Goal: Obtain resource: Download file/media

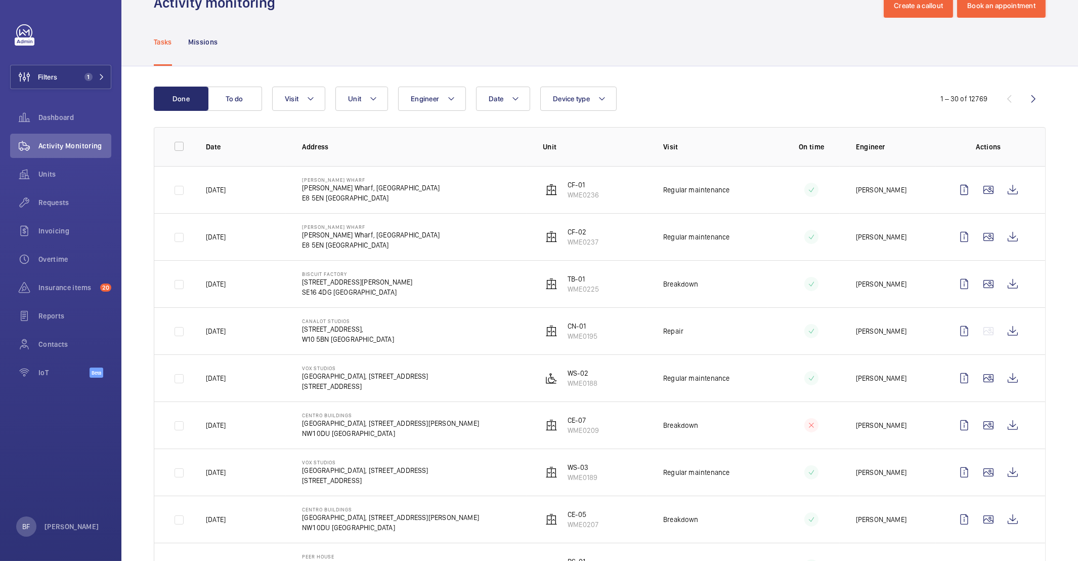
scroll to position [31, 0]
click at [82, 84] on button "Filters 1" at bounding box center [60, 77] width 101 height 24
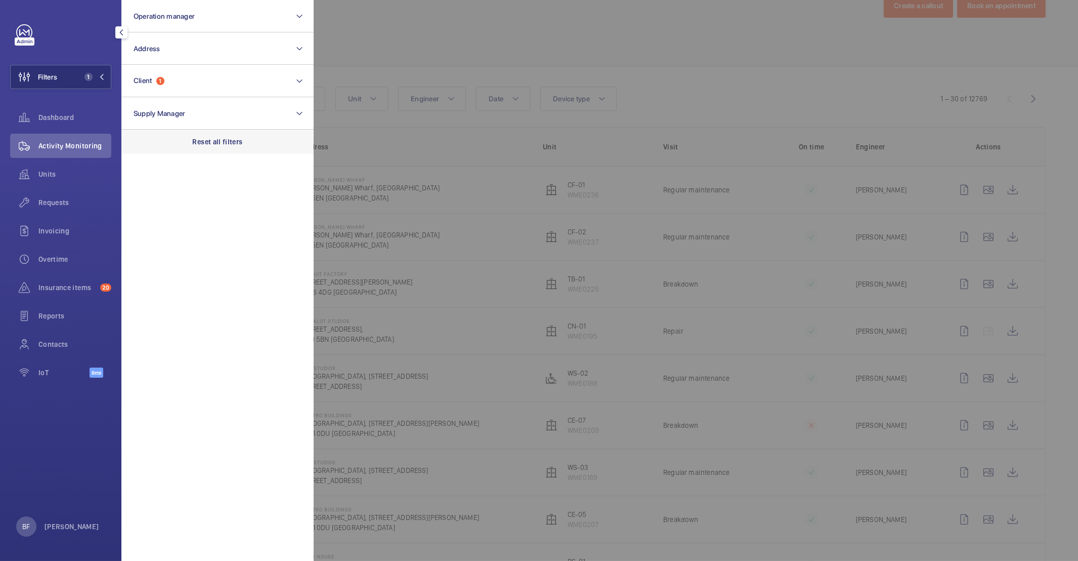
click at [223, 140] on p "Reset all filters" at bounding box center [218, 142] width 50 height 10
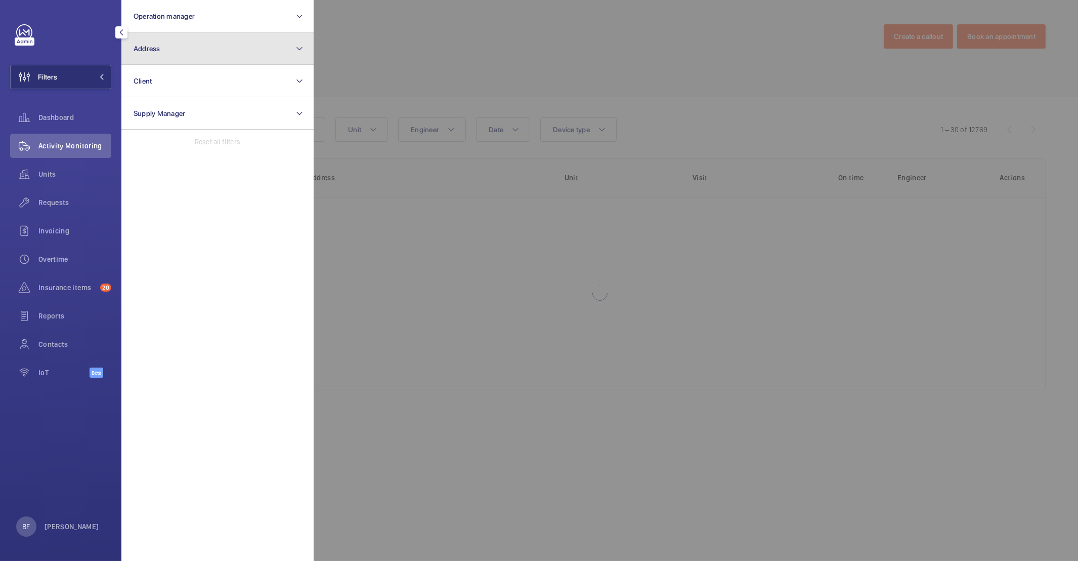
click at [192, 48] on button "Address" at bounding box center [217, 48] width 192 height 32
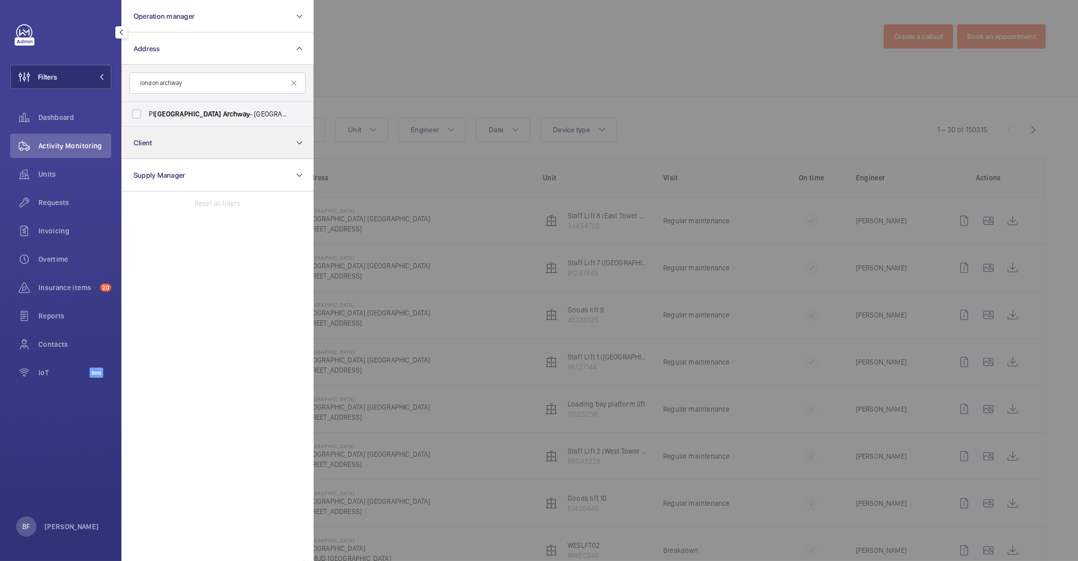
type input "london archway"
click at [184, 132] on button "Client" at bounding box center [217, 142] width 192 height 32
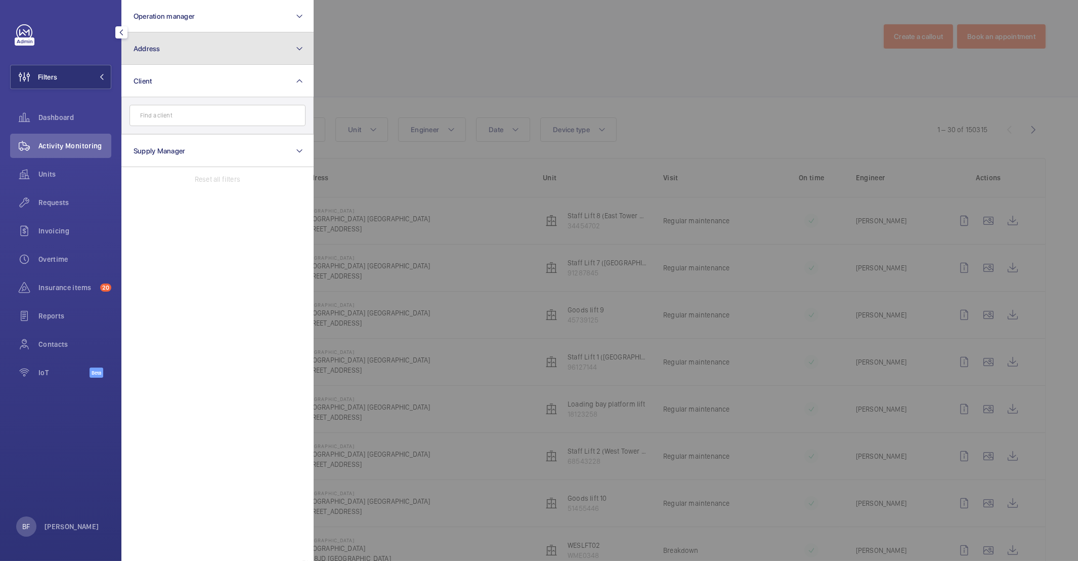
click at [177, 42] on button "Address" at bounding box center [217, 48] width 192 height 32
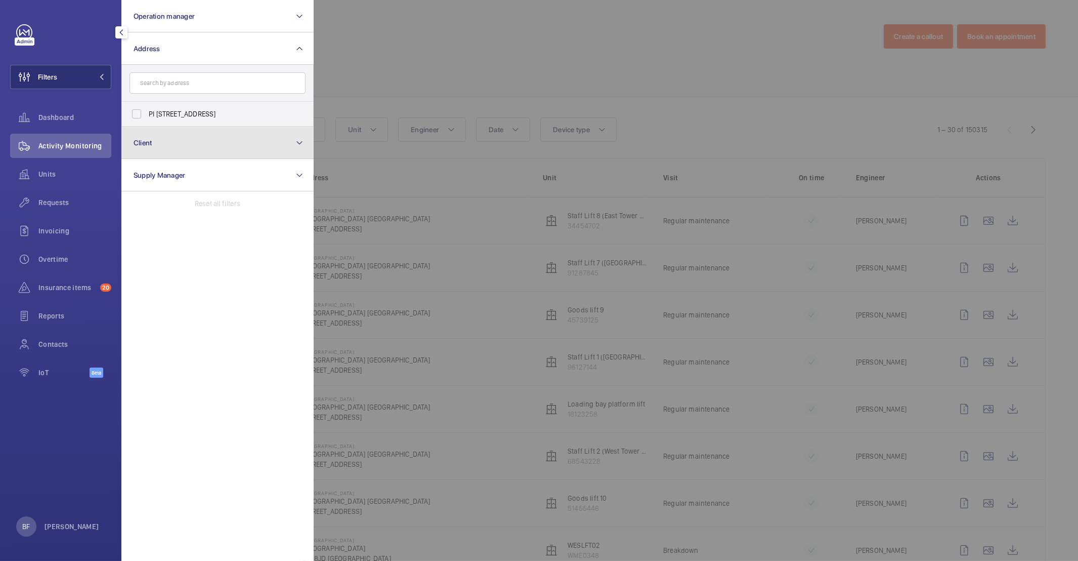
click at [166, 126] on button "Client" at bounding box center [217, 142] width 192 height 32
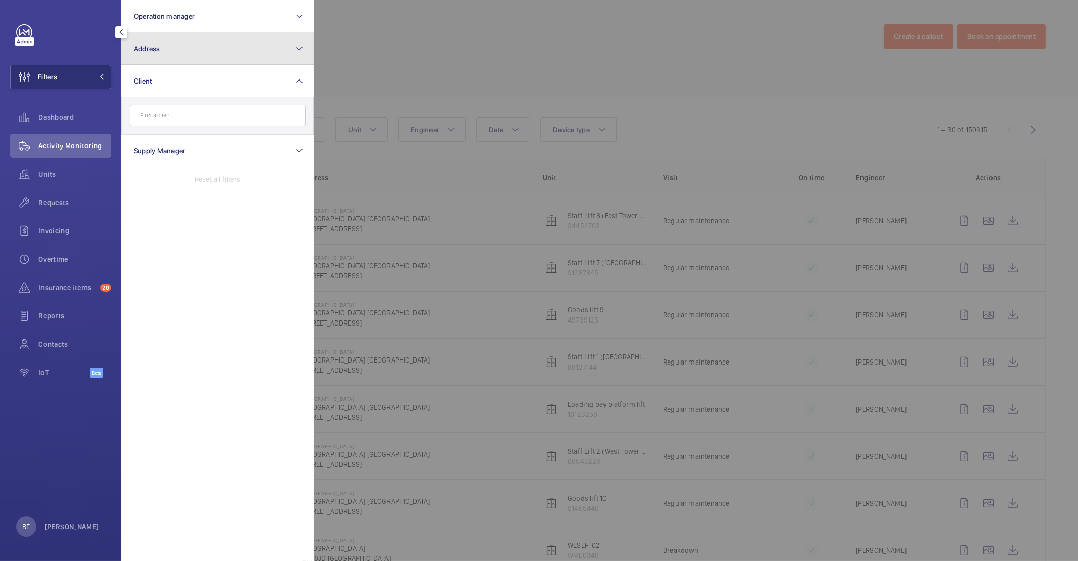
click at [179, 52] on button "Address" at bounding box center [217, 48] width 192 height 32
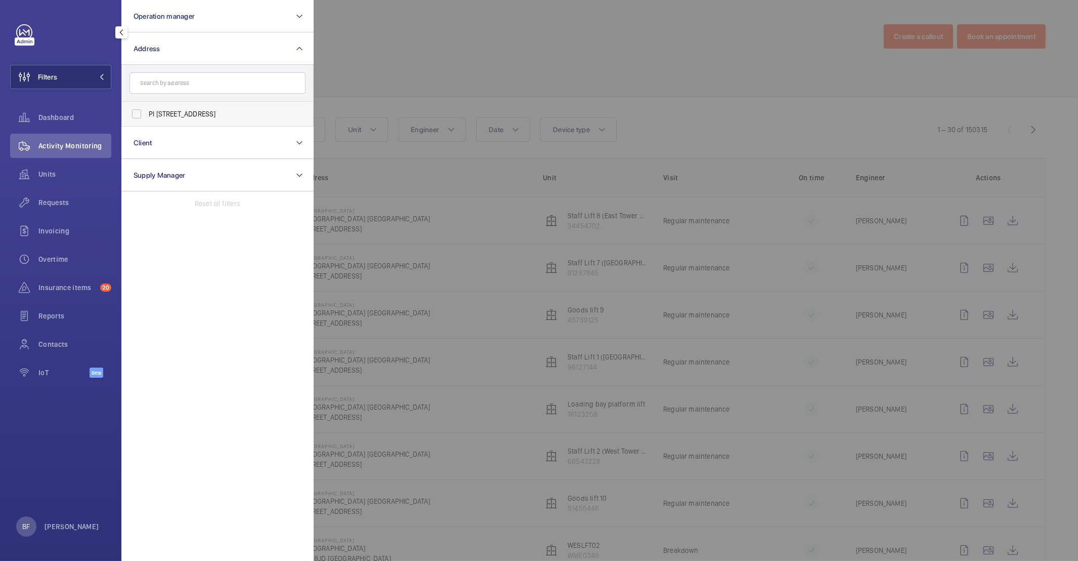
click at [180, 119] on label "PI London Archway - Hamlyn House, LONDON N19 5DD" at bounding box center [210, 114] width 176 height 24
click at [166, 112] on span "PI London Archway - Hamlyn House, LONDON N19 5DD" at bounding box center [218, 114] width 139 height 10
click at [147, 112] on input "PI London Archway - Hamlyn House, LONDON N19 5DD" at bounding box center [136, 114] width 20 height 20
checkbox input "true"
click at [527, 100] on div at bounding box center [853, 280] width 1078 height 561
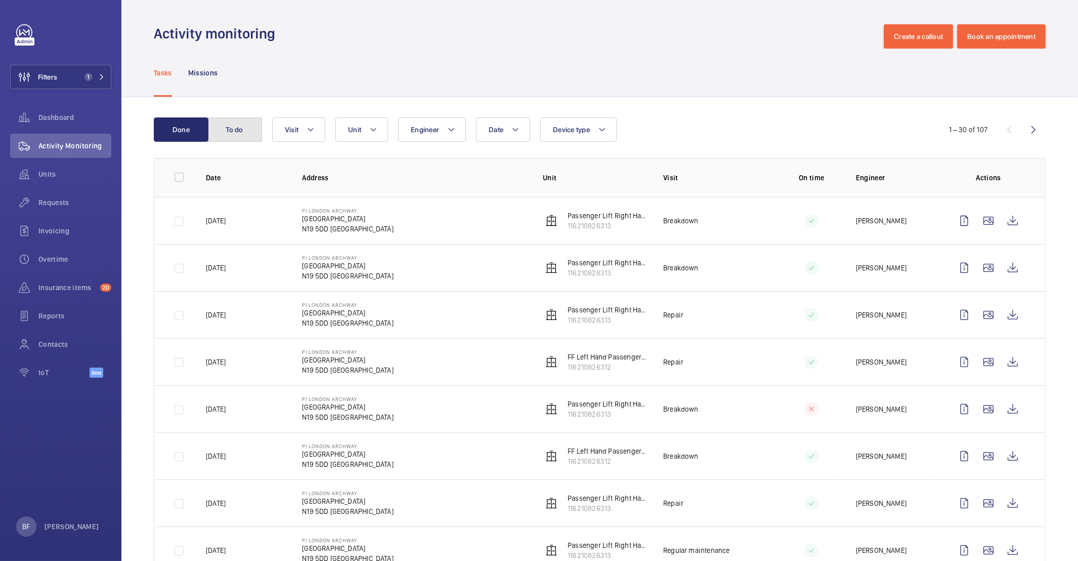
click at [225, 140] on button "To do" at bounding box center [234, 129] width 55 height 24
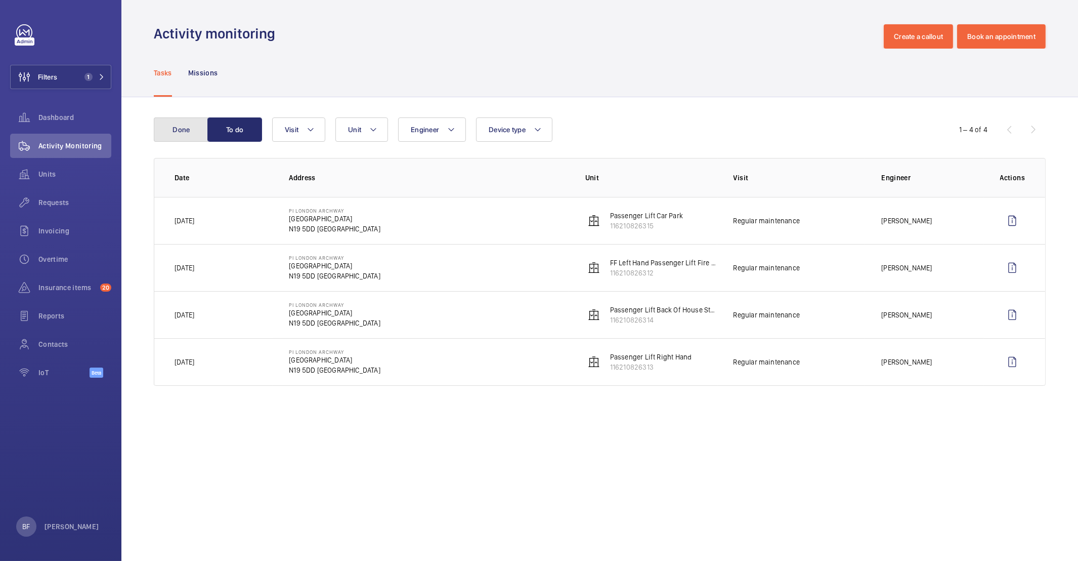
click at [188, 131] on button "Done" at bounding box center [181, 129] width 55 height 24
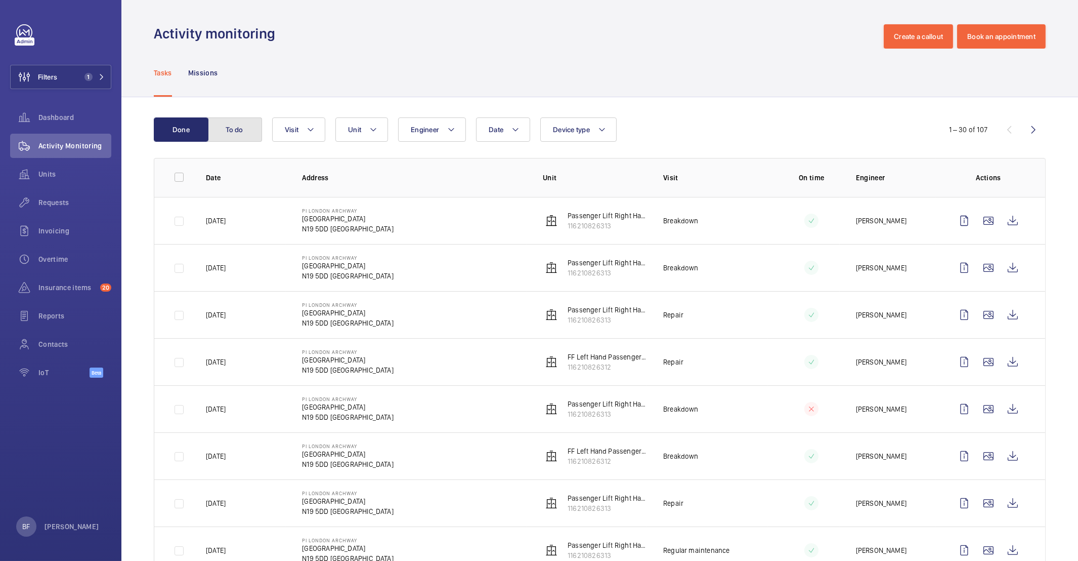
click at [234, 130] on button "To do" at bounding box center [234, 129] width 55 height 24
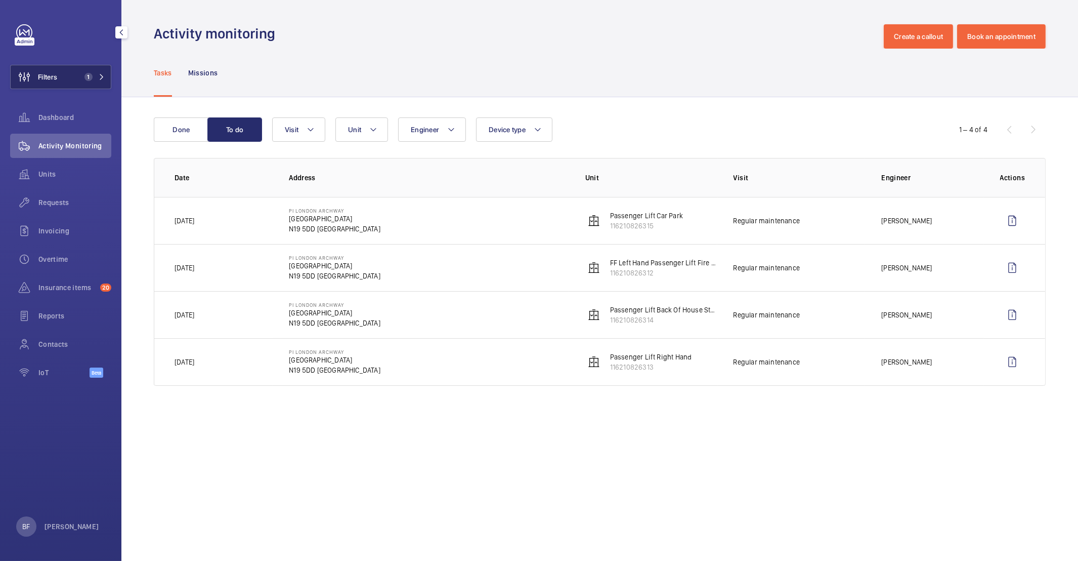
click at [80, 82] on button "Filters 1" at bounding box center [60, 77] width 101 height 24
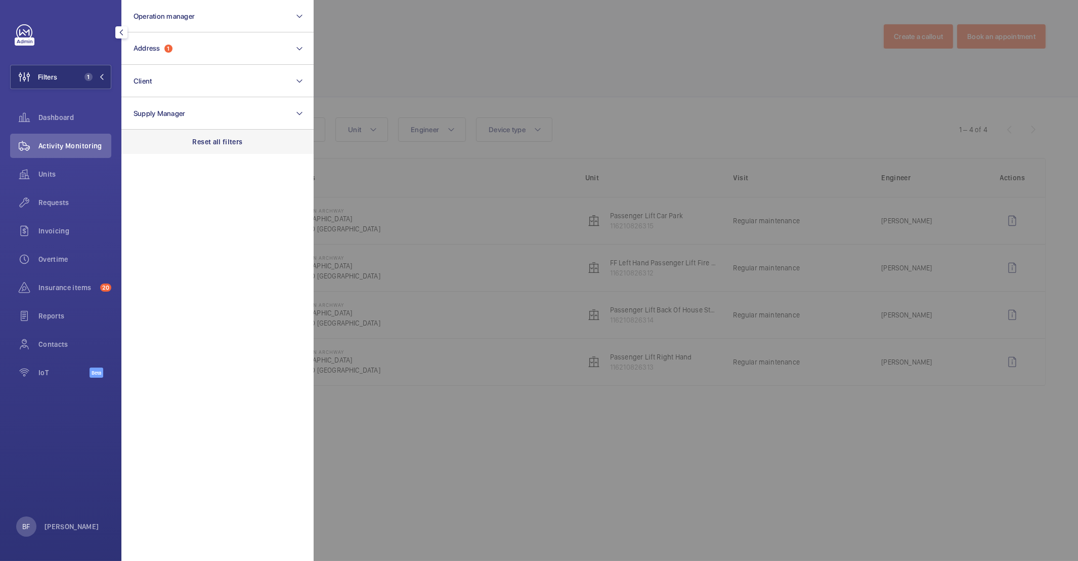
click at [230, 151] on div "Reset all filters" at bounding box center [217, 142] width 192 height 24
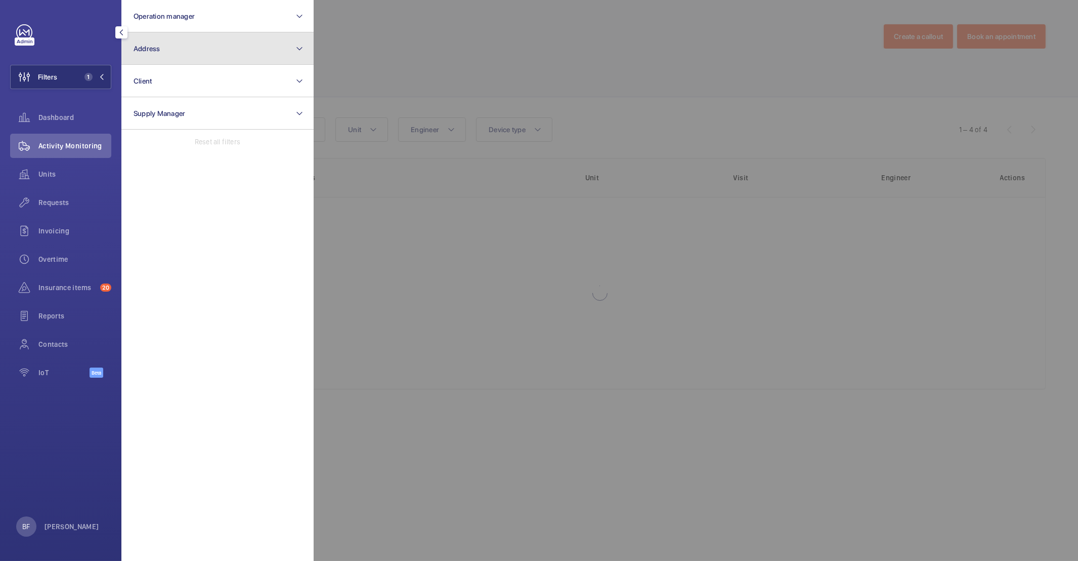
click at [193, 51] on button "Address" at bounding box center [217, 48] width 192 height 32
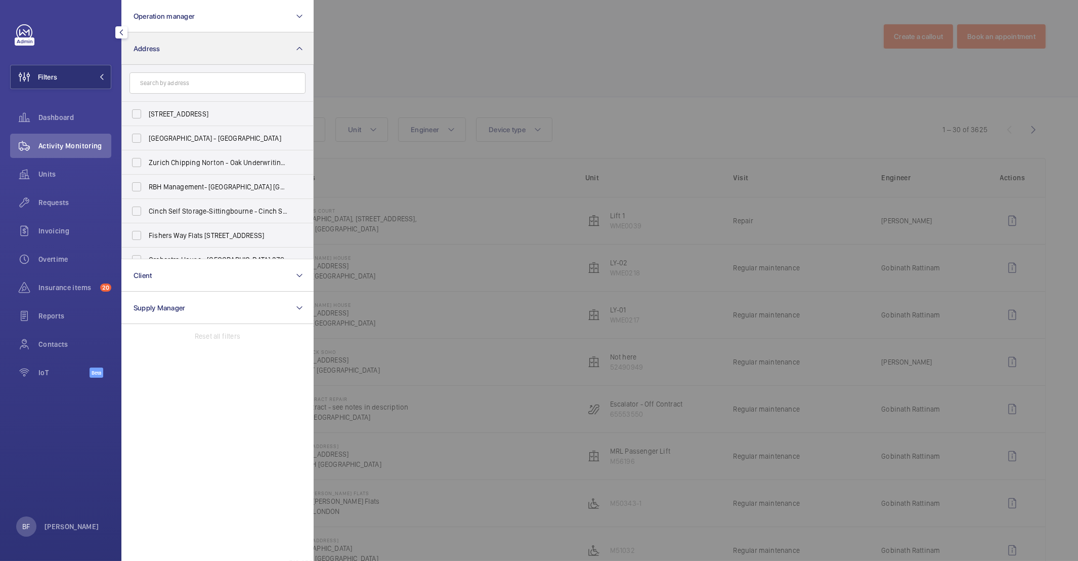
type input "D"
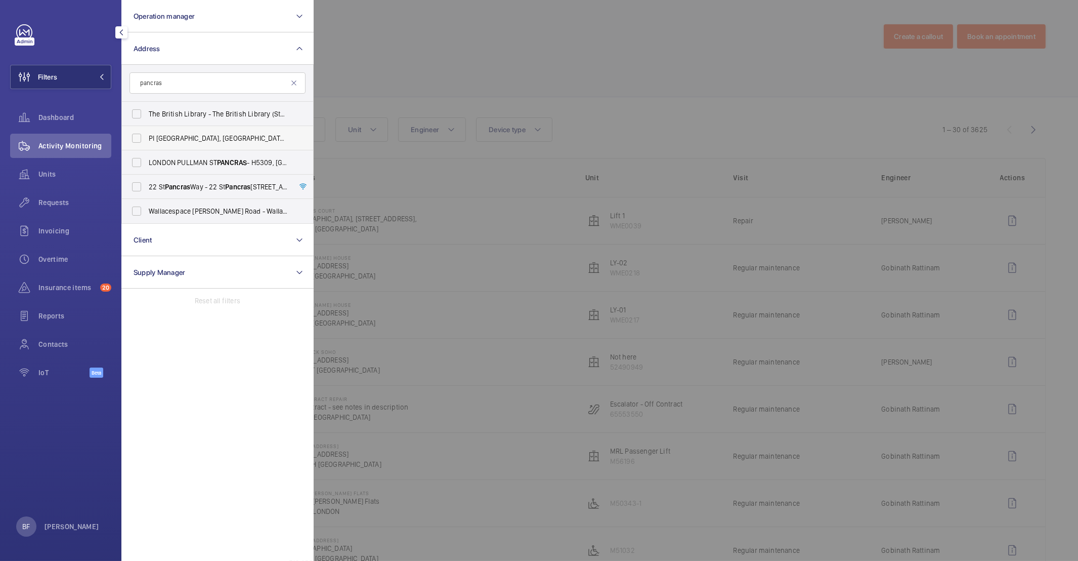
type input "pancras"
click at [172, 135] on span "PI London, St Pancras Station - Clifton House, 88 Euston Road, EUSTON NW1 2RA" at bounding box center [218, 138] width 139 height 10
click at [147, 135] on input "PI London, St Pancras Station - Clifton House, 88 Euston Road, EUSTON NW1 2RA" at bounding box center [136, 138] width 20 height 20
checkbox input "true"
click at [444, 59] on div at bounding box center [853, 280] width 1078 height 561
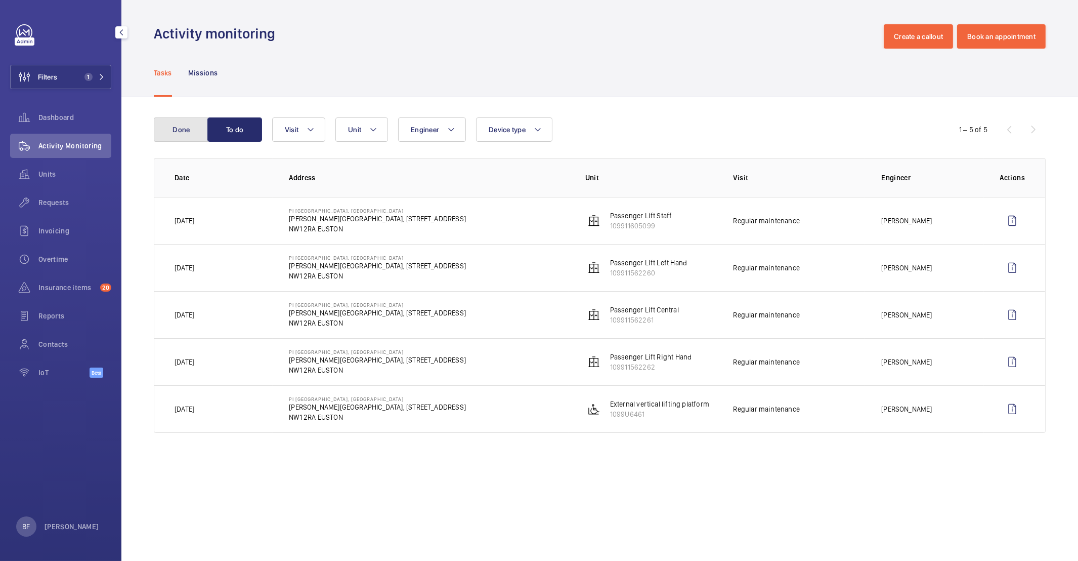
click at [171, 138] on button "Done" at bounding box center [181, 129] width 55 height 24
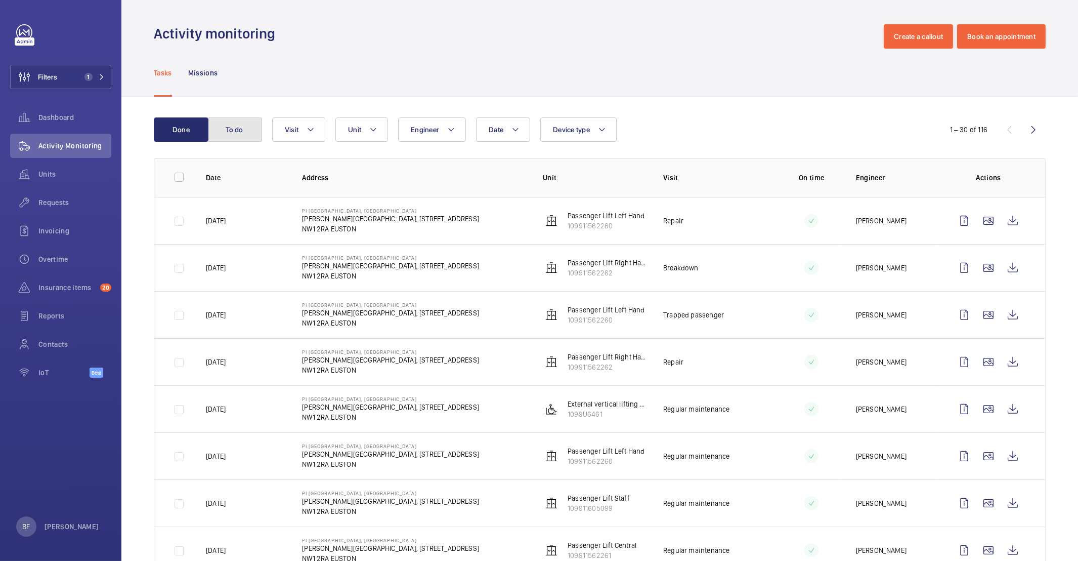
click at [229, 135] on button "To do" at bounding box center [234, 129] width 55 height 24
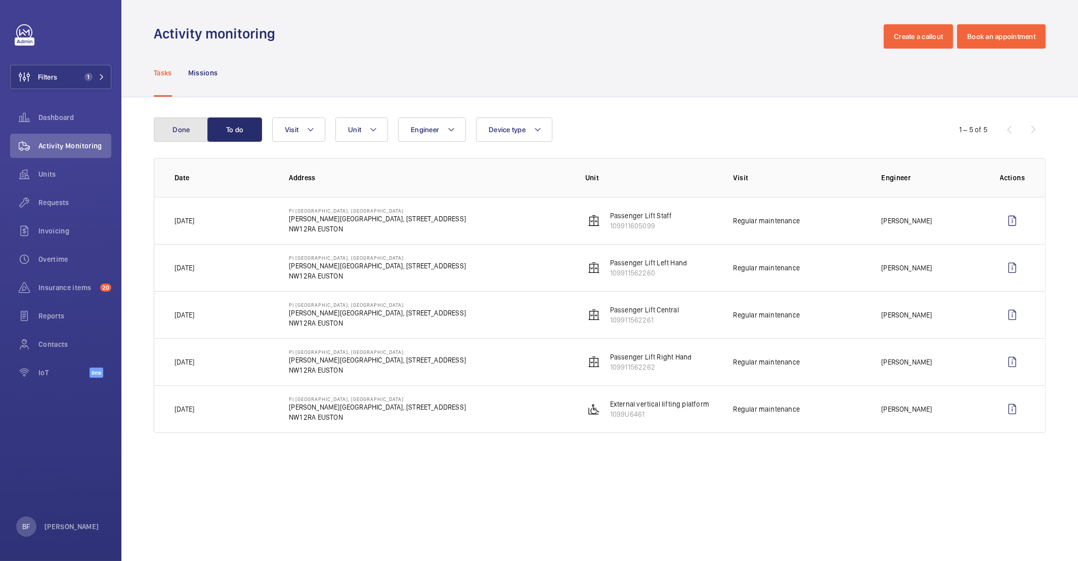
click at [163, 139] on button "Done" at bounding box center [181, 129] width 55 height 24
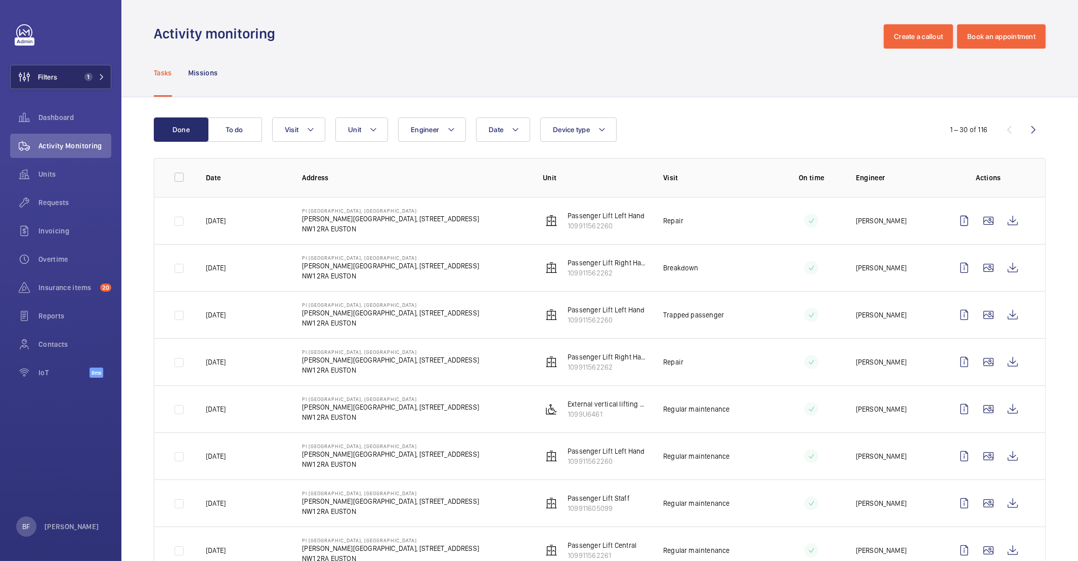
click at [108, 75] on button "Filters 1" at bounding box center [60, 77] width 101 height 24
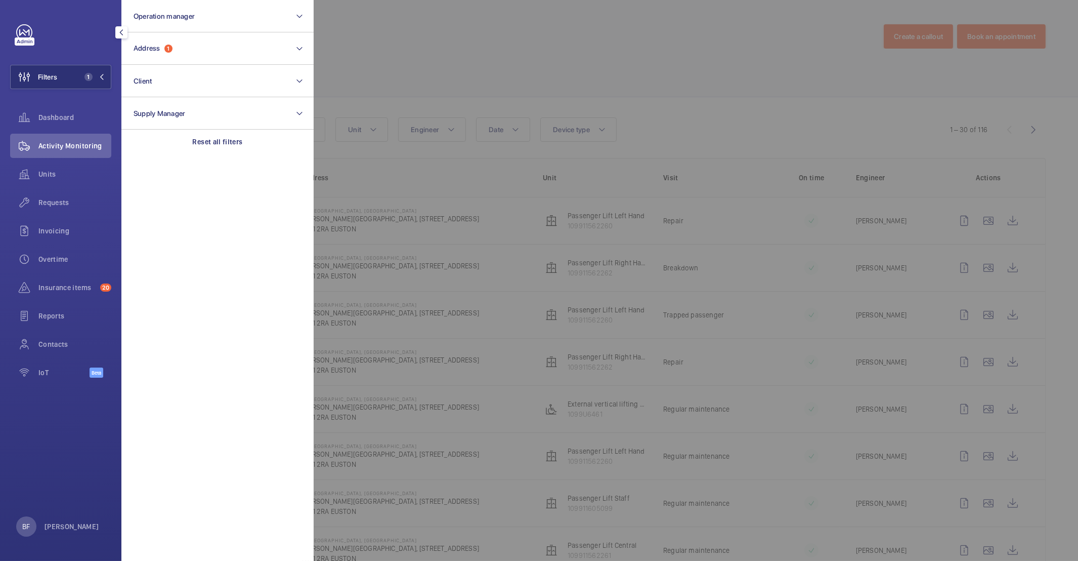
click at [214, 158] on section "Operation manager Address 1 Client Supply Manager Reset all filters" at bounding box center [217, 280] width 192 height 561
click at [210, 147] on div "Reset all filters" at bounding box center [217, 142] width 192 height 24
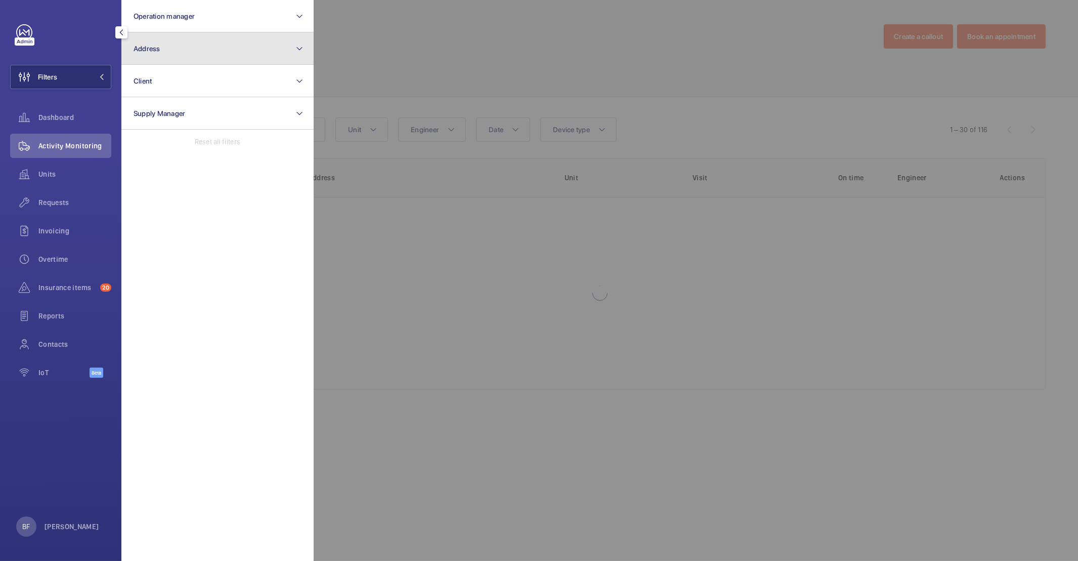
click at [176, 57] on button "Address" at bounding box center [217, 48] width 192 height 32
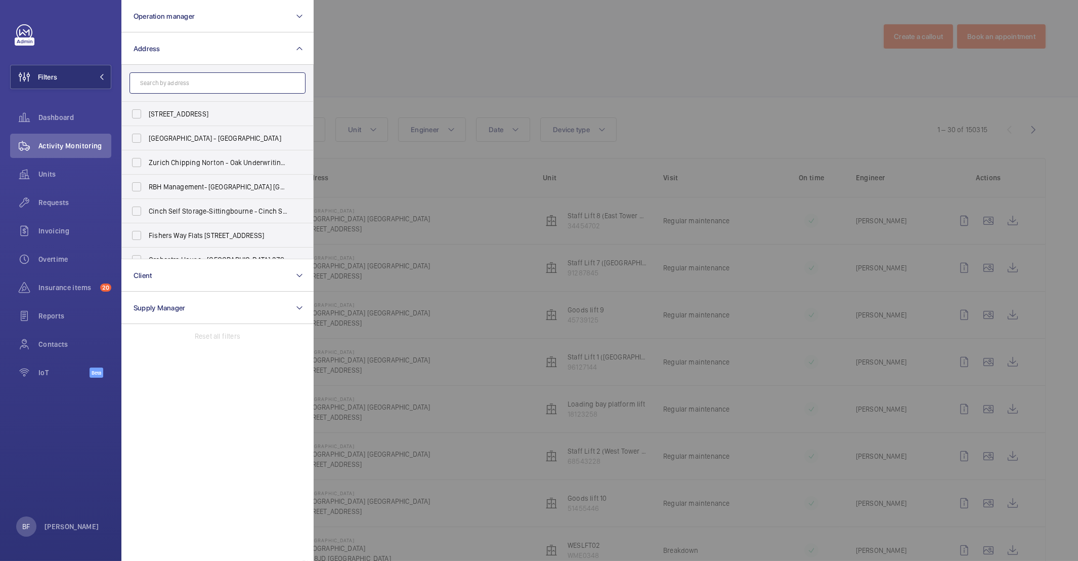
click at [180, 84] on input "text" at bounding box center [218, 82] width 176 height 21
type input "waterloo"
click at [161, 106] on label "PI - [GEOGRAPHIC_DATA] [GEOGRAPHIC_DATA] - [STREET_ADDRESS]" at bounding box center [210, 114] width 176 height 24
click at [147, 106] on input "PI - [GEOGRAPHIC_DATA] [GEOGRAPHIC_DATA] - [STREET_ADDRESS]" at bounding box center [136, 114] width 20 height 20
checkbox input "true"
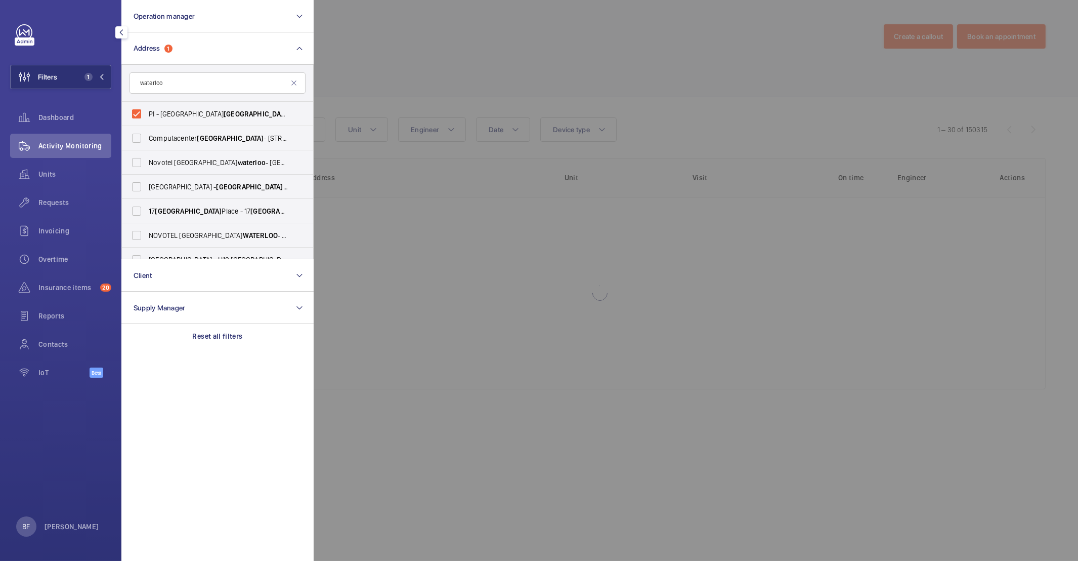
click at [497, 114] on div at bounding box center [853, 280] width 1078 height 561
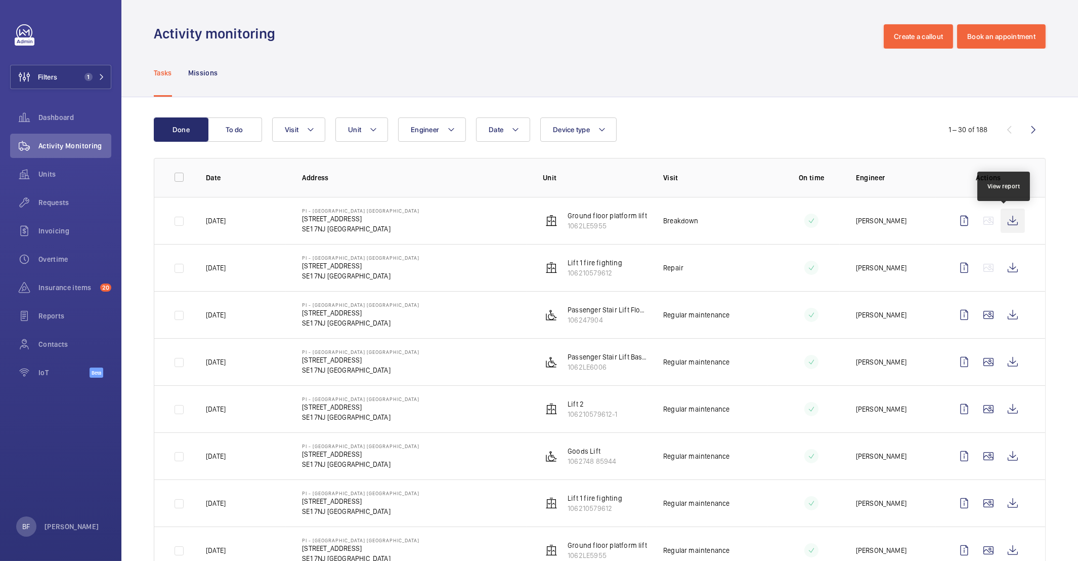
click at [1007, 223] on wm-front-icon-button at bounding box center [1013, 220] width 24 height 24
click at [74, 68] on button "Filters 1" at bounding box center [60, 77] width 101 height 24
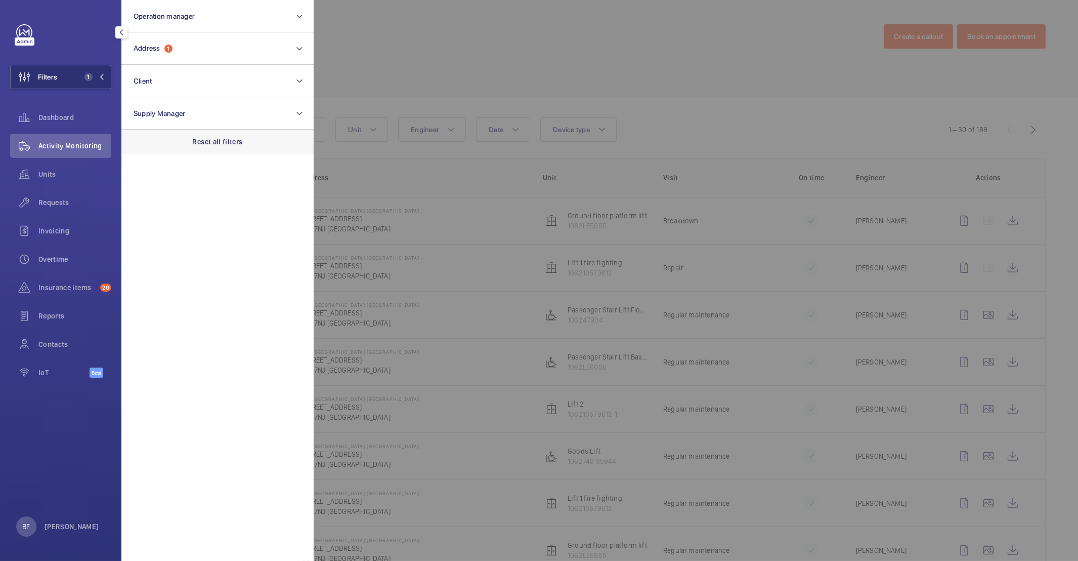
click at [210, 132] on div "Reset all filters" at bounding box center [217, 142] width 192 height 24
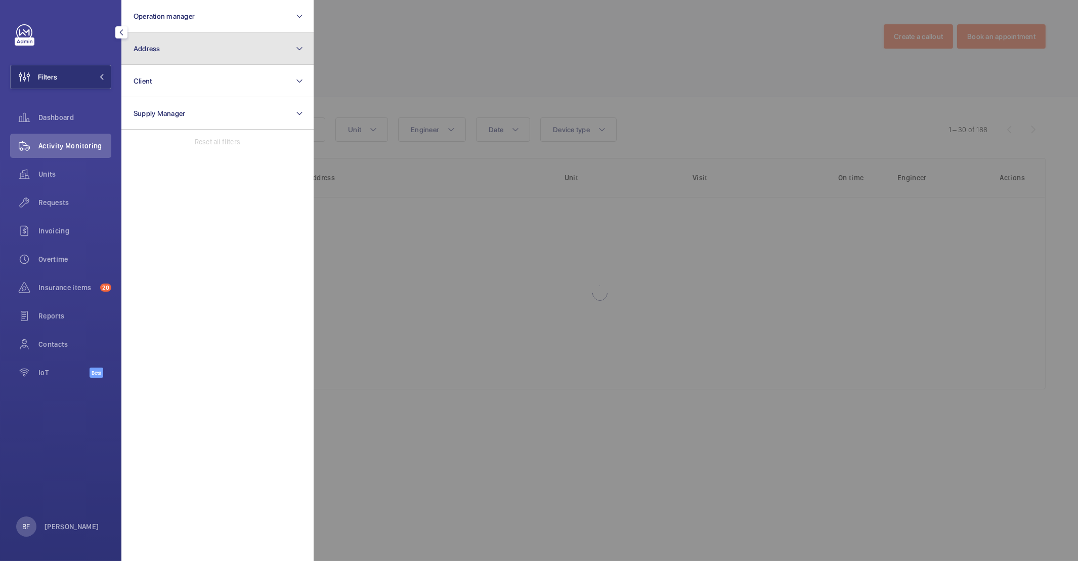
click at [196, 50] on button "Address" at bounding box center [217, 48] width 192 height 32
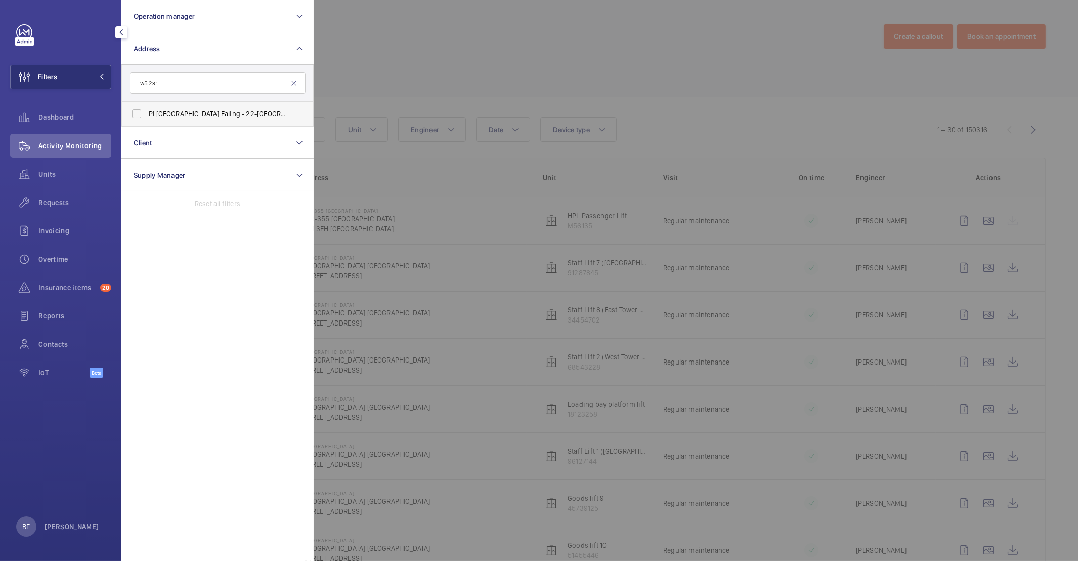
type input "w5 2sr"
click at [174, 116] on span "PI London Ealing - [STREET_ADDRESS]" at bounding box center [218, 114] width 139 height 10
click at [147, 116] on input "PI London Ealing - [STREET_ADDRESS]" at bounding box center [136, 114] width 20 height 20
checkbox input "true"
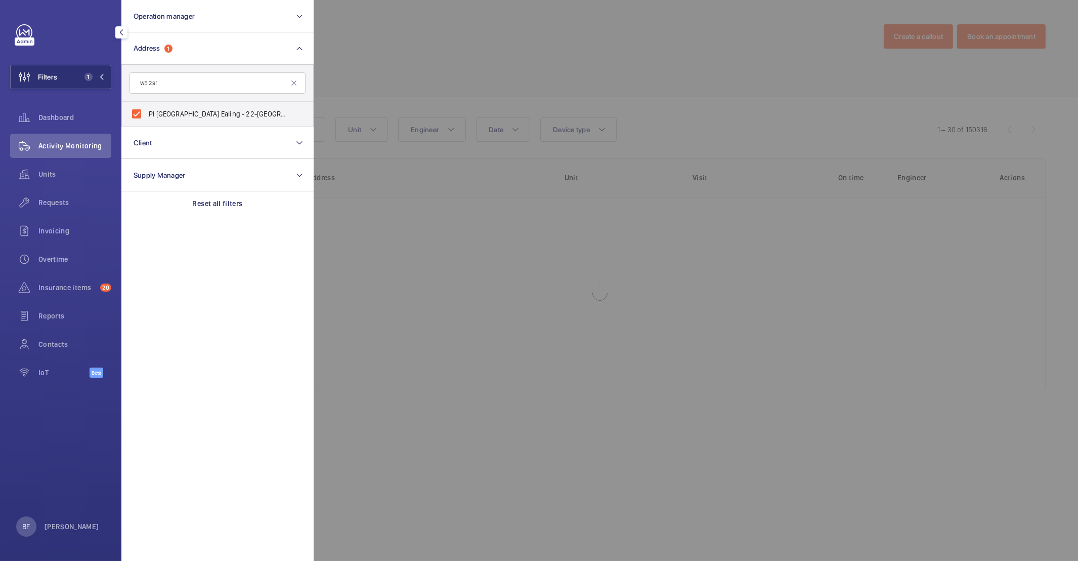
click at [479, 87] on div at bounding box center [853, 280] width 1078 height 561
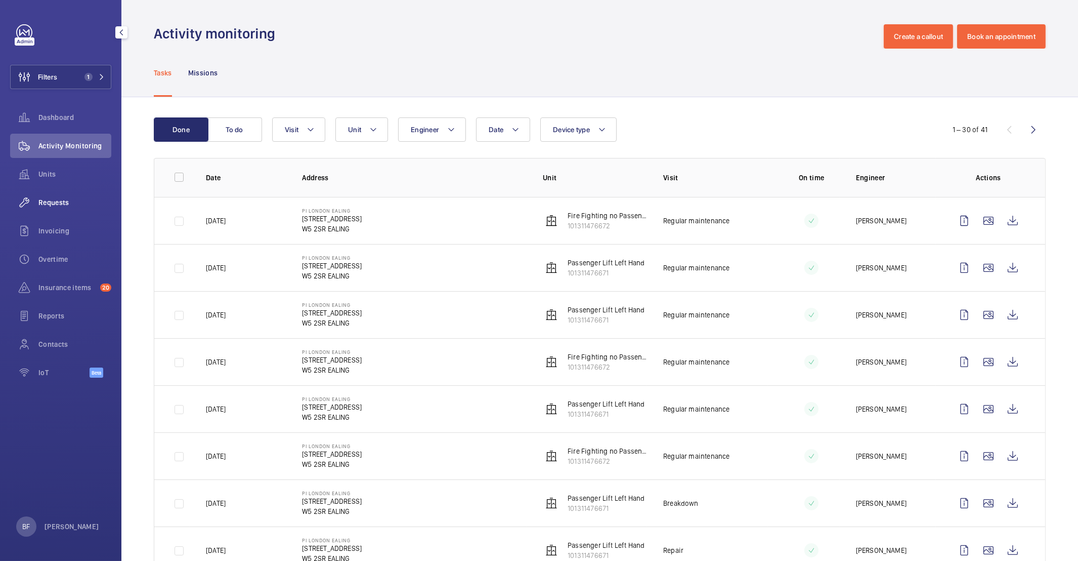
click at [68, 203] on span "Requests" at bounding box center [74, 202] width 73 height 10
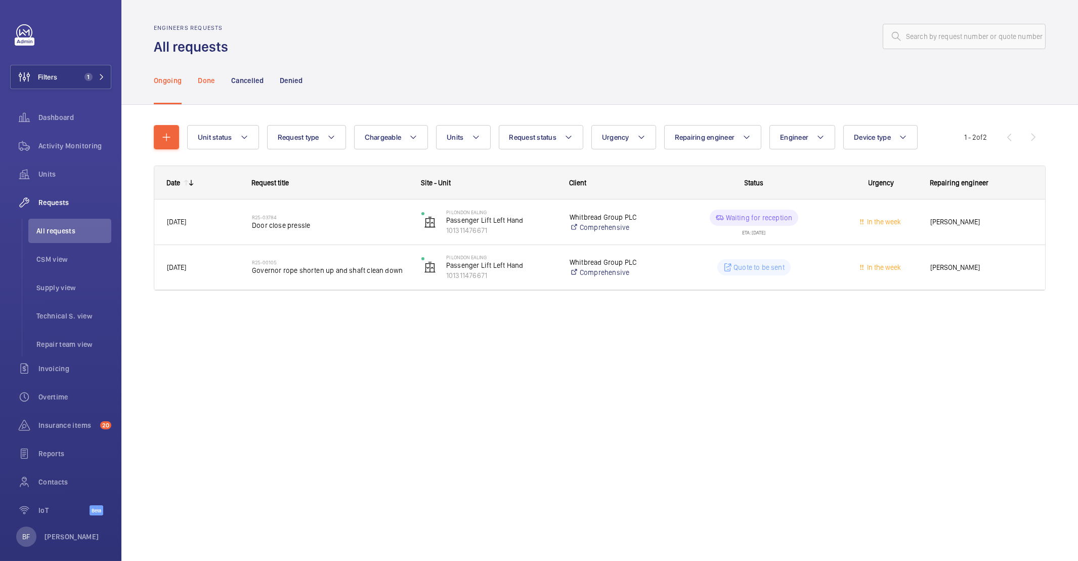
click at [205, 81] on p "Done" at bounding box center [206, 80] width 17 height 10
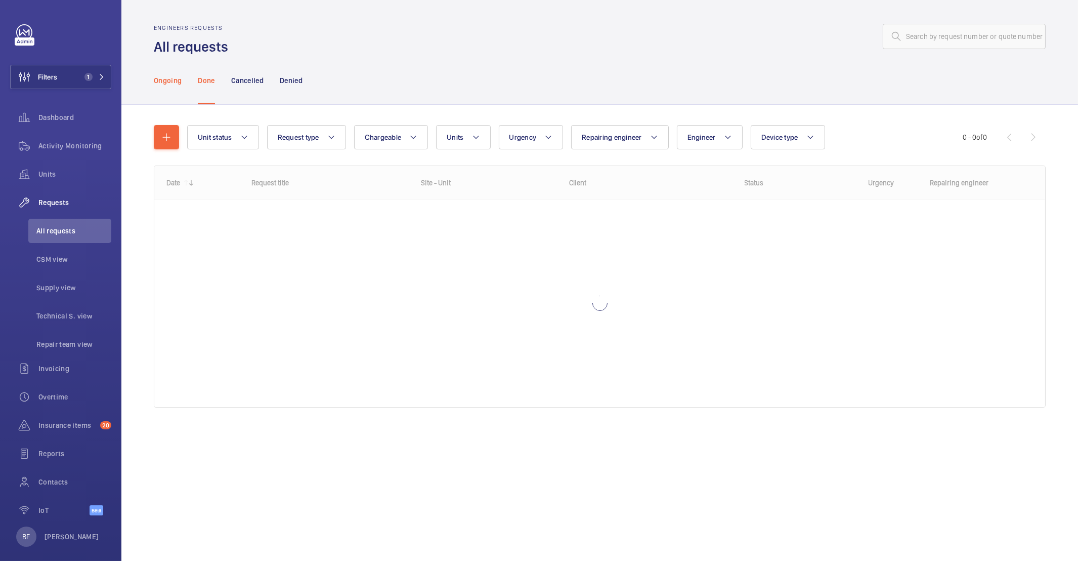
click at [178, 83] on p "Ongoing" at bounding box center [168, 80] width 28 height 10
click at [89, 136] on div "Activity Monitoring" at bounding box center [60, 146] width 101 height 24
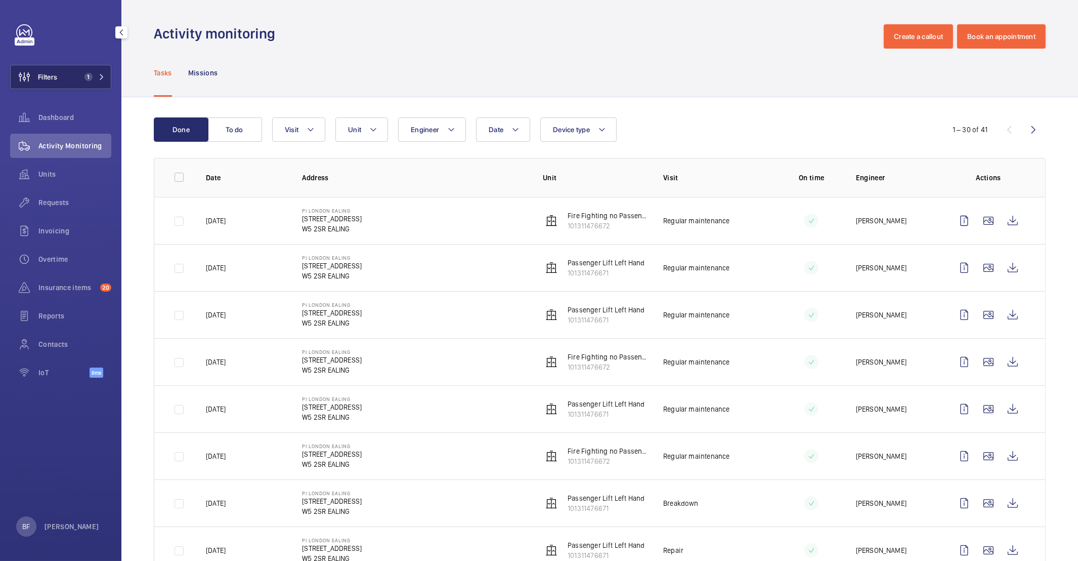
click at [87, 76] on span "1" at bounding box center [88, 77] width 8 height 8
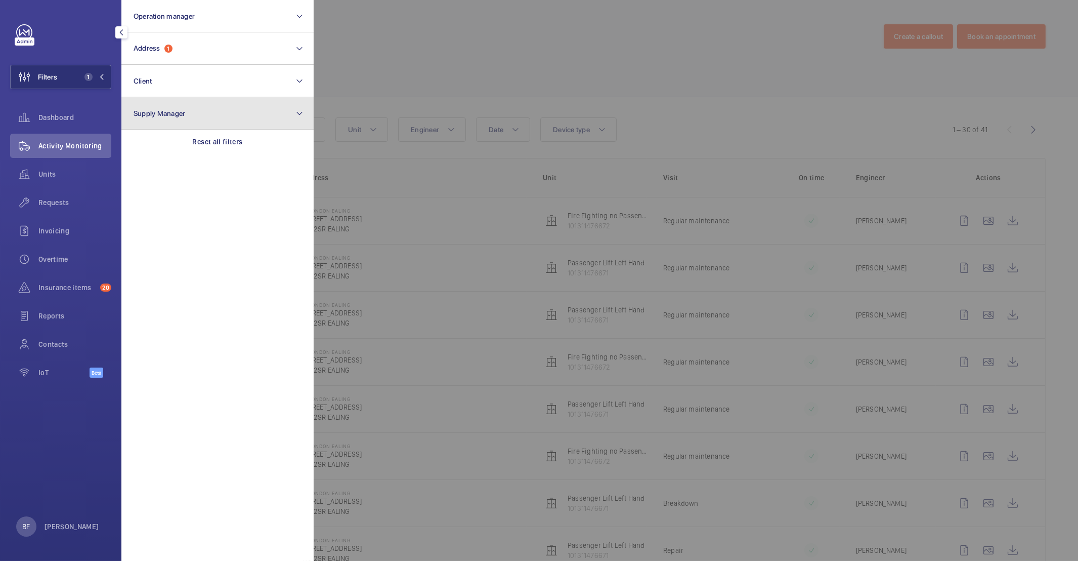
click at [224, 125] on button "Supply Manager" at bounding box center [217, 113] width 192 height 32
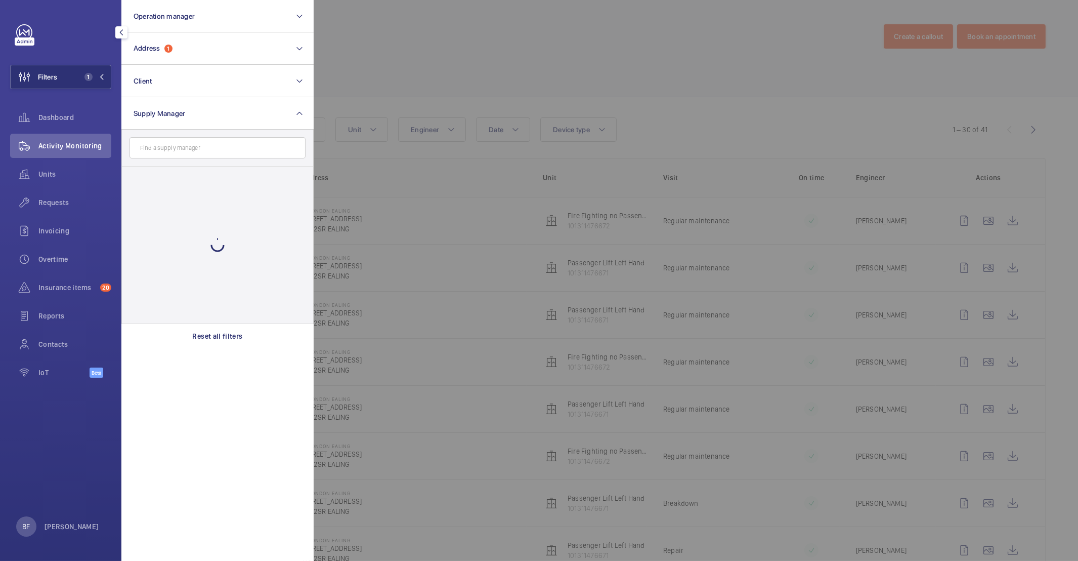
click at [227, 148] on input "text" at bounding box center [218, 147] width 176 height 21
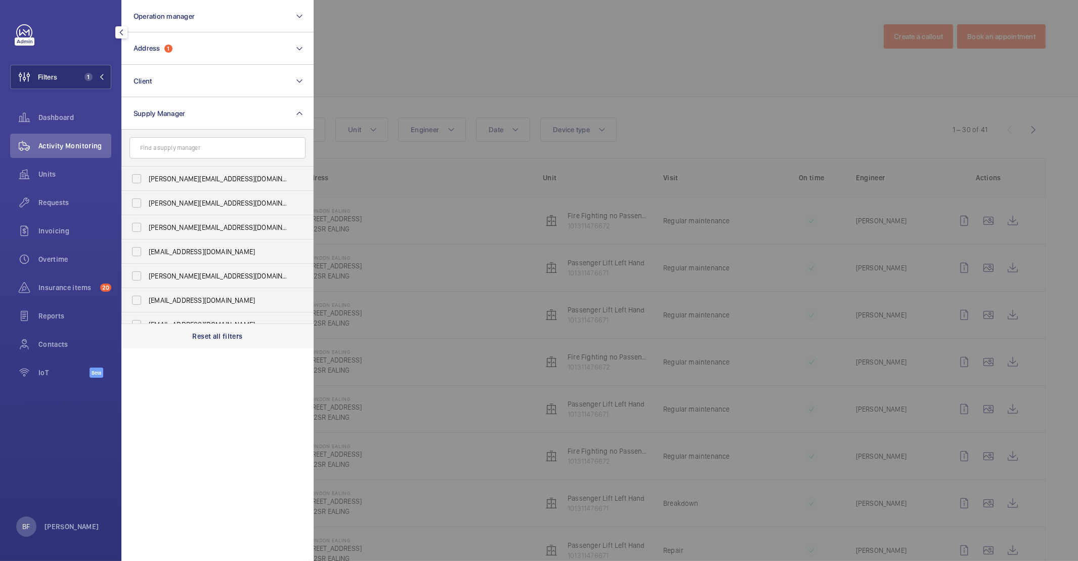
click at [233, 331] on p "Reset all filters" at bounding box center [218, 336] width 50 height 10
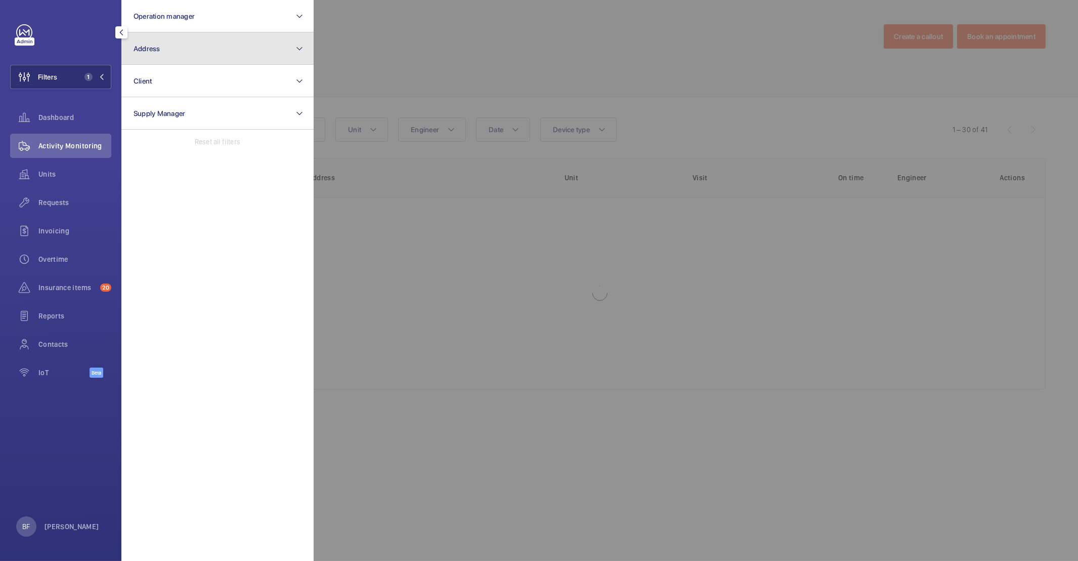
click at [185, 52] on button "Address" at bounding box center [217, 48] width 192 height 32
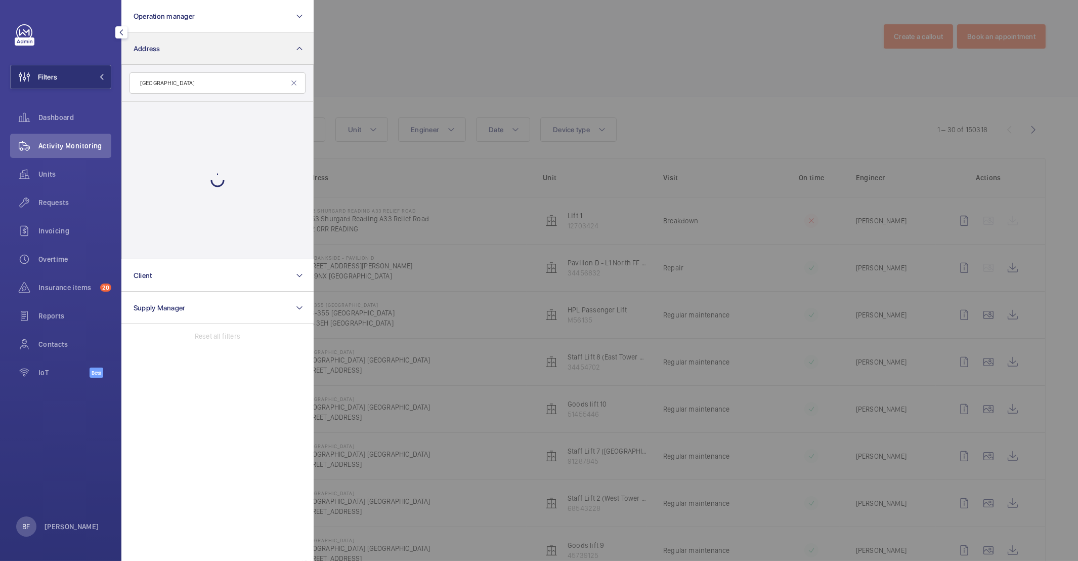
type input "[GEOGRAPHIC_DATA]"
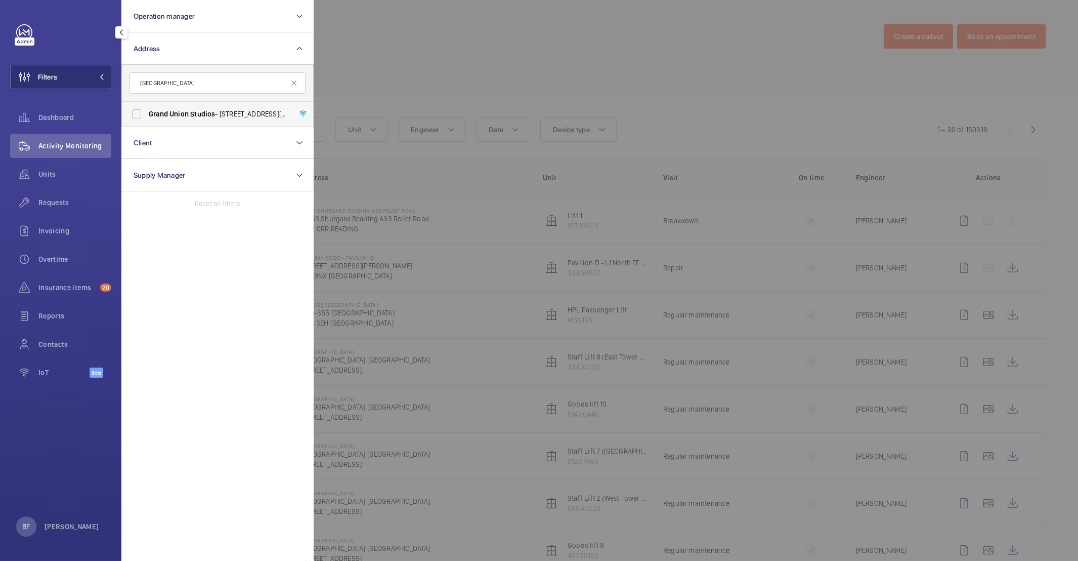
drag, startPoint x: 190, startPoint y: 108, endPoint x: 203, endPoint y: 107, distance: 13.2
click at [190, 108] on label "[GEOGRAPHIC_DATA] - [STREET_ADDRESS][DATE]" at bounding box center [210, 114] width 176 height 24
click at [147, 108] on input "[GEOGRAPHIC_DATA] - [STREET_ADDRESS][DATE]" at bounding box center [136, 114] width 20 height 20
checkbox input "true"
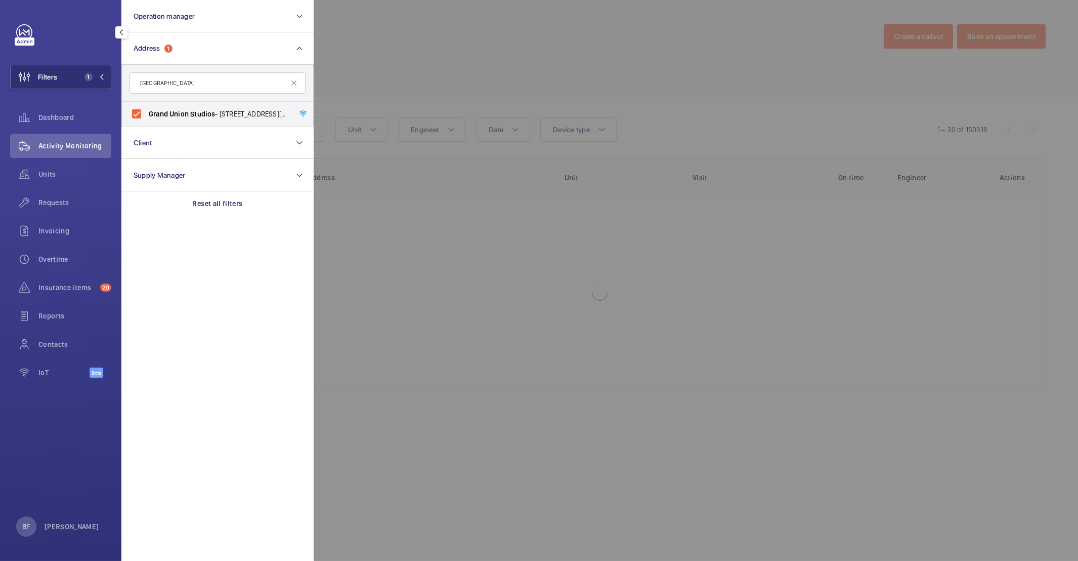
click at [355, 71] on div at bounding box center [853, 280] width 1078 height 561
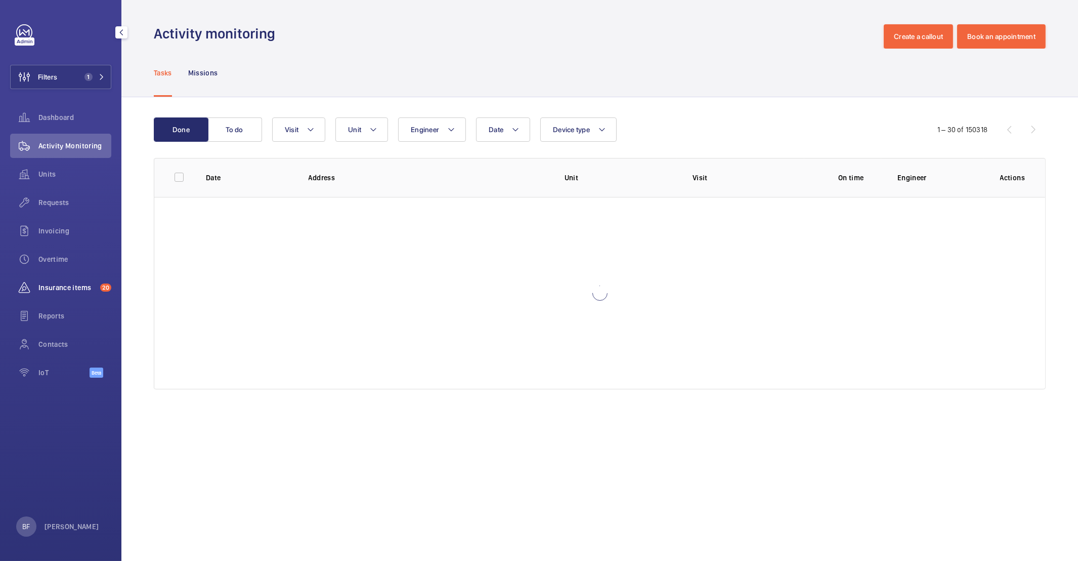
click at [58, 288] on span "Insurance items" at bounding box center [67, 287] width 58 height 10
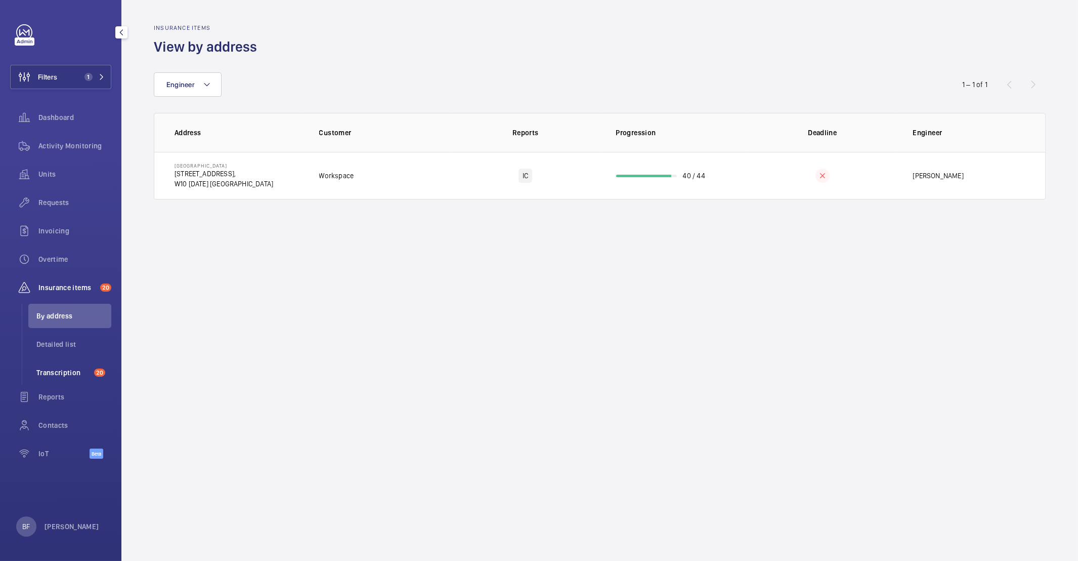
click at [80, 367] on span "Transcription" at bounding box center [63, 372] width 54 height 10
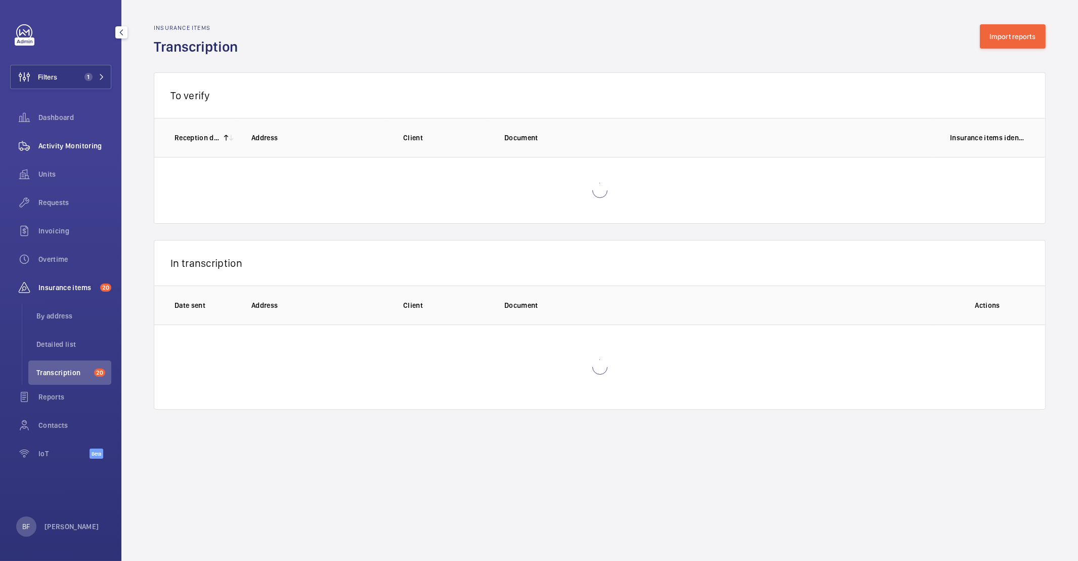
click at [79, 142] on span "Activity Monitoring" at bounding box center [74, 146] width 73 height 10
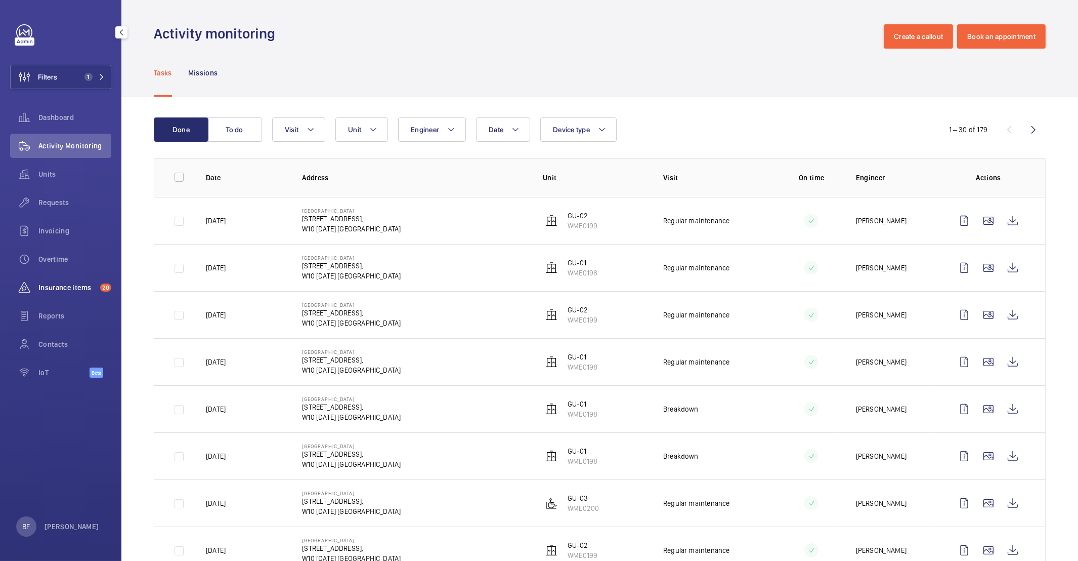
click at [59, 279] on div "Insurance items 20" at bounding box center [60, 287] width 101 height 24
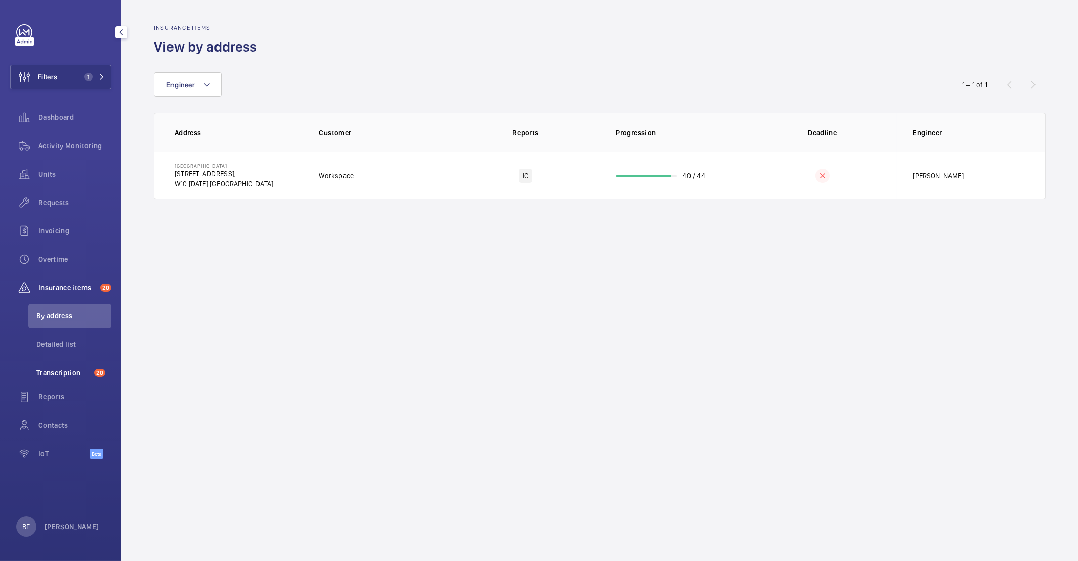
click at [67, 372] on span "Transcription" at bounding box center [63, 372] width 54 height 10
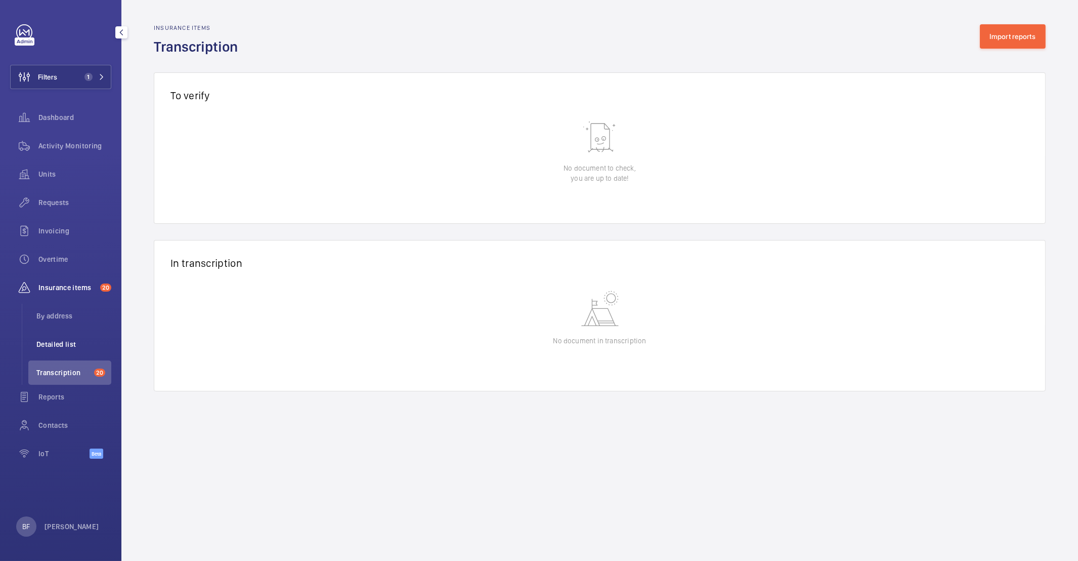
click at [64, 343] on span "Detailed list" at bounding box center [73, 344] width 75 height 10
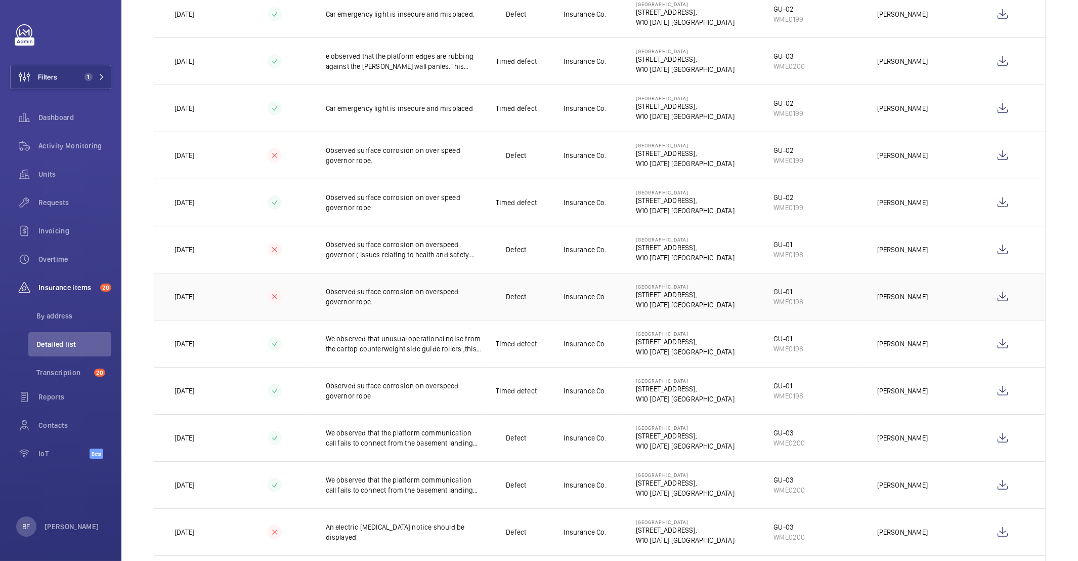
scroll to position [1089, 0]
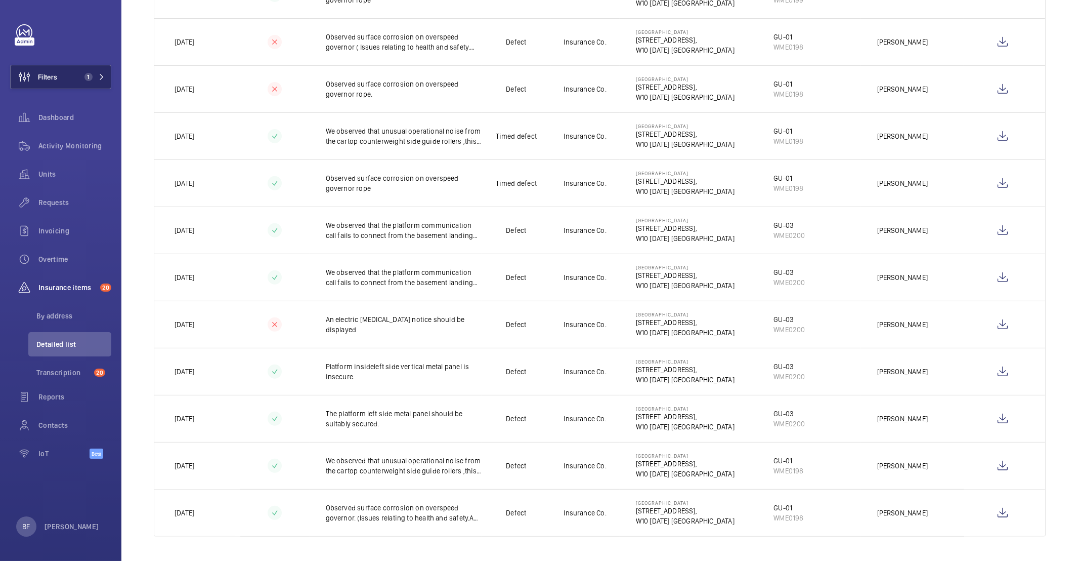
click at [96, 78] on span "1" at bounding box center [92, 77] width 24 height 8
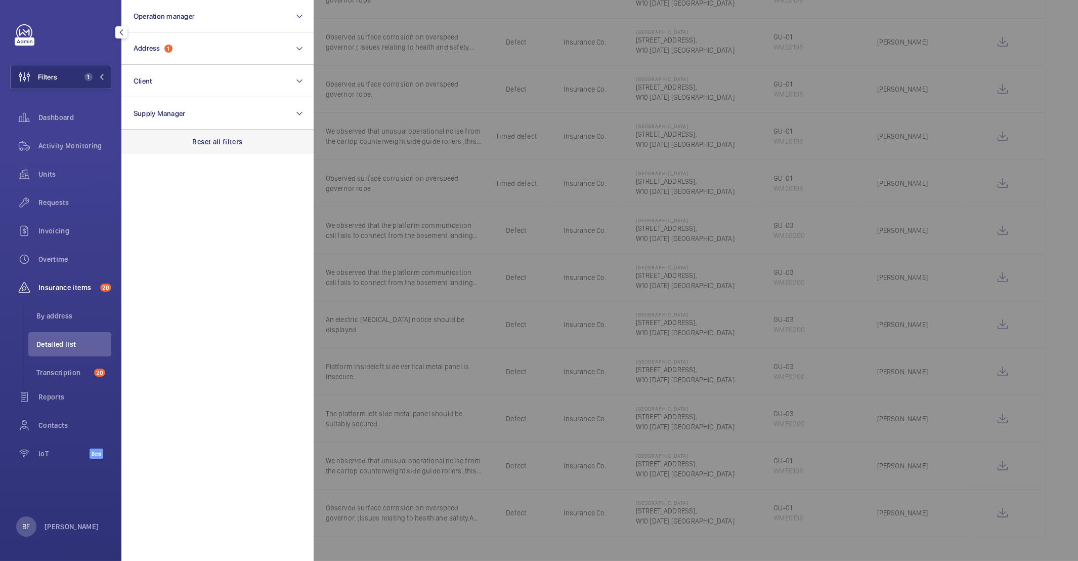
click at [212, 149] on div "Reset all filters" at bounding box center [217, 142] width 192 height 24
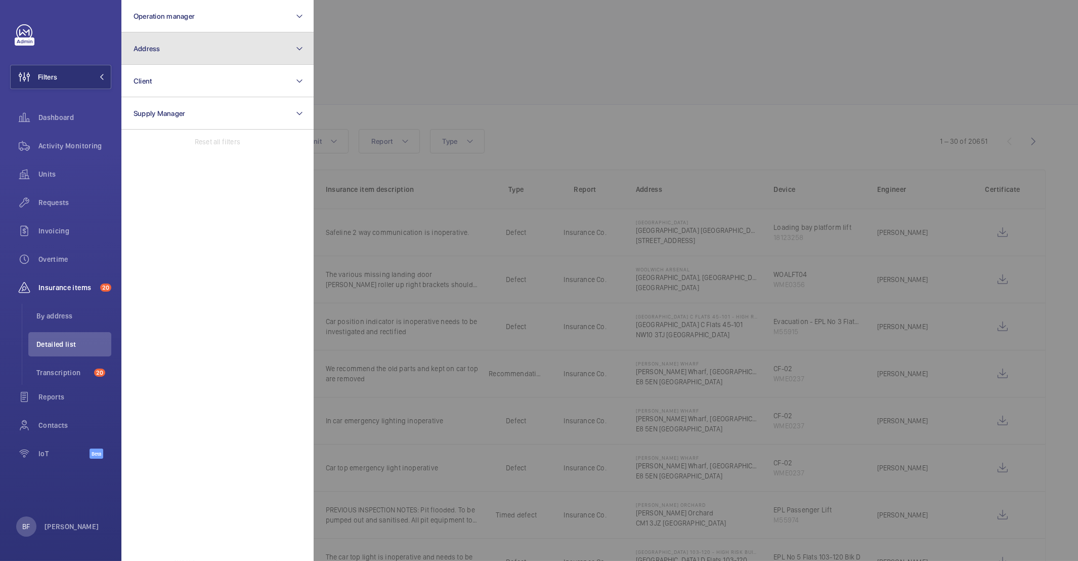
click at [218, 63] on button "Address" at bounding box center [217, 48] width 192 height 32
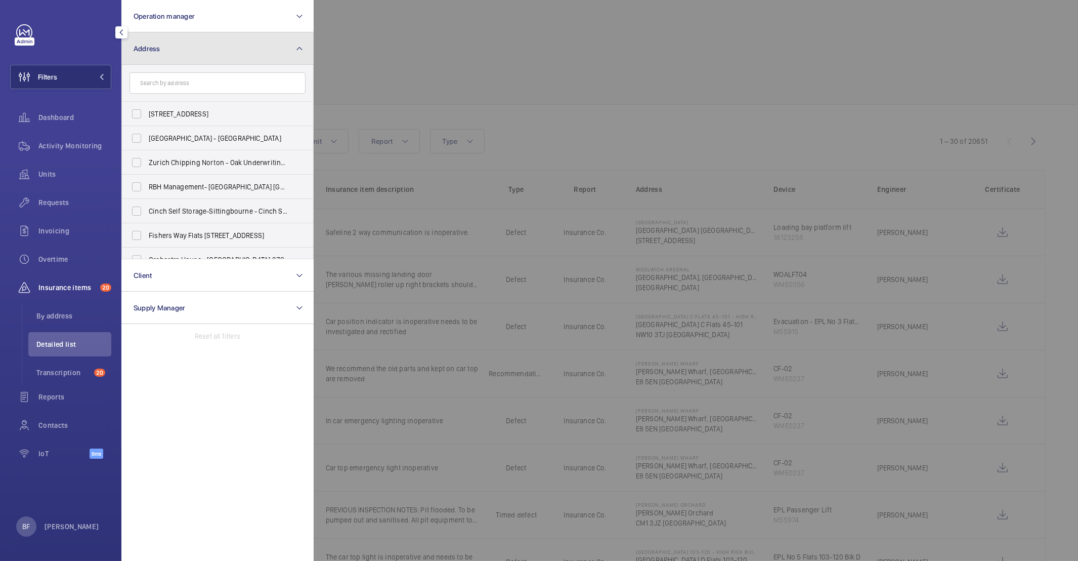
click at [215, 53] on button "Address" at bounding box center [217, 48] width 192 height 32
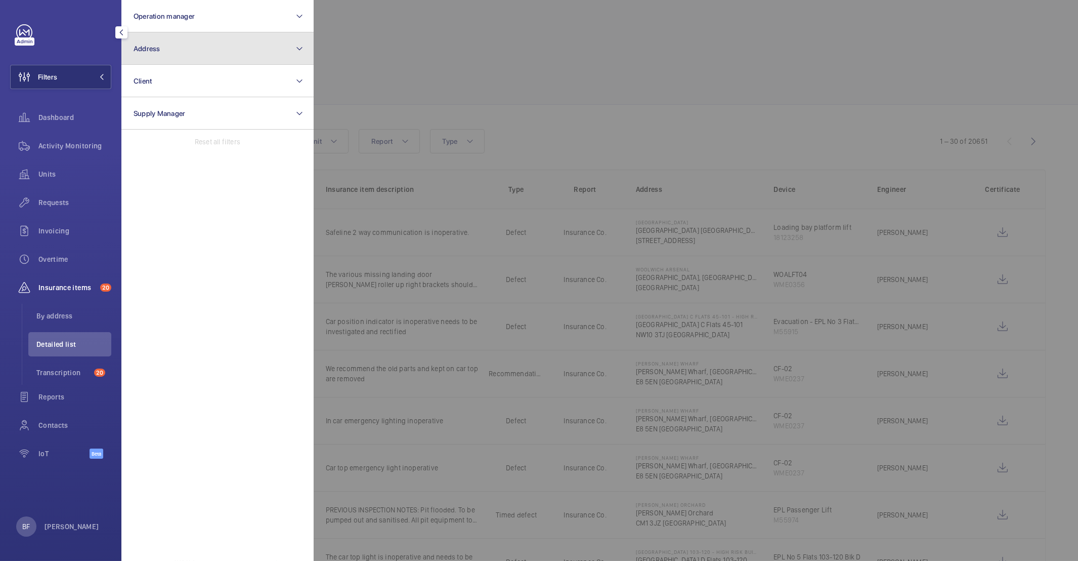
click at [215, 53] on button "Address" at bounding box center [217, 48] width 192 height 32
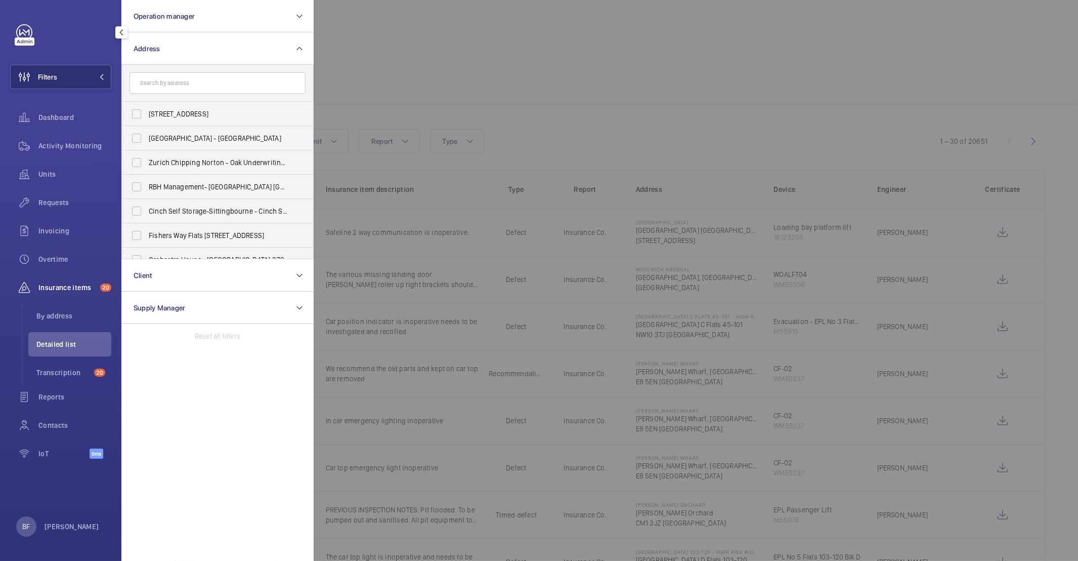
click at [203, 87] on input "text" at bounding box center [218, 82] width 176 height 21
click at [206, 81] on input "text" at bounding box center [218, 82] width 176 height 21
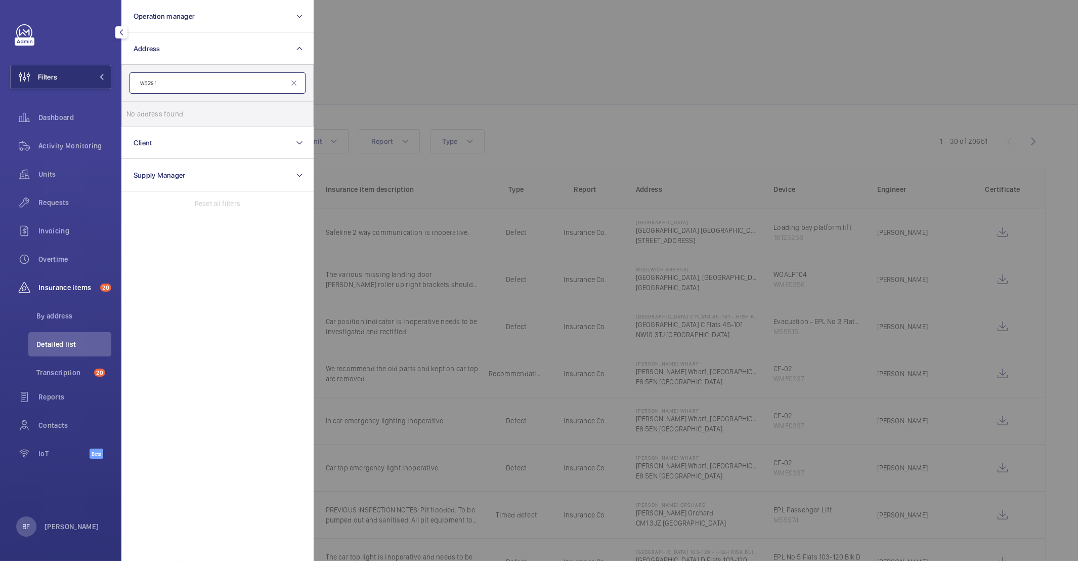
click at [149, 84] on input "w52sr" at bounding box center [218, 82] width 176 height 21
type input "w5 2sr"
click at [182, 109] on span "PI London Ealing - [STREET_ADDRESS]" at bounding box center [218, 114] width 139 height 10
click at [147, 109] on input "PI London Ealing - [STREET_ADDRESS]" at bounding box center [136, 114] width 20 height 20
checkbox input "true"
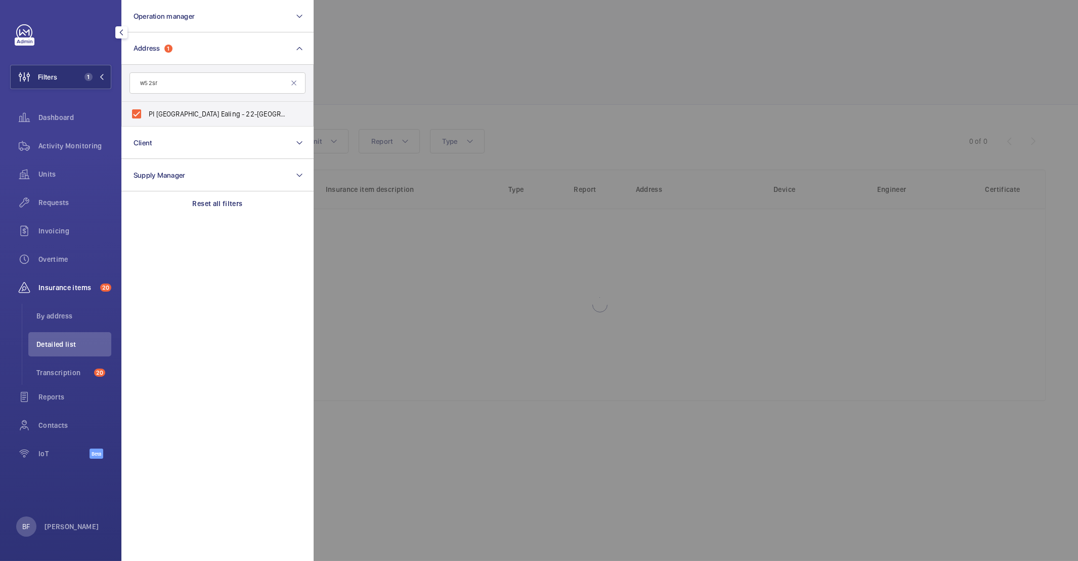
click at [405, 116] on div at bounding box center [853, 280] width 1078 height 561
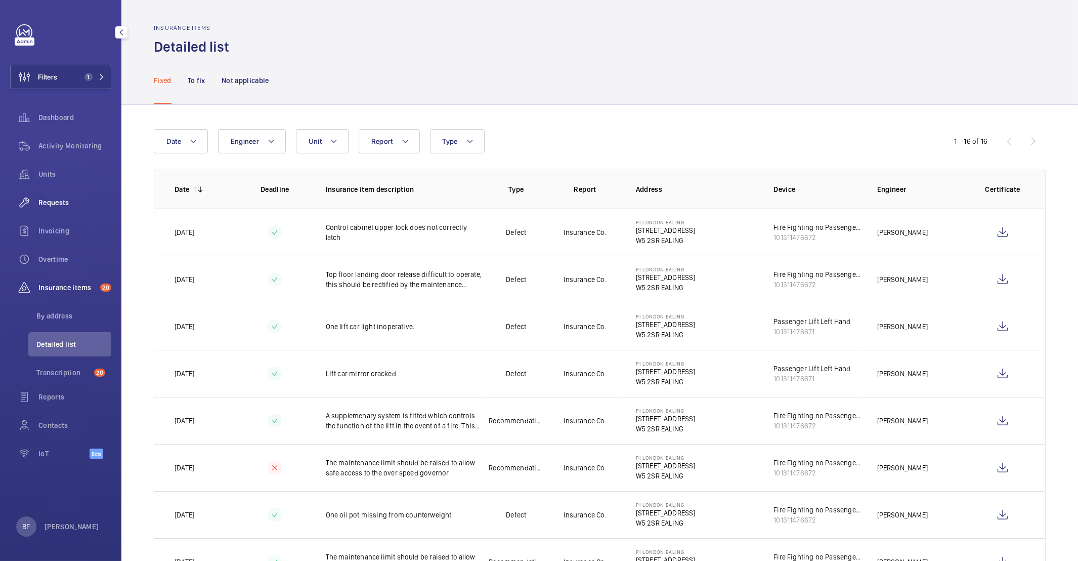
click at [69, 203] on span "Requests" at bounding box center [74, 202] width 73 height 10
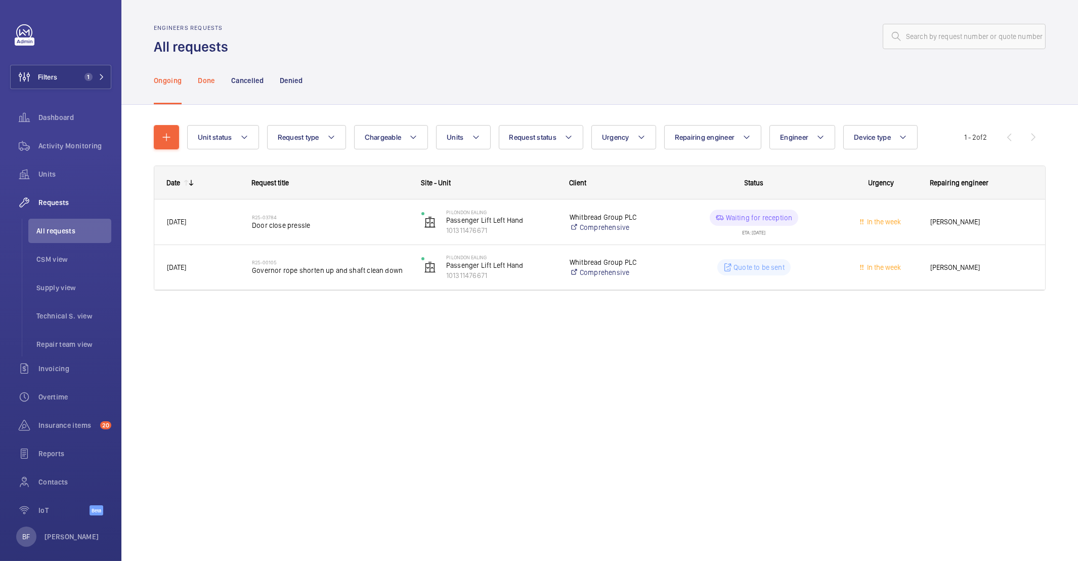
click at [204, 80] on p "Done" at bounding box center [206, 80] width 17 height 10
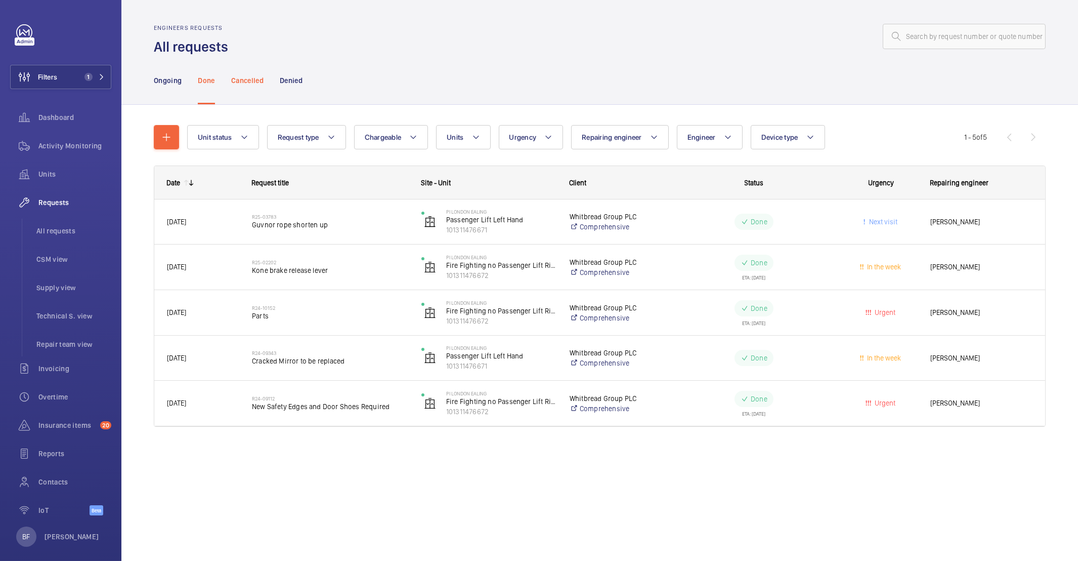
click at [260, 86] on div "Cancelled" at bounding box center [247, 80] width 32 height 48
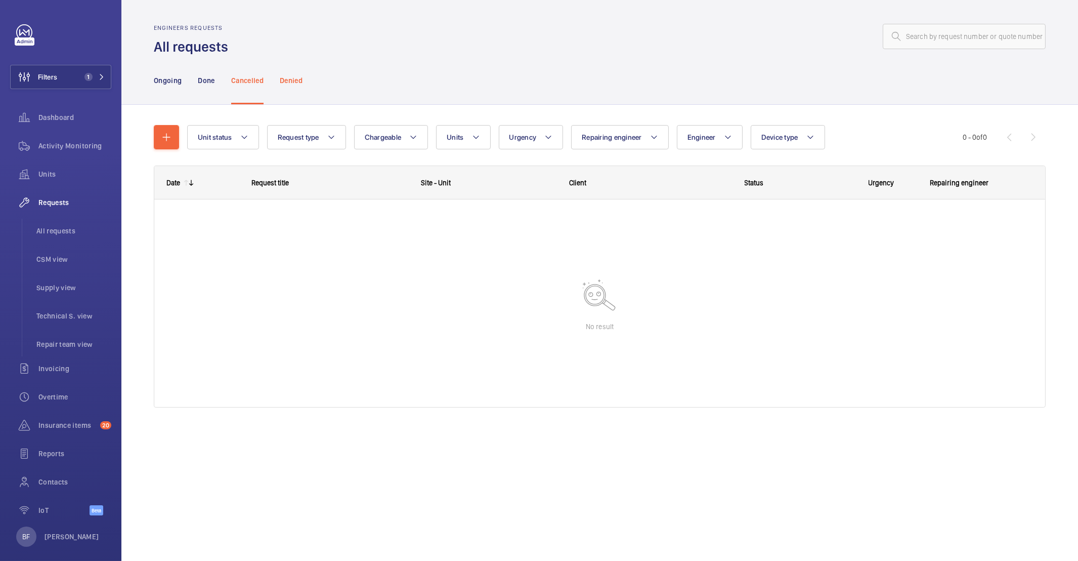
click at [297, 84] on p "Denied" at bounding box center [291, 80] width 23 height 10
click at [172, 79] on p "Ongoing" at bounding box center [168, 80] width 28 height 10
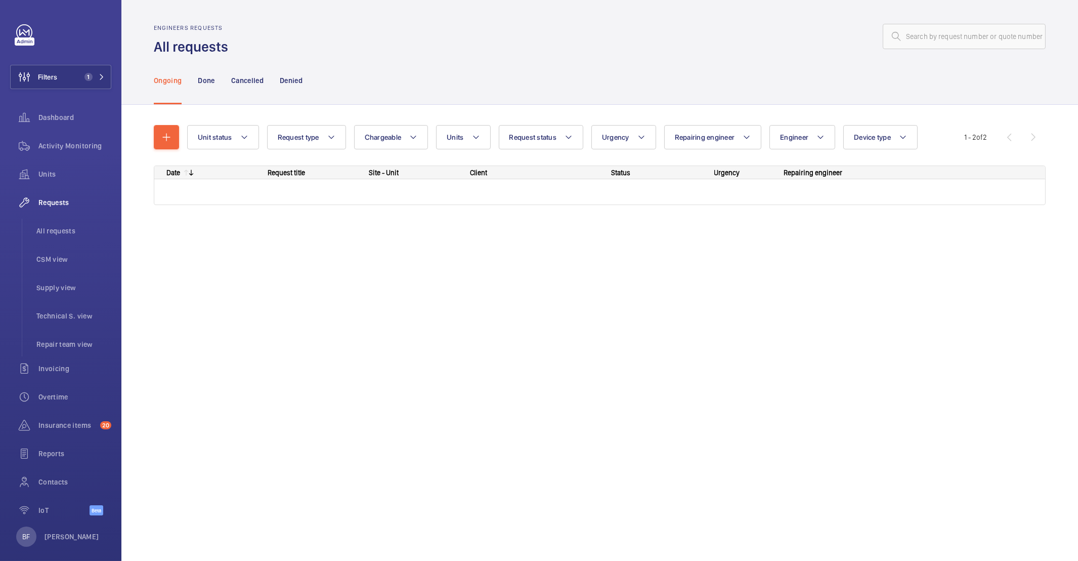
click at [172, 79] on p "Ongoing" at bounding box center [168, 80] width 28 height 10
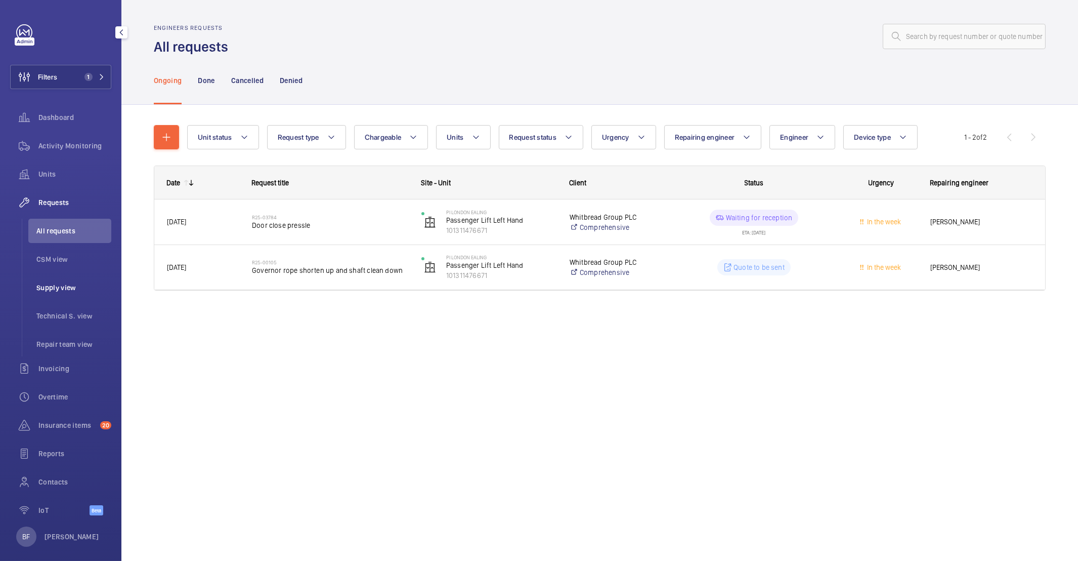
click at [74, 291] on span "Supply view" at bounding box center [73, 287] width 75 height 10
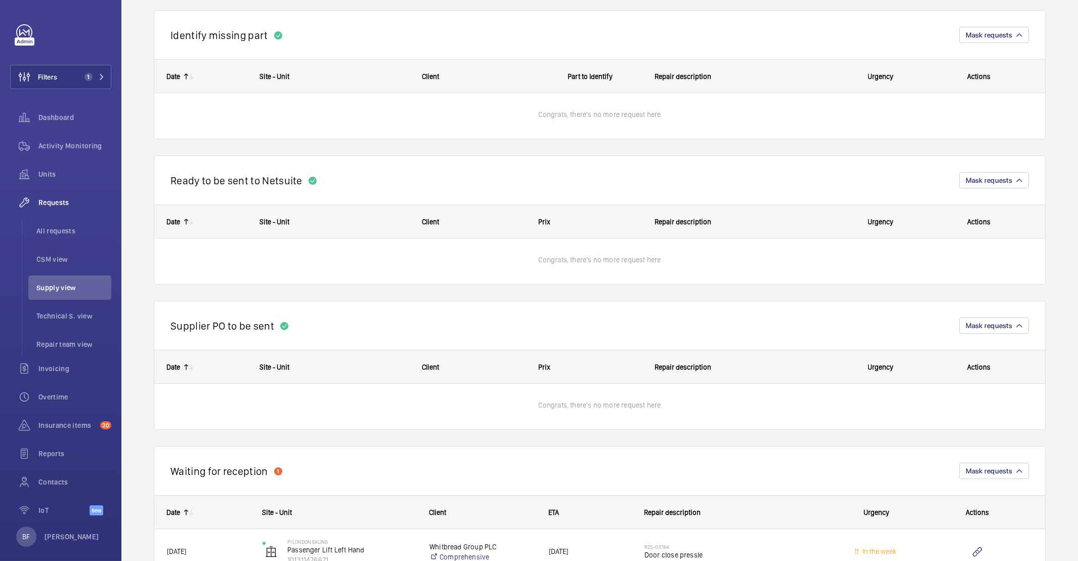
scroll to position [433, 0]
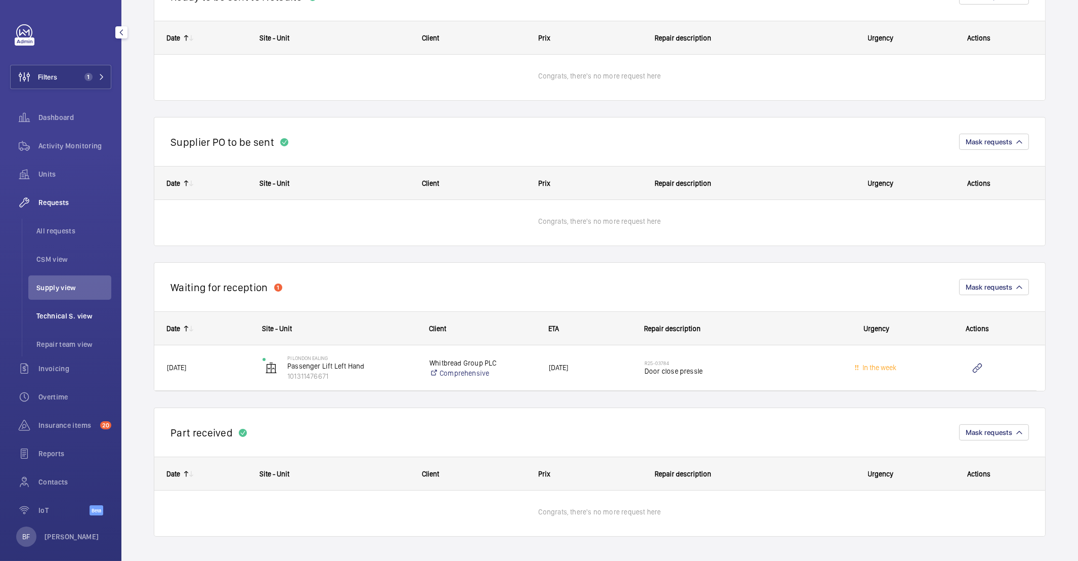
click at [68, 311] on span "Technical S. view" at bounding box center [73, 316] width 75 height 10
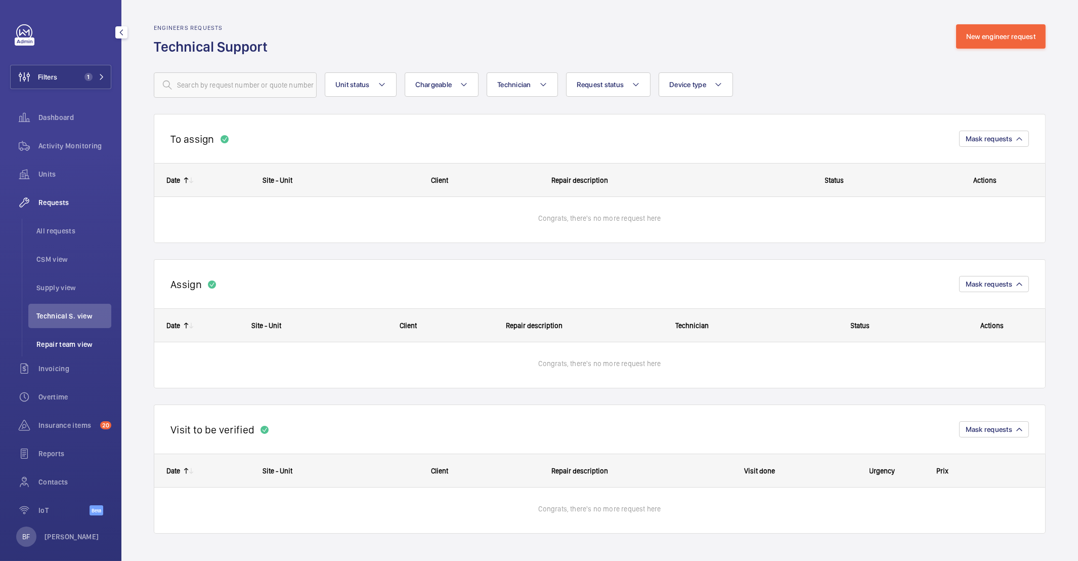
click at [71, 346] on span "Repair team view" at bounding box center [73, 344] width 75 height 10
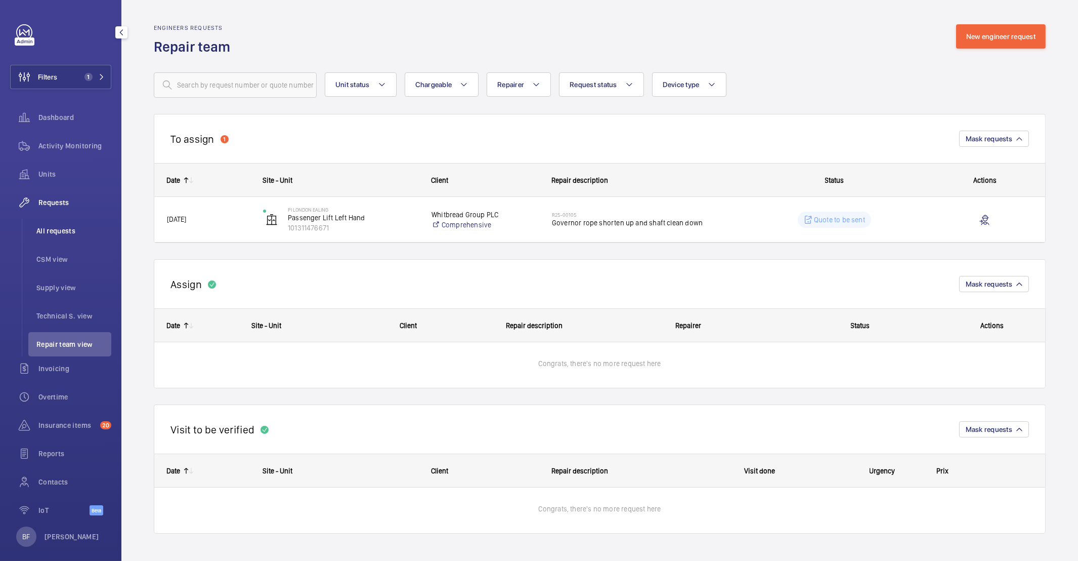
click at [68, 235] on span "All requests" at bounding box center [73, 231] width 75 height 10
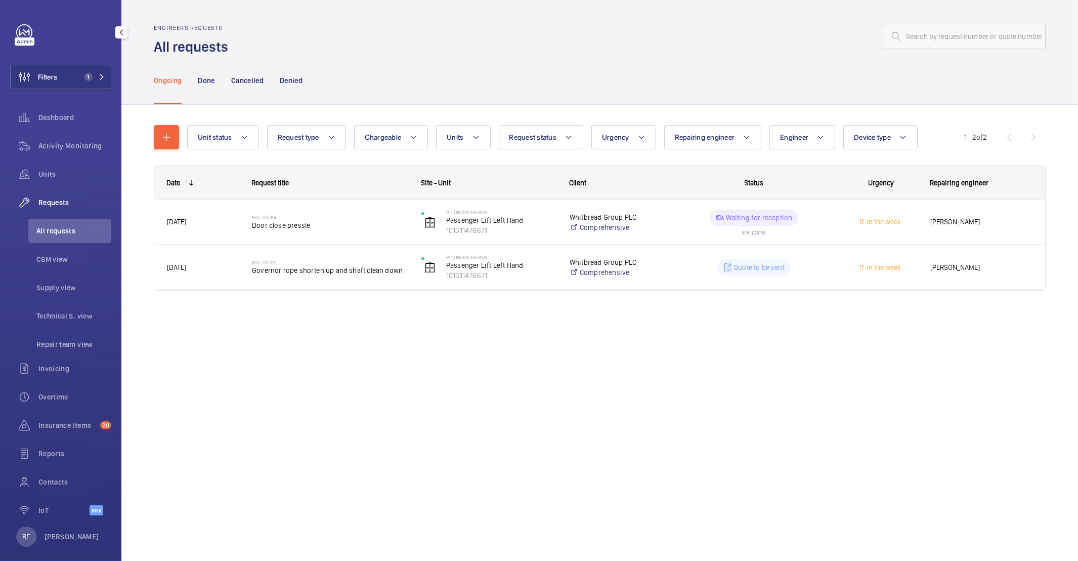
click at [53, 94] on div "Filters 1 Dashboard Activity Monitoring Units Requests All requests CSM view Su…" at bounding box center [60, 275] width 101 height 502
click at [49, 82] on span "Filters" at bounding box center [34, 77] width 47 height 24
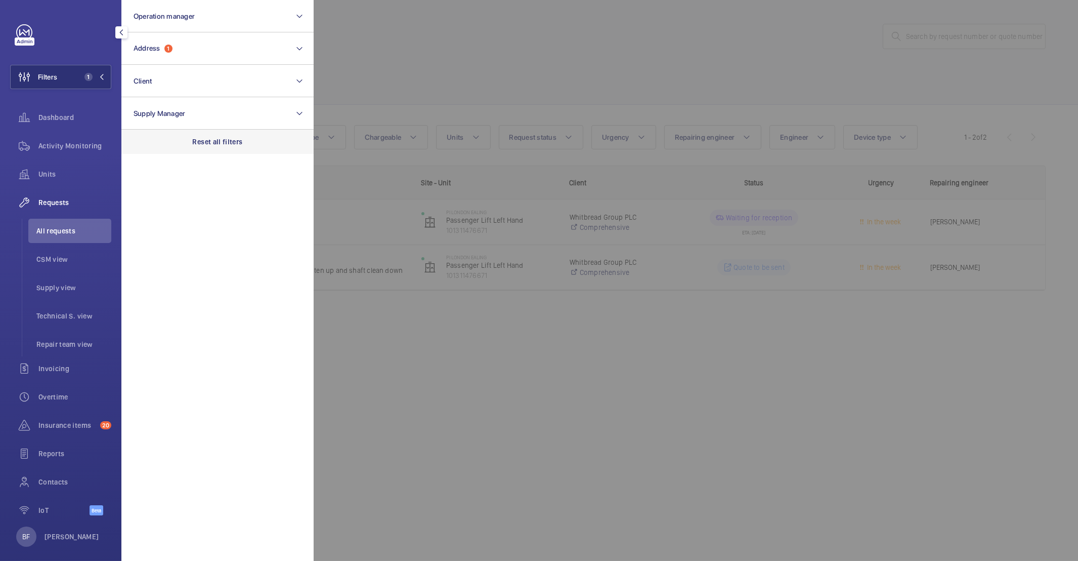
click at [184, 134] on div "Reset all filters" at bounding box center [217, 142] width 192 height 24
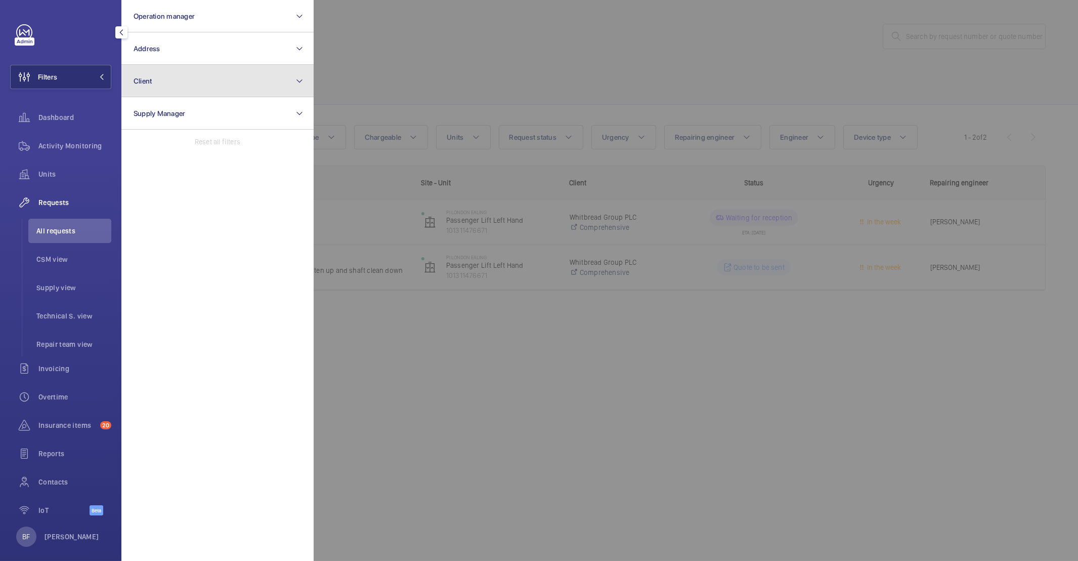
click at [162, 78] on button "Client" at bounding box center [217, 81] width 192 height 32
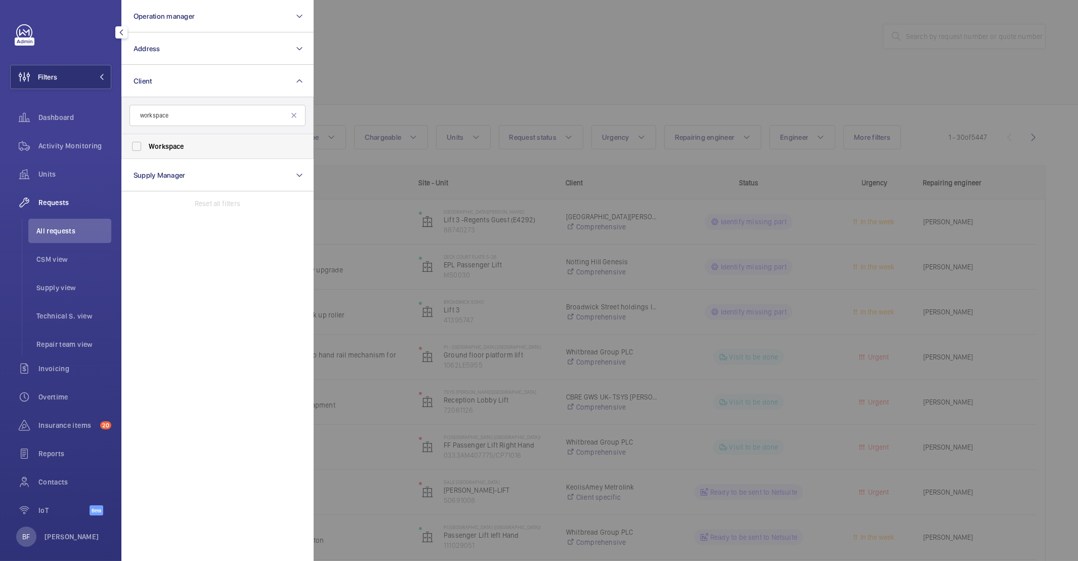
type input "workspace"
click at [204, 149] on span "Workspace" at bounding box center [218, 146] width 139 height 10
click at [147, 149] on input "Workspace" at bounding box center [136, 146] width 20 height 20
checkbox input "true"
click at [437, 71] on div at bounding box center [853, 280] width 1078 height 561
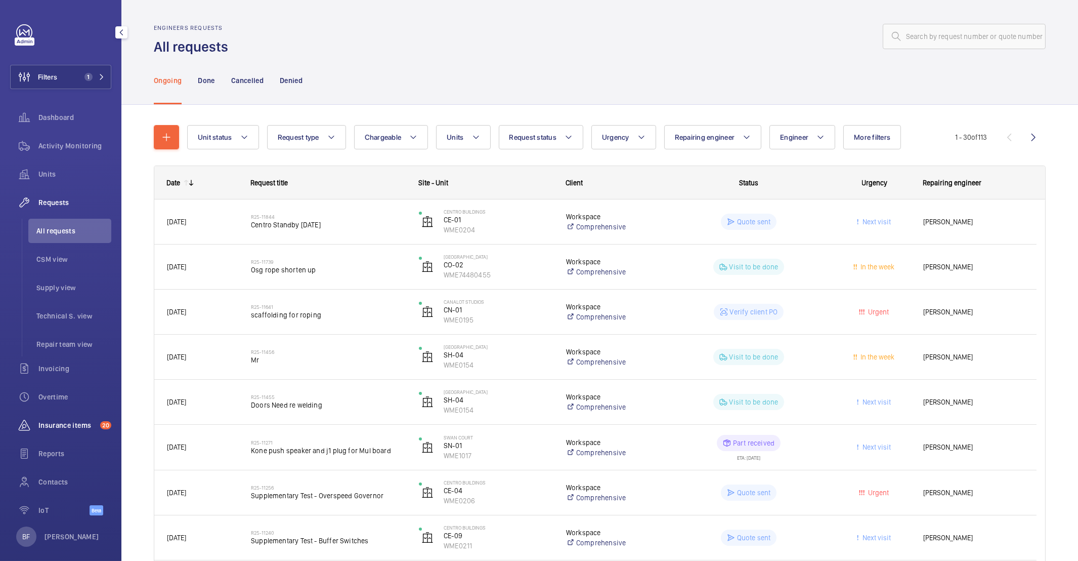
click at [42, 418] on div "Insurance items 20" at bounding box center [60, 425] width 101 height 24
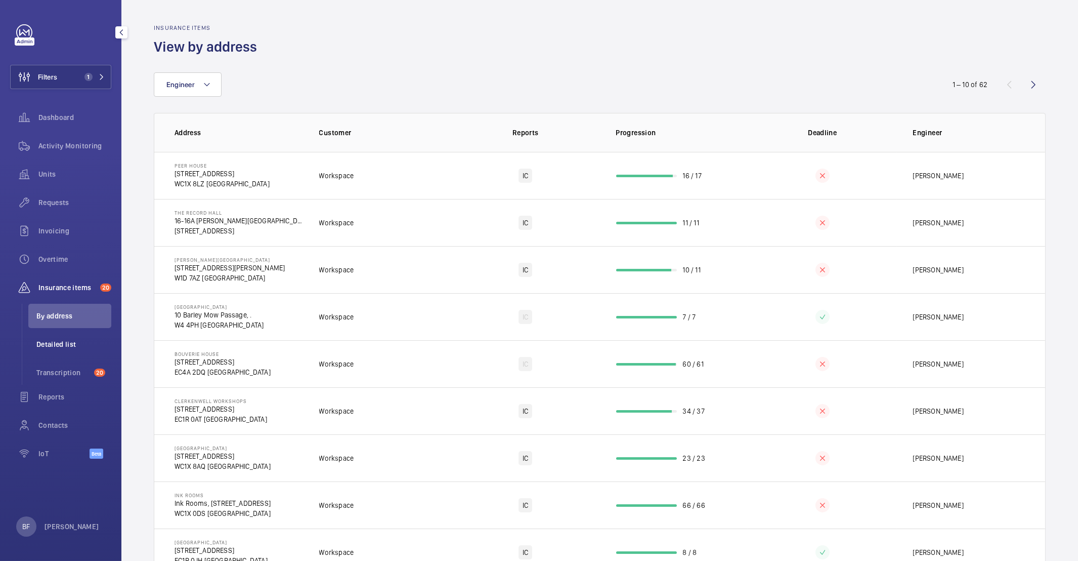
click at [63, 352] on li "Detailed list" at bounding box center [69, 344] width 83 height 24
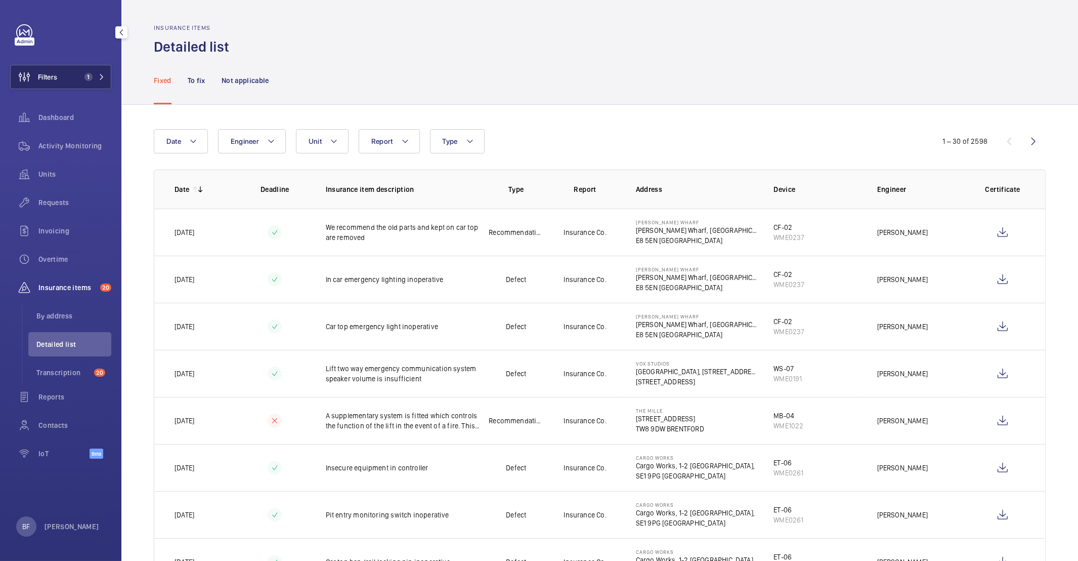
click at [67, 84] on button "Filters 1" at bounding box center [60, 77] width 101 height 24
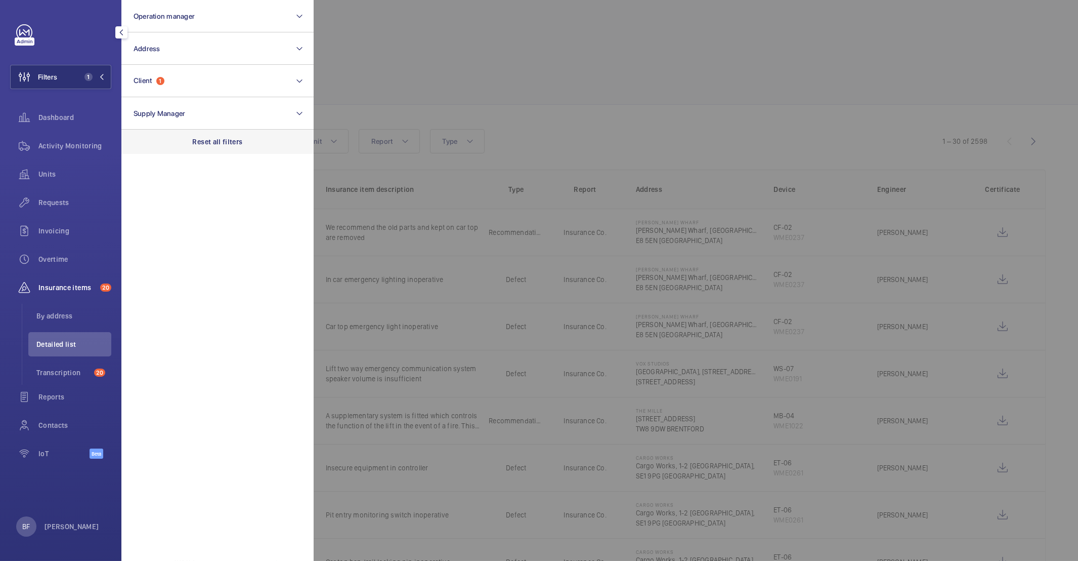
click at [227, 142] on p "Reset all filters" at bounding box center [218, 142] width 50 height 10
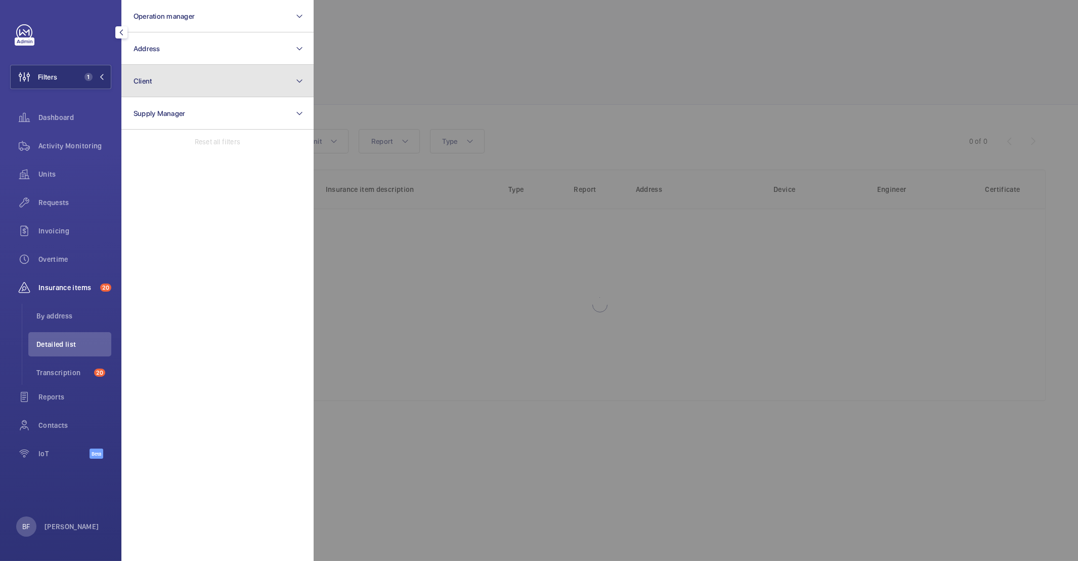
click at [178, 88] on button "Client" at bounding box center [217, 81] width 192 height 32
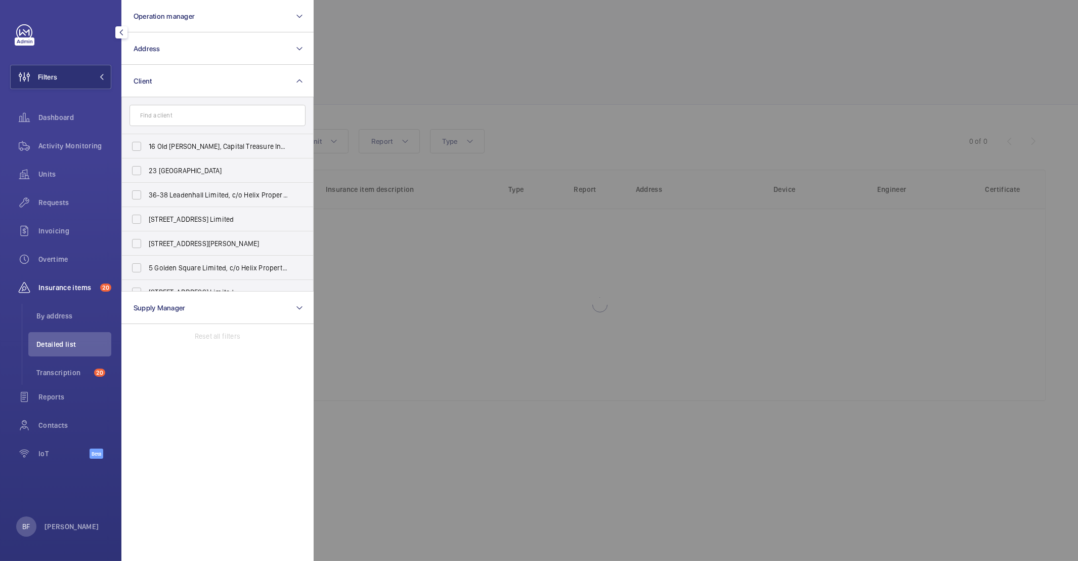
click at [180, 117] on input "text" at bounding box center [218, 115] width 176 height 21
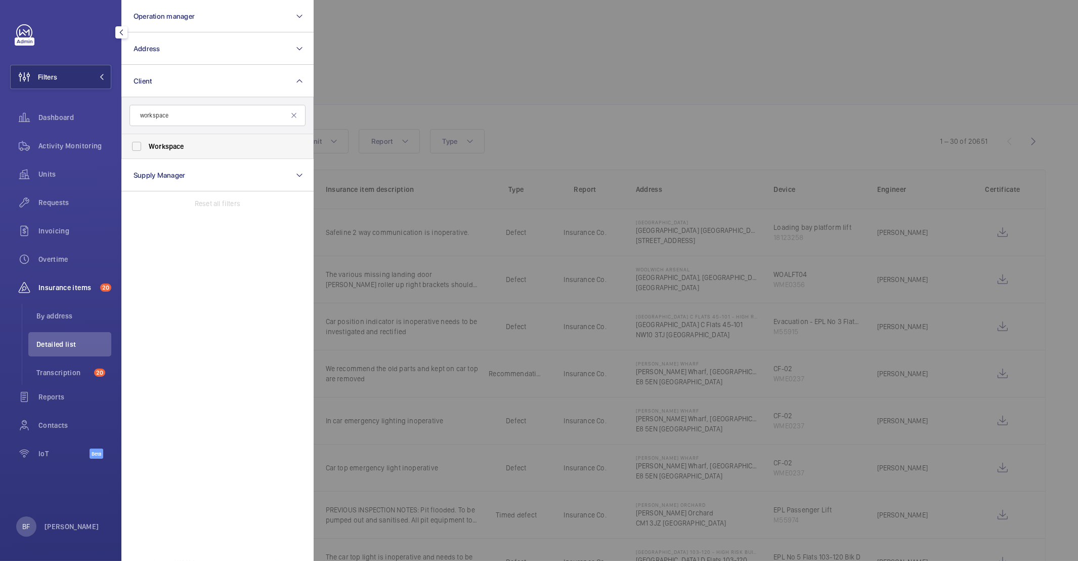
type input "workspace"
click at [196, 152] on label "Workspace" at bounding box center [210, 146] width 176 height 24
click at [147, 152] on input "Workspace" at bounding box center [136, 146] width 20 height 20
checkbox input "true"
click at [374, 91] on div at bounding box center [853, 280] width 1078 height 561
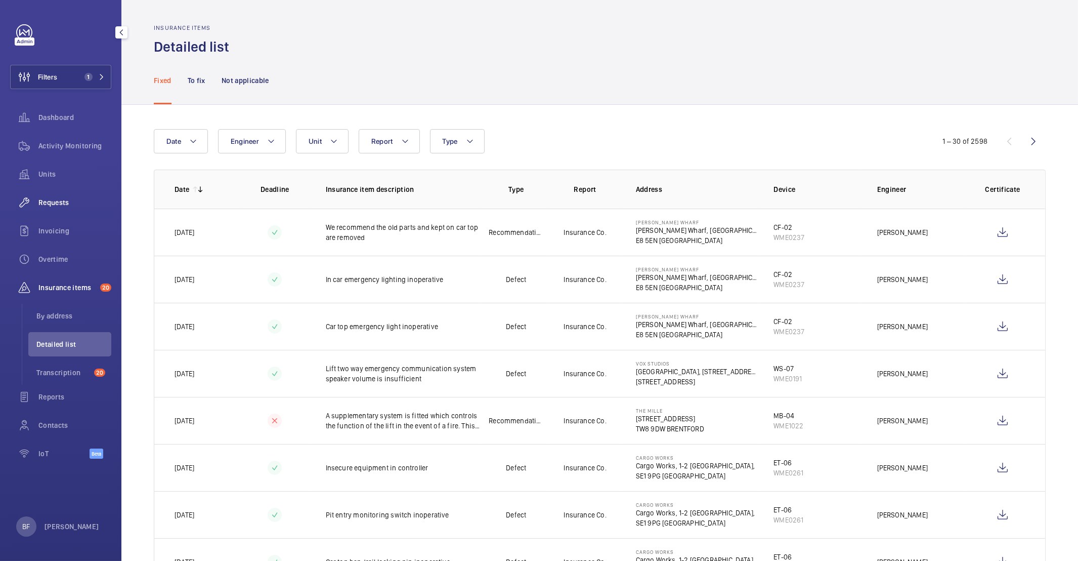
click at [55, 199] on span "Requests" at bounding box center [74, 202] width 73 height 10
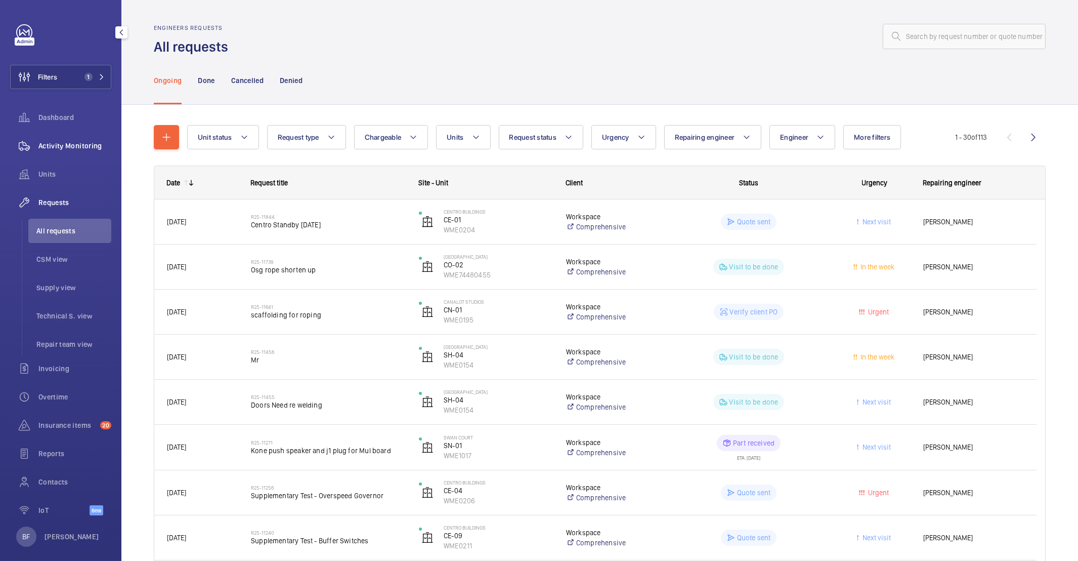
click at [61, 144] on span "Activity Monitoring" at bounding box center [74, 146] width 73 height 10
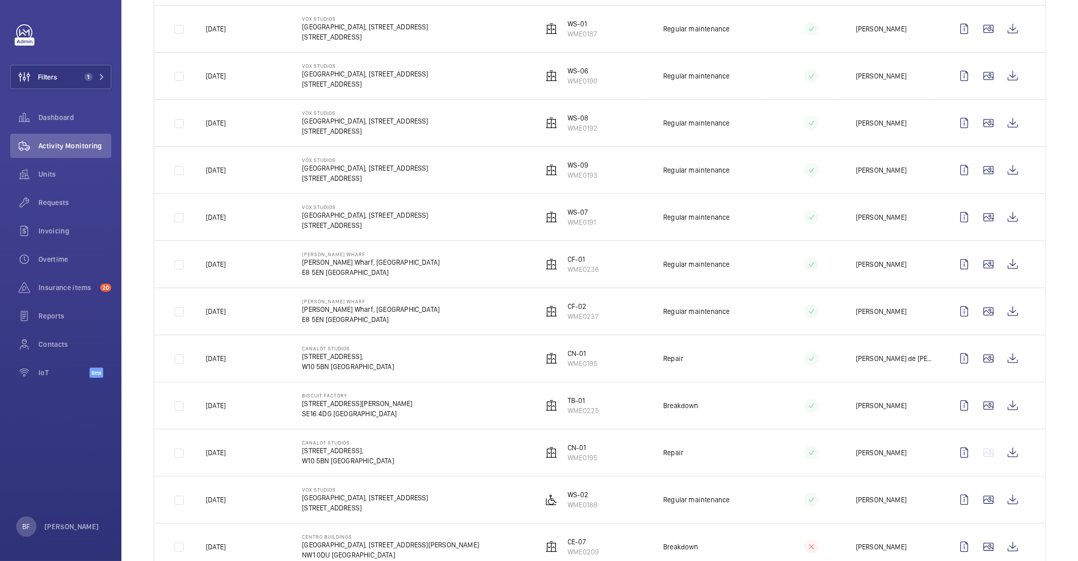
scroll to position [27, 0]
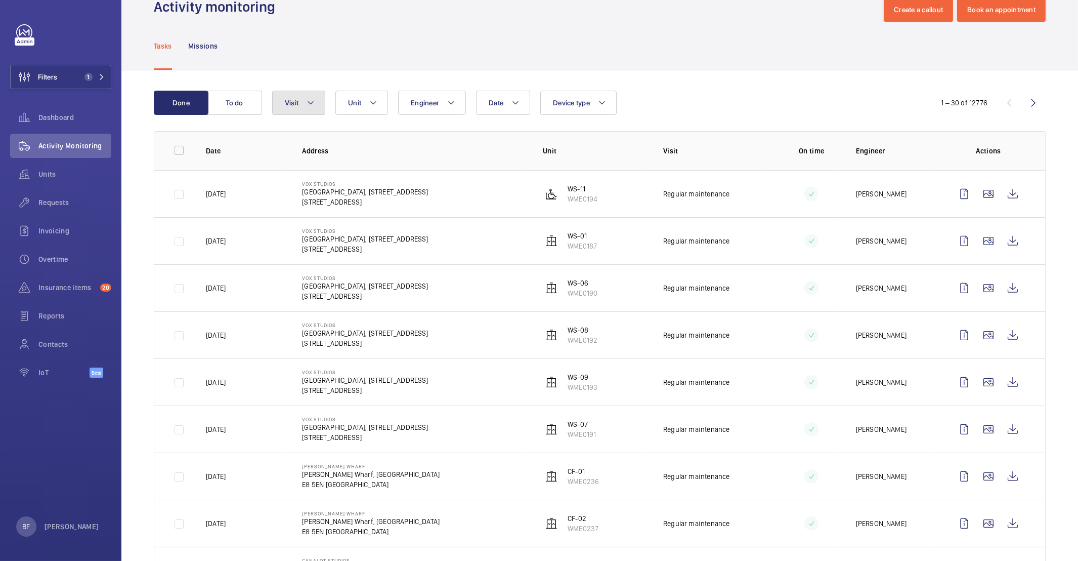
click at [284, 109] on button "Visit" at bounding box center [298, 103] width 53 height 24
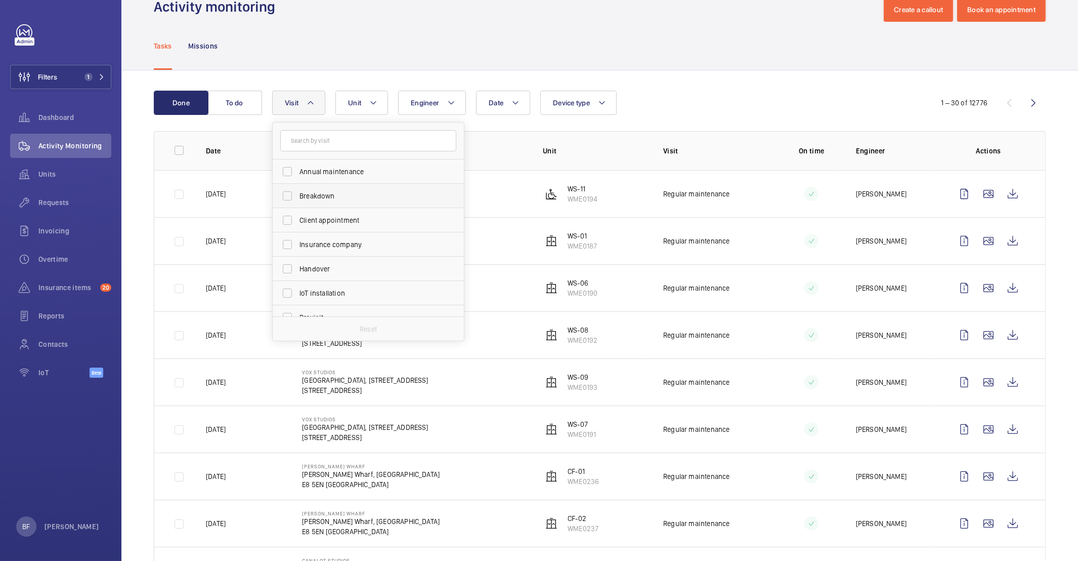
click at [334, 203] on label "Breakdown" at bounding box center [361, 196] width 176 height 24
click at [297, 203] on input "Breakdown" at bounding box center [287, 196] width 20 height 20
checkbox input "true"
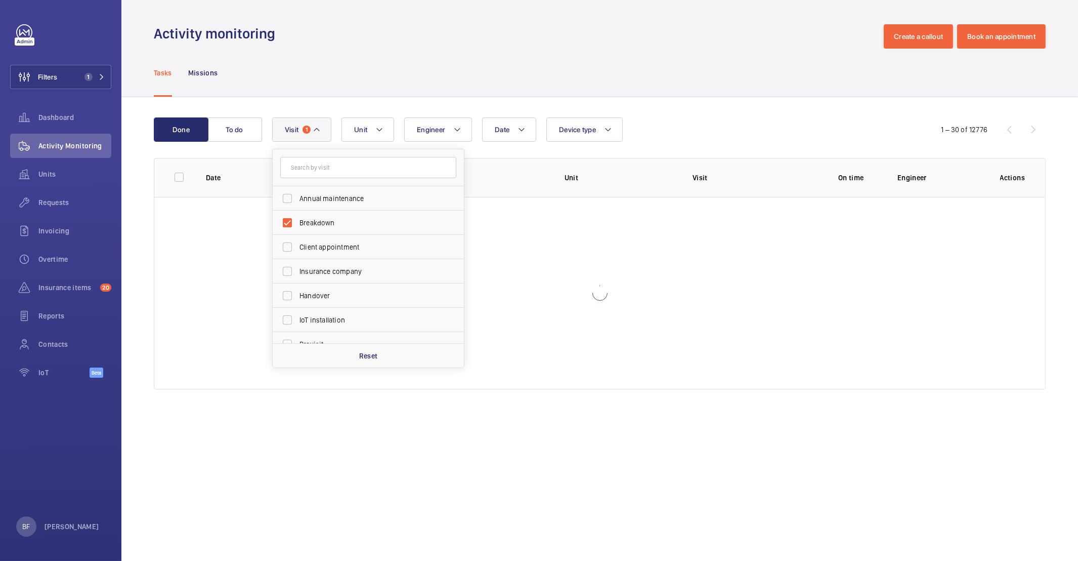
click at [479, 68] on div "Tasks Missions" at bounding box center [600, 73] width 892 height 48
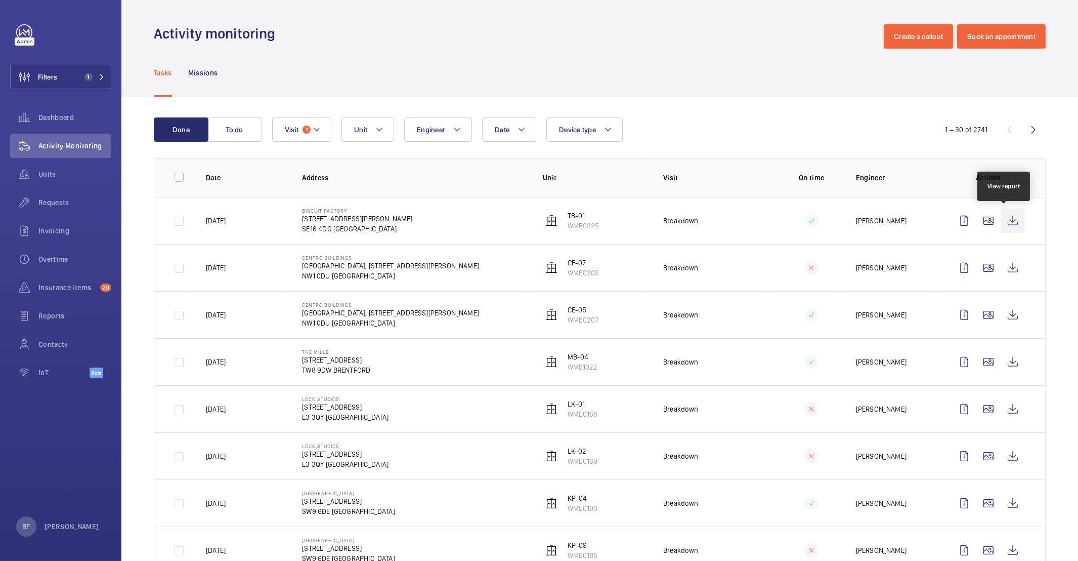
click at [1003, 217] on wm-front-icon-button at bounding box center [1013, 220] width 24 height 24
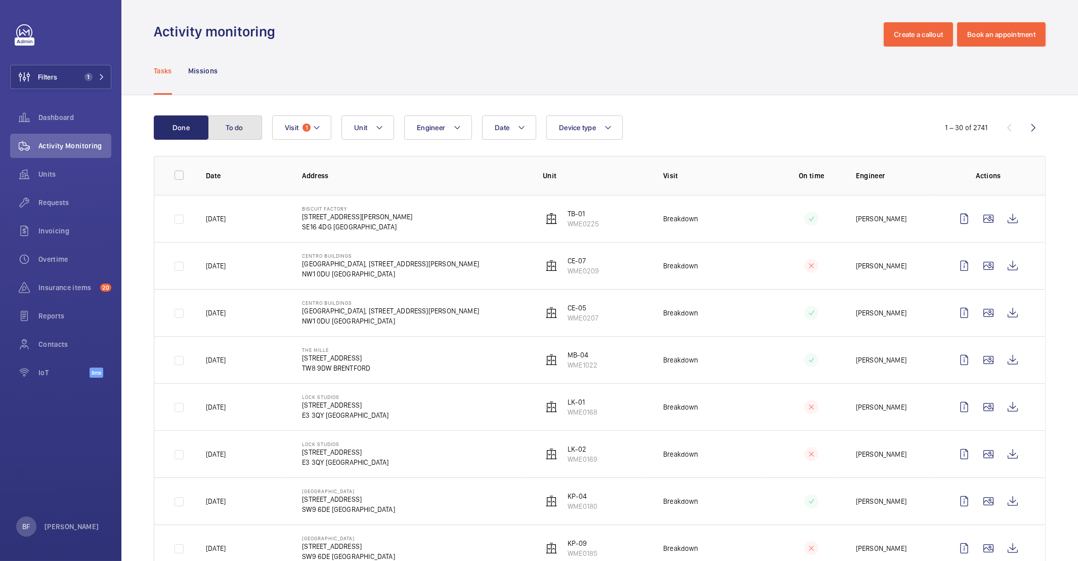
click at [243, 119] on button "To do" at bounding box center [234, 127] width 55 height 24
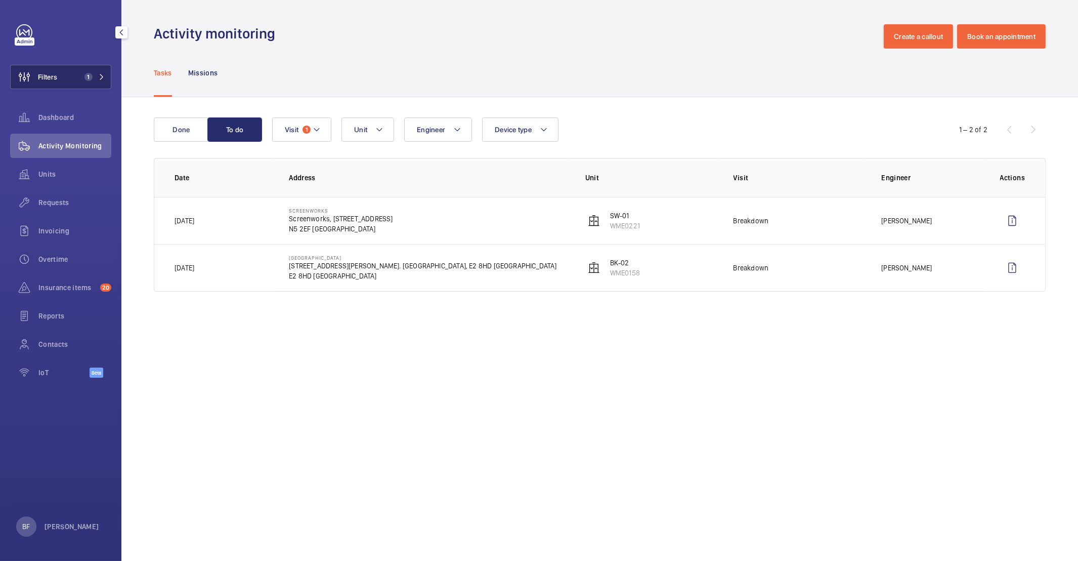
click at [79, 76] on button "Filters 1" at bounding box center [60, 77] width 101 height 24
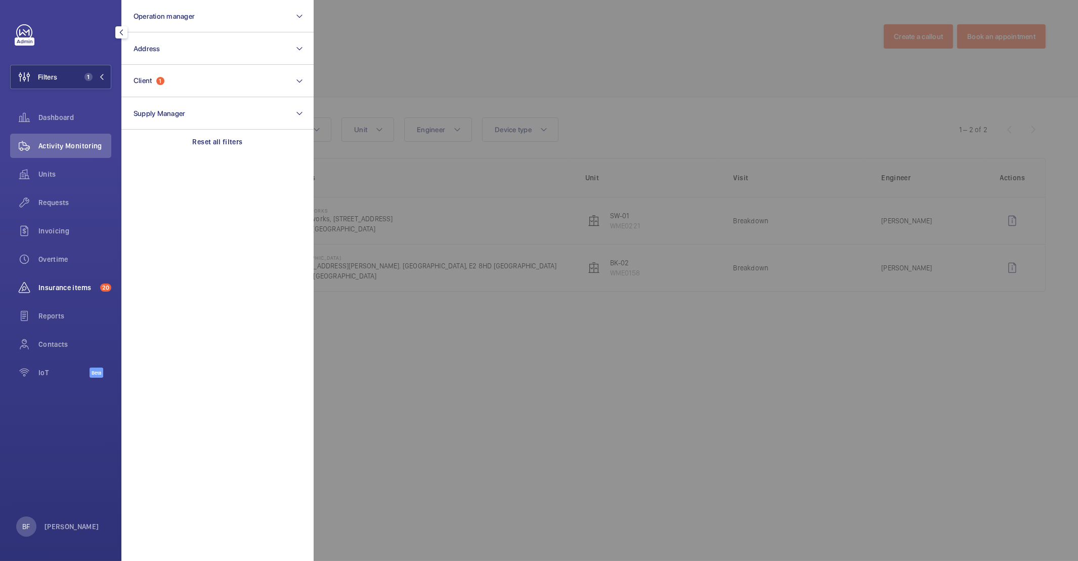
click at [58, 282] on span "Insurance items" at bounding box center [67, 287] width 58 height 10
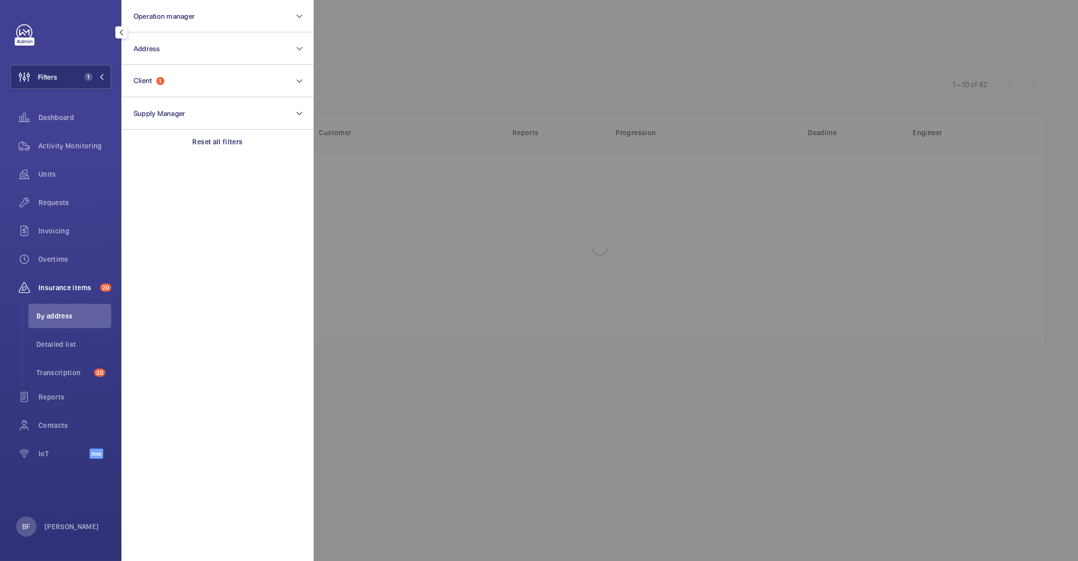
click at [549, 61] on div at bounding box center [853, 280] width 1078 height 561
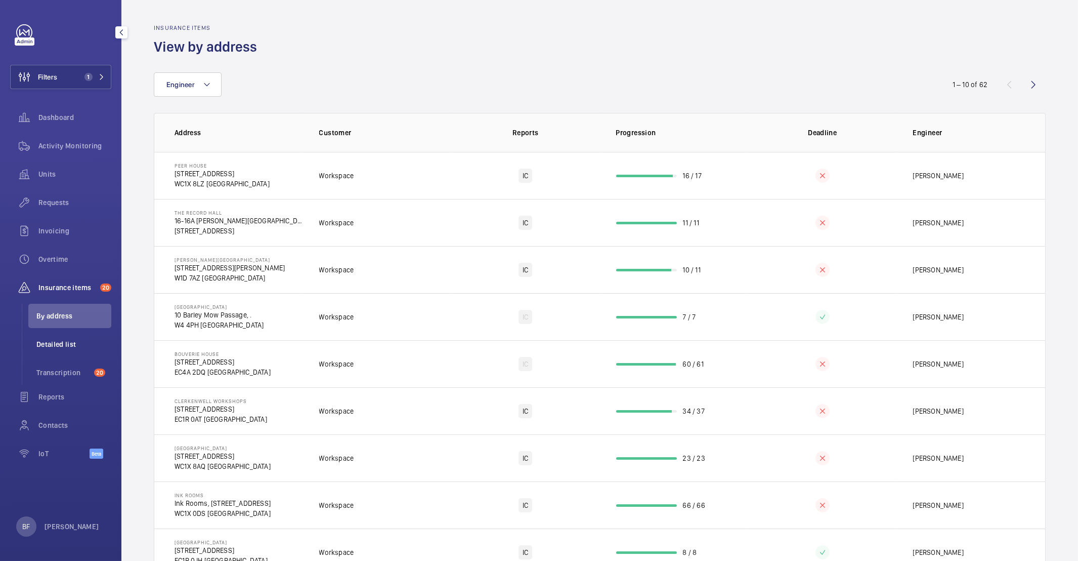
click at [52, 337] on li "Detailed list" at bounding box center [69, 344] width 83 height 24
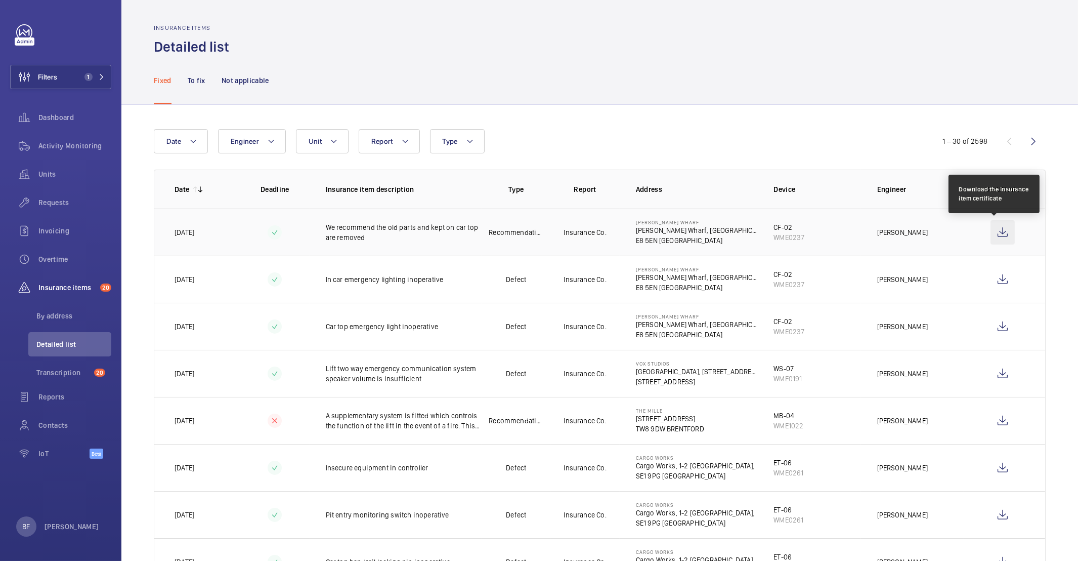
click at [991, 236] on wm-front-icon-button at bounding box center [1003, 232] width 24 height 24
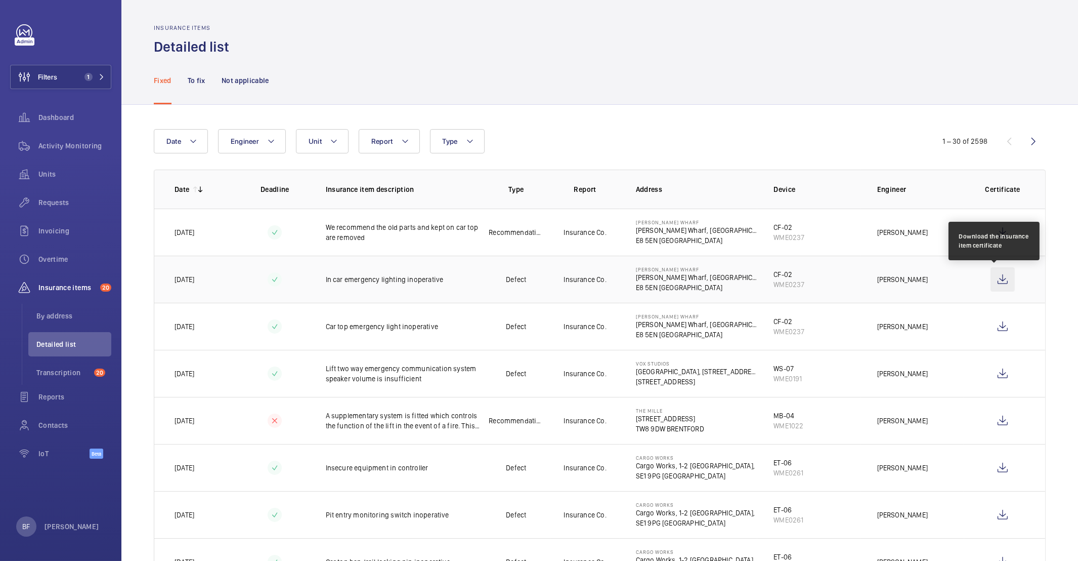
click at [997, 278] on wm-front-icon-button at bounding box center [1003, 279] width 24 height 24
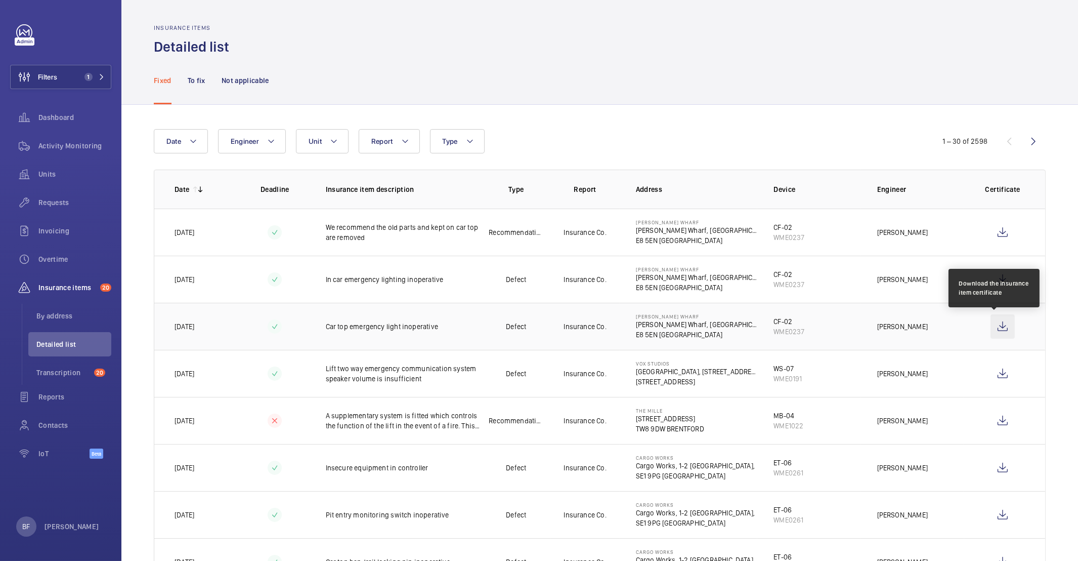
click at [994, 328] on wm-front-icon-button at bounding box center [1003, 326] width 24 height 24
click at [998, 333] on wm-front-icon-button at bounding box center [1003, 326] width 24 height 24
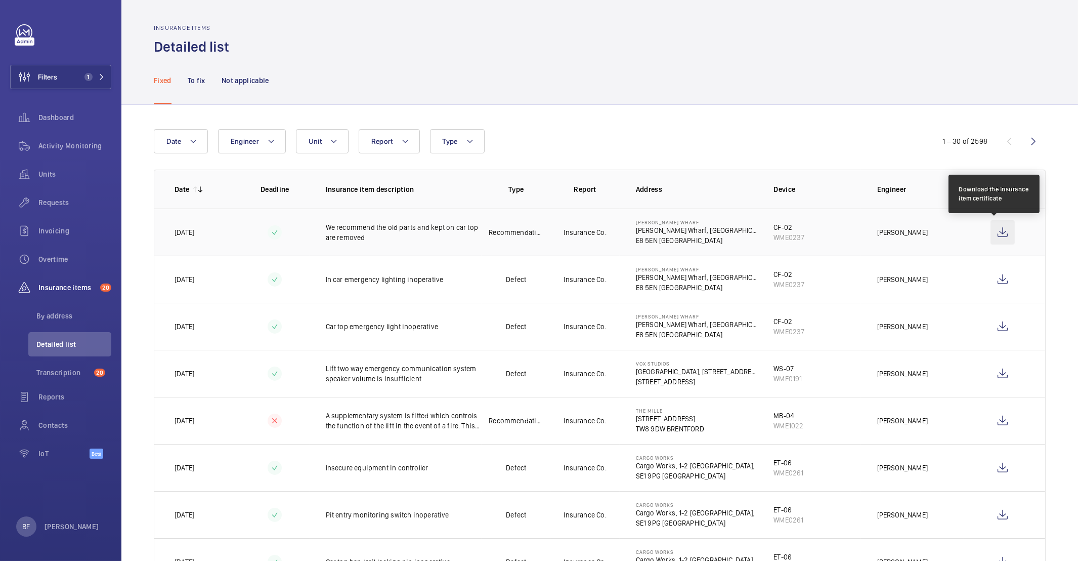
click at [1002, 234] on wm-front-icon-button at bounding box center [1003, 232] width 24 height 24
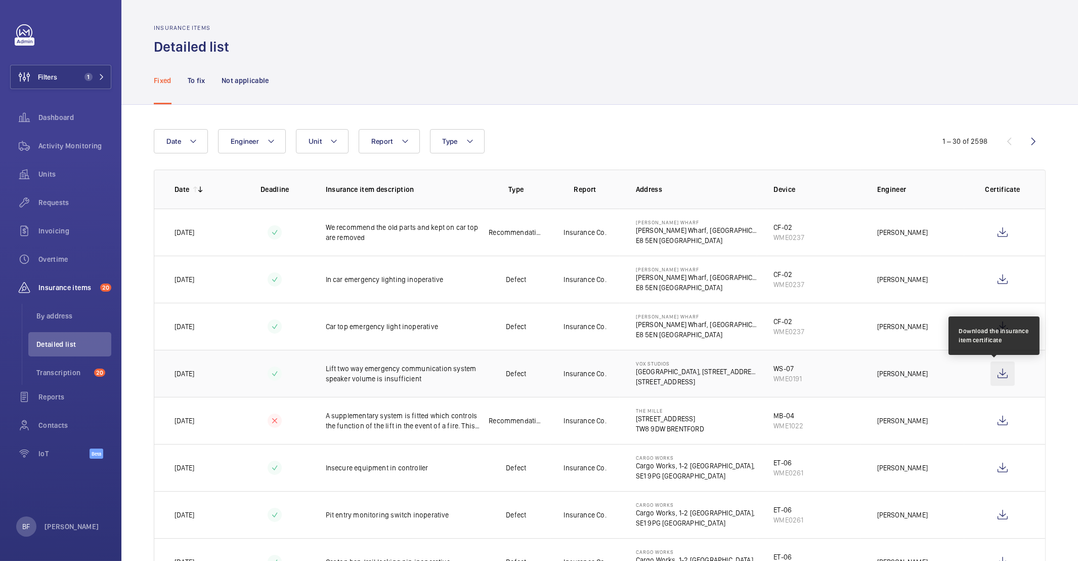
click at [996, 370] on wm-front-icon-button at bounding box center [1003, 373] width 24 height 24
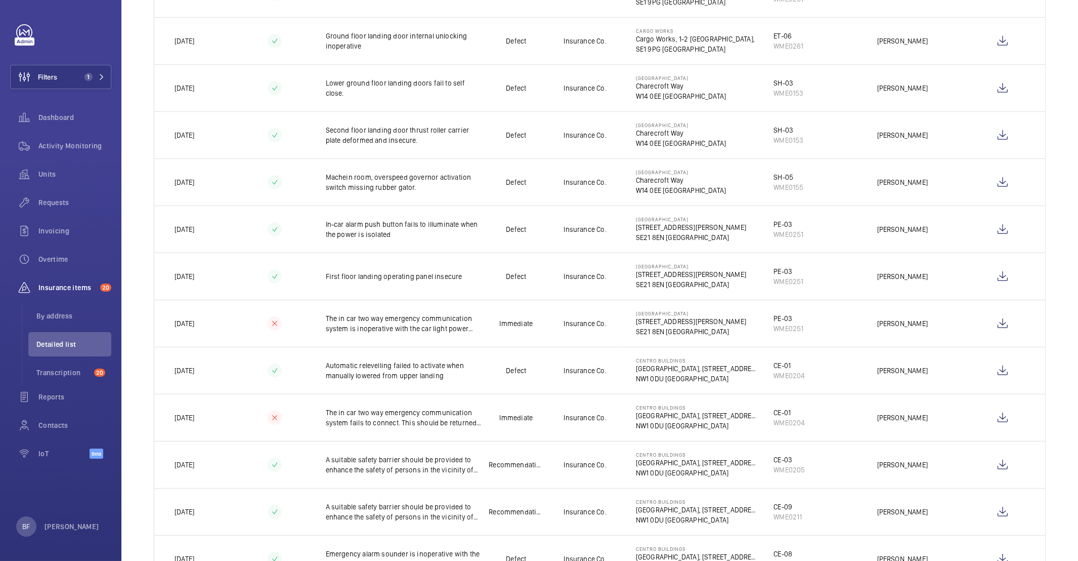
scroll to position [567, 0]
click at [997, 189] on wm-front-icon-button at bounding box center [1003, 183] width 24 height 24
click at [774, 276] on div "PE-03" at bounding box center [789, 272] width 30 height 10
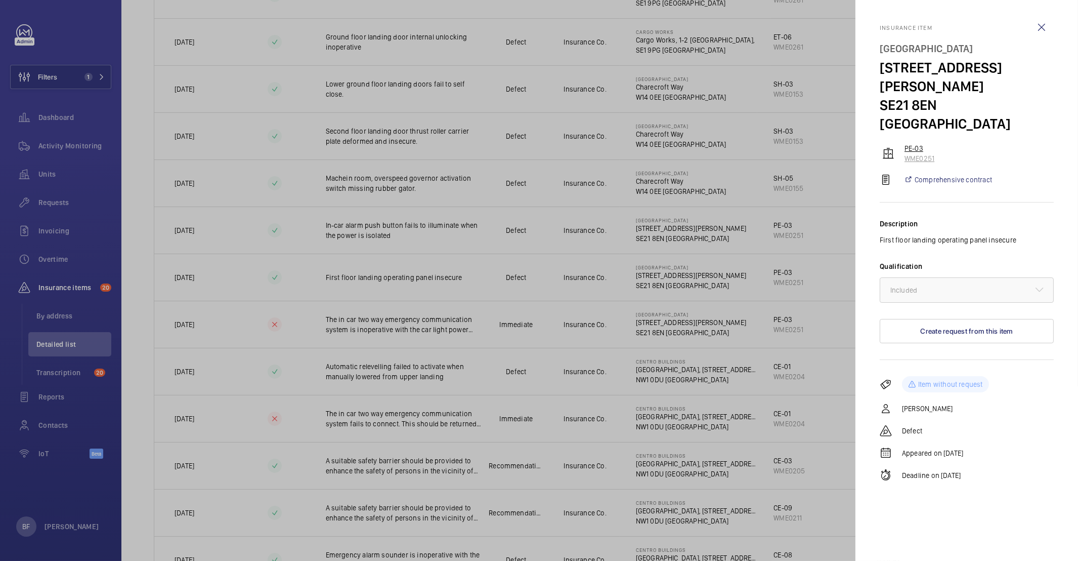
click at [897, 143] on wm-front-device-cell "PE-03 WME0251" at bounding box center [967, 153] width 174 height 20
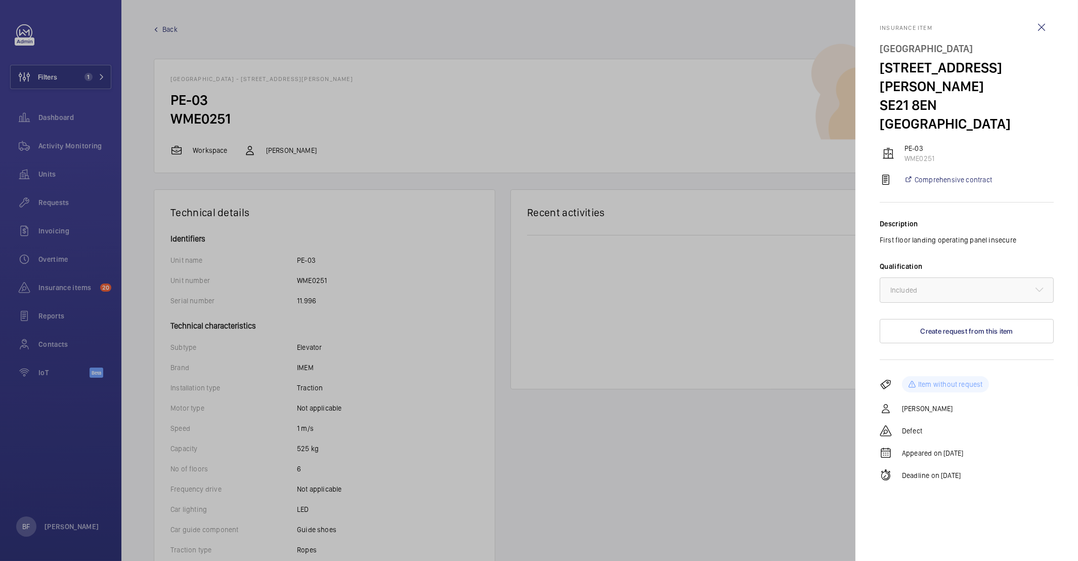
click at [439, 191] on div at bounding box center [539, 280] width 1078 height 561
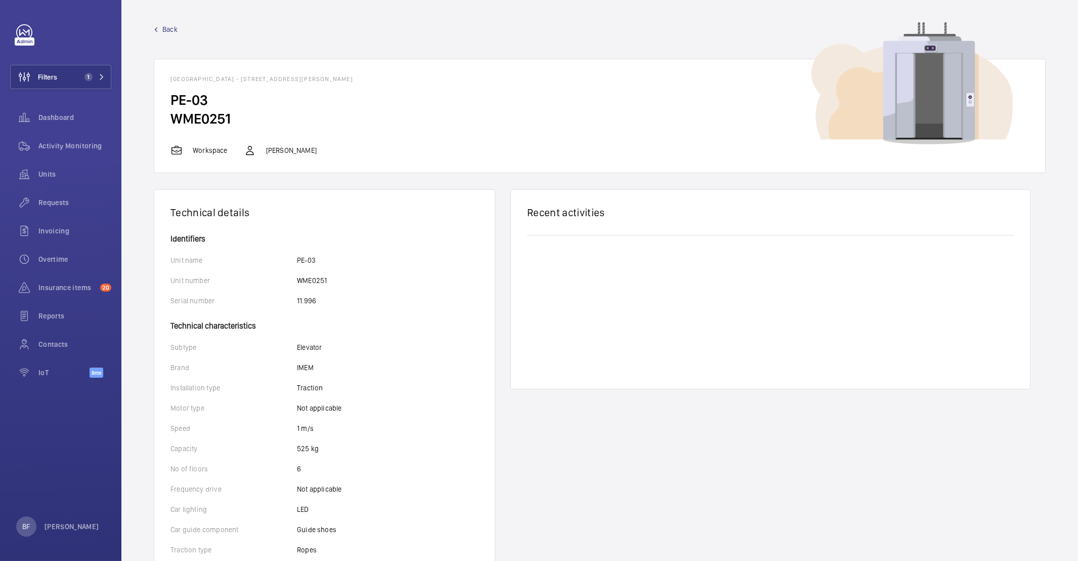
click at [295, 152] on p "[PERSON_NAME]" at bounding box center [291, 150] width 51 height 10
click at [59, 76] on button "Filters 1" at bounding box center [60, 77] width 101 height 24
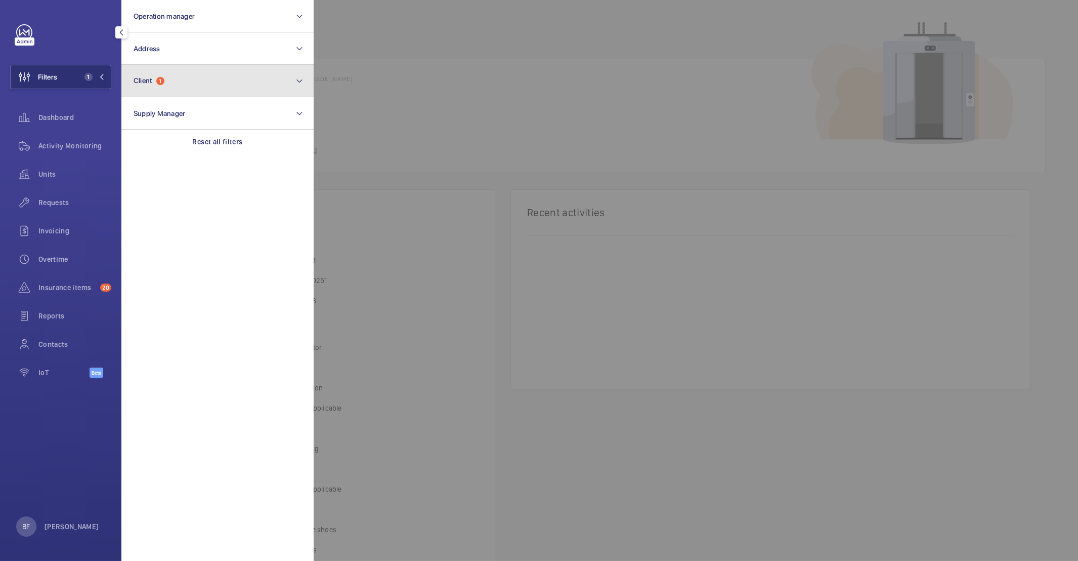
click at [201, 75] on button "Client 1" at bounding box center [217, 81] width 192 height 32
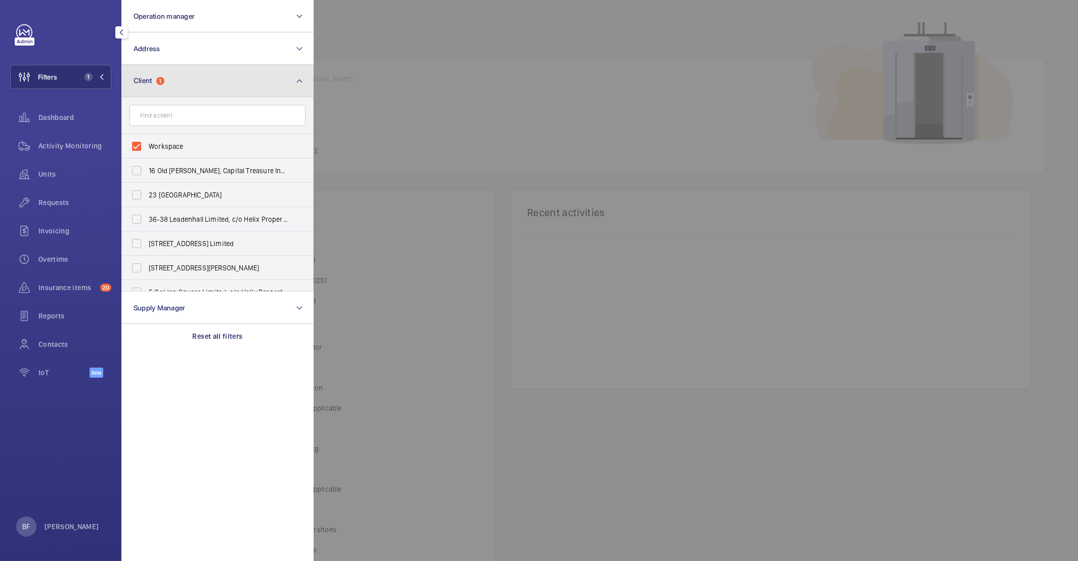
click at [193, 73] on button "Client 1" at bounding box center [217, 81] width 192 height 32
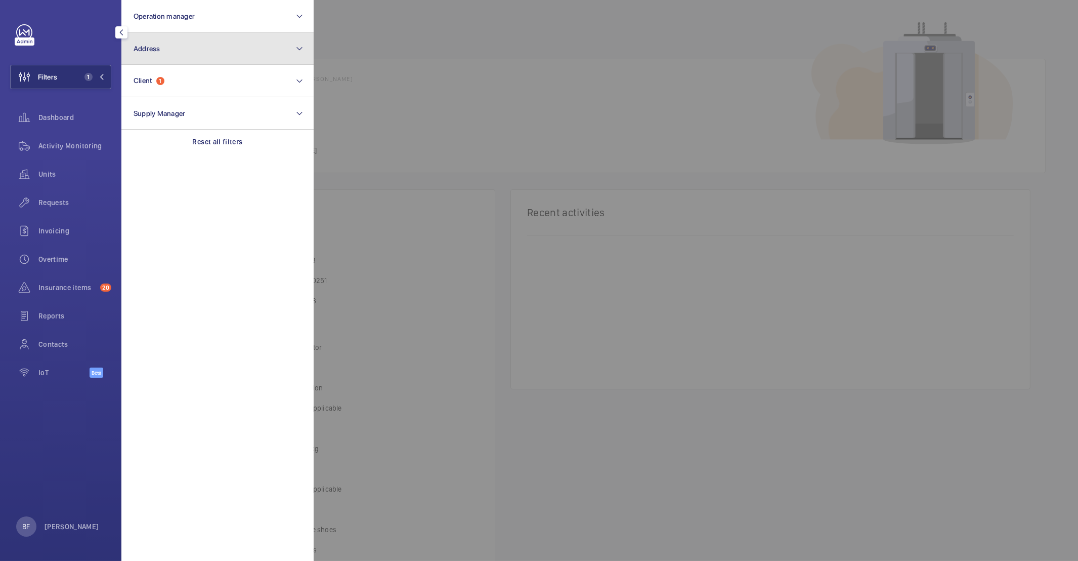
click at [208, 38] on button "Address" at bounding box center [217, 48] width 192 height 32
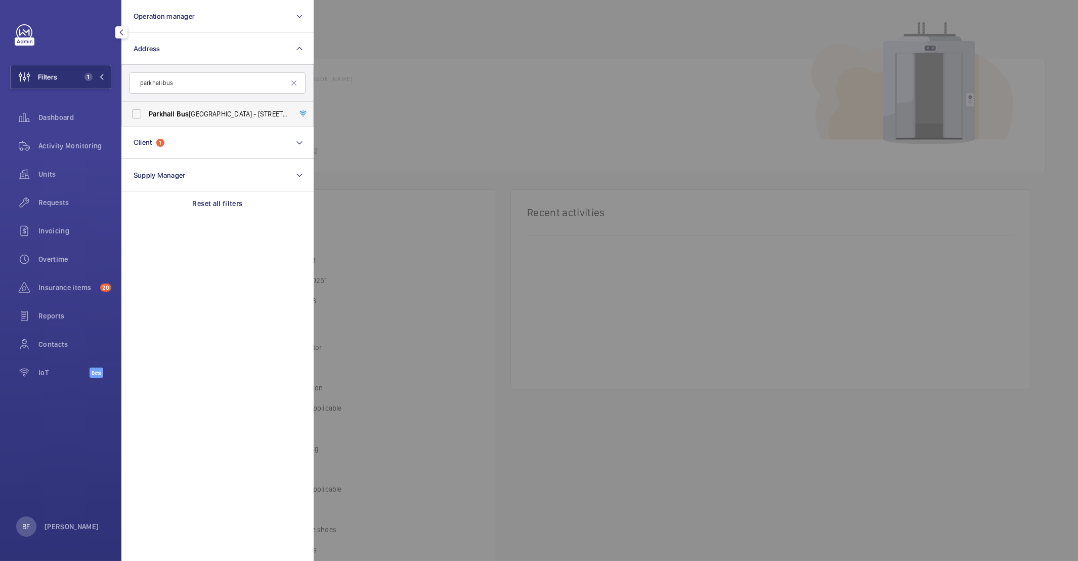
type input "parkhall bus"
click at [193, 112] on span "Parkhall Bus [GEOGRAPHIC_DATA] - [STREET_ADDRESS][PERSON_NAME]" at bounding box center [218, 114] width 139 height 10
click at [147, 112] on input "Parkhall Bus [GEOGRAPHIC_DATA] - [STREET_ADDRESS][PERSON_NAME]" at bounding box center [136, 114] width 20 height 20
checkbox input "true"
click at [405, 122] on div at bounding box center [853, 280] width 1078 height 561
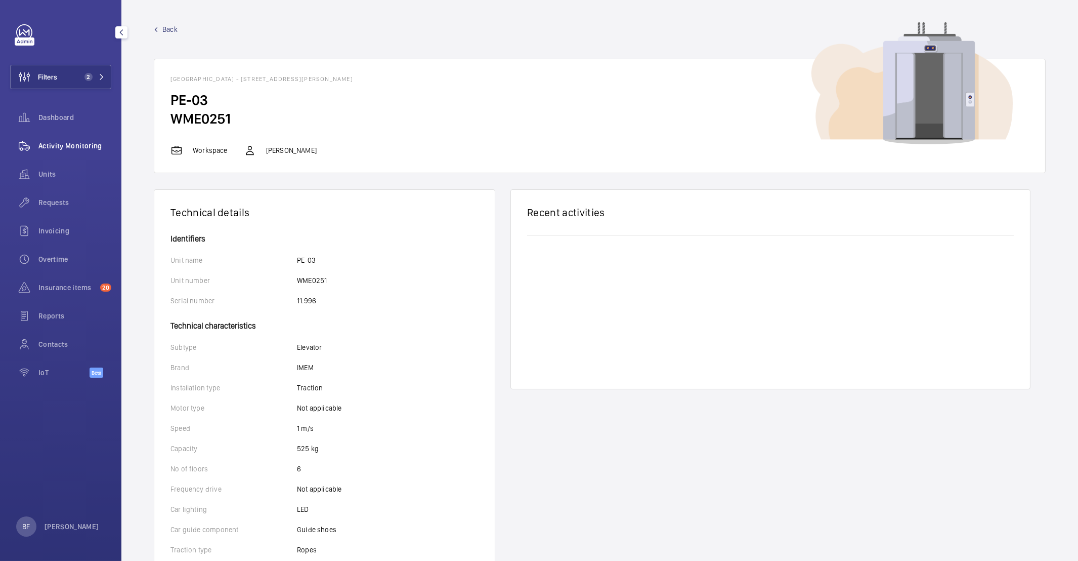
click at [95, 142] on span "Activity Monitoring" at bounding box center [74, 146] width 73 height 10
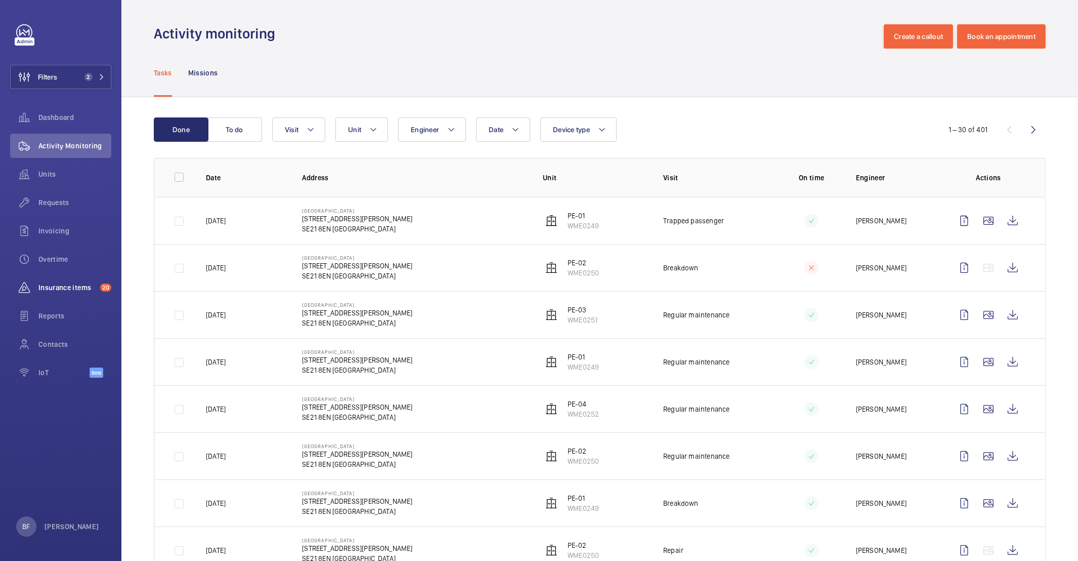
click at [66, 290] on span "Insurance items" at bounding box center [67, 287] width 58 height 10
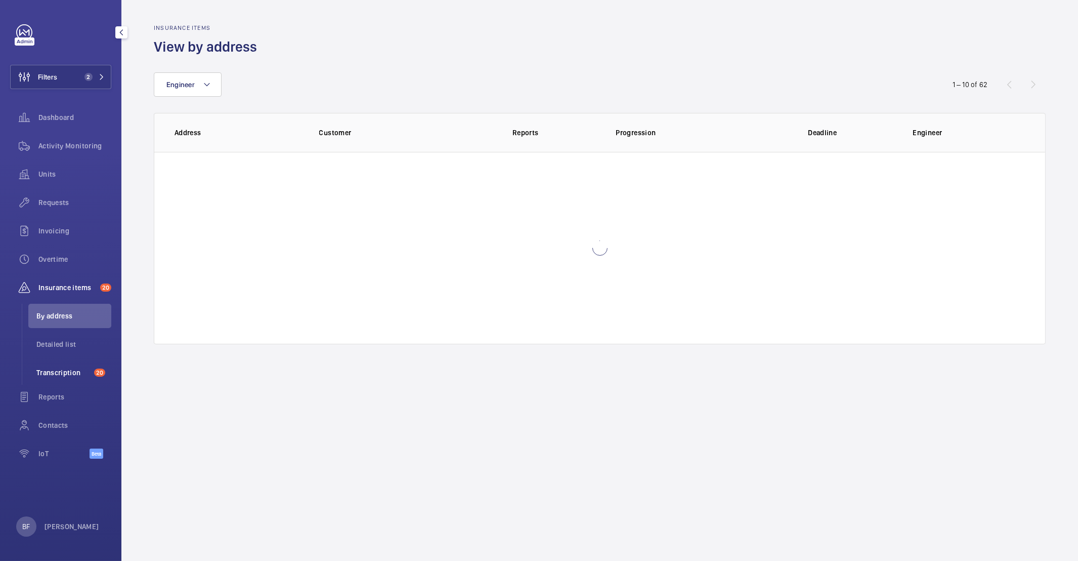
click at [69, 364] on li "Transcription 20" at bounding box center [69, 372] width 83 height 24
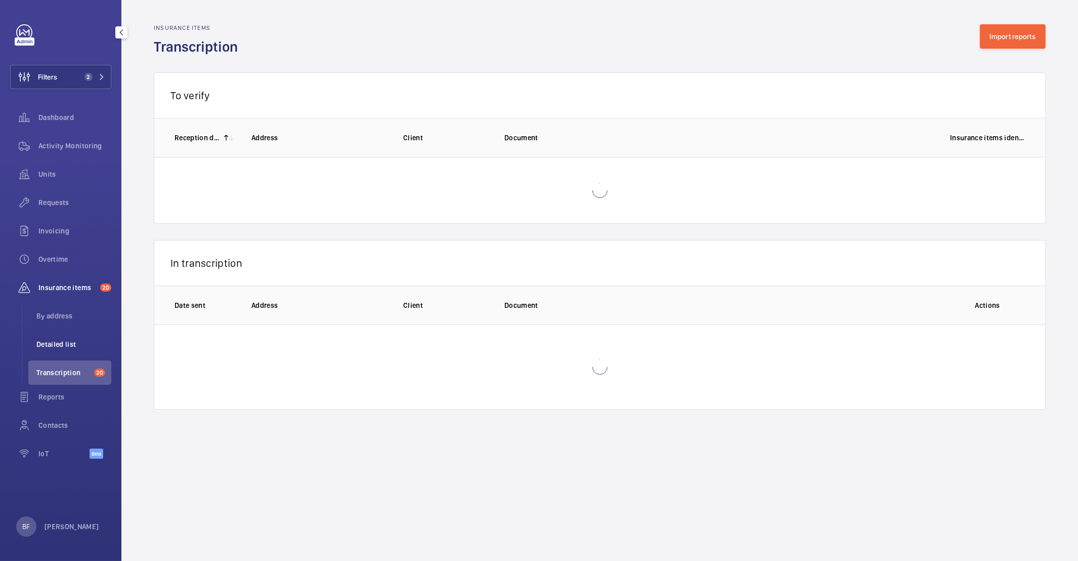
click at [61, 337] on li "Detailed list" at bounding box center [69, 344] width 83 height 24
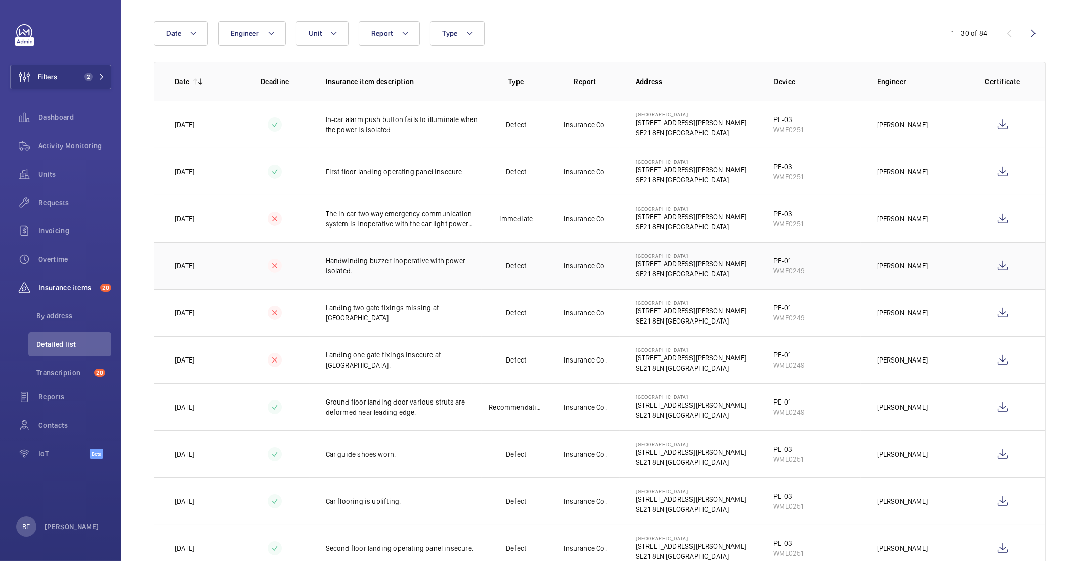
scroll to position [108, 0]
click at [78, 77] on button "Filters 2" at bounding box center [60, 77] width 101 height 24
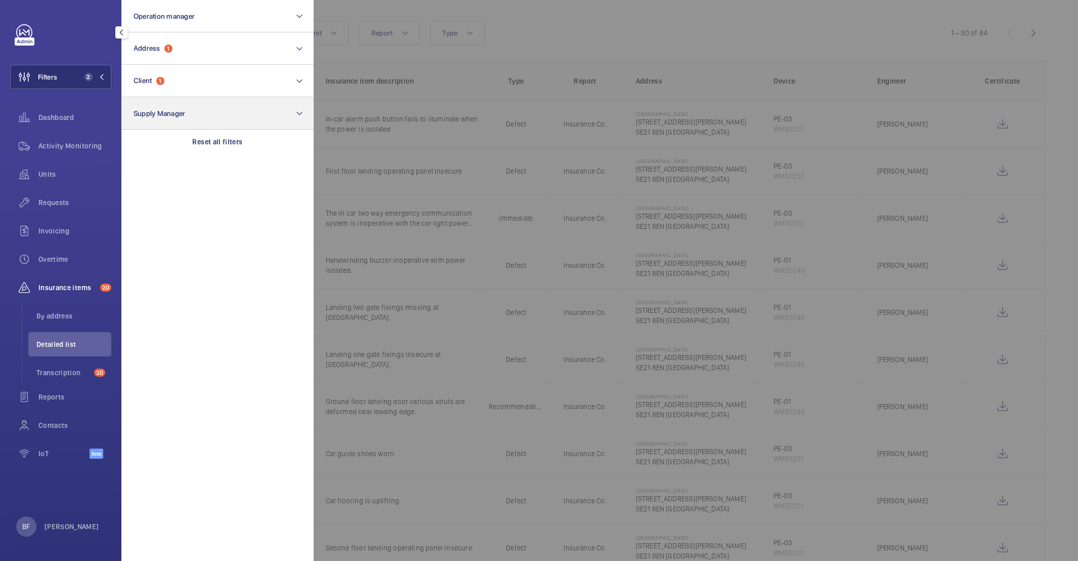
click at [197, 137] on p "Reset all filters" at bounding box center [218, 142] width 50 height 10
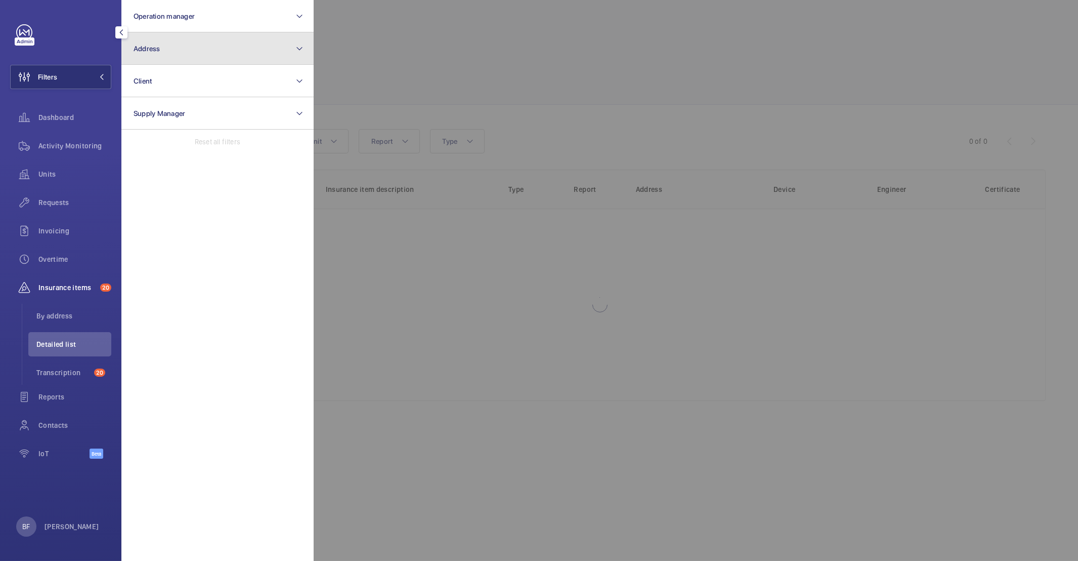
click at [147, 40] on button "Address" at bounding box center [217, 48] width 192 height 32
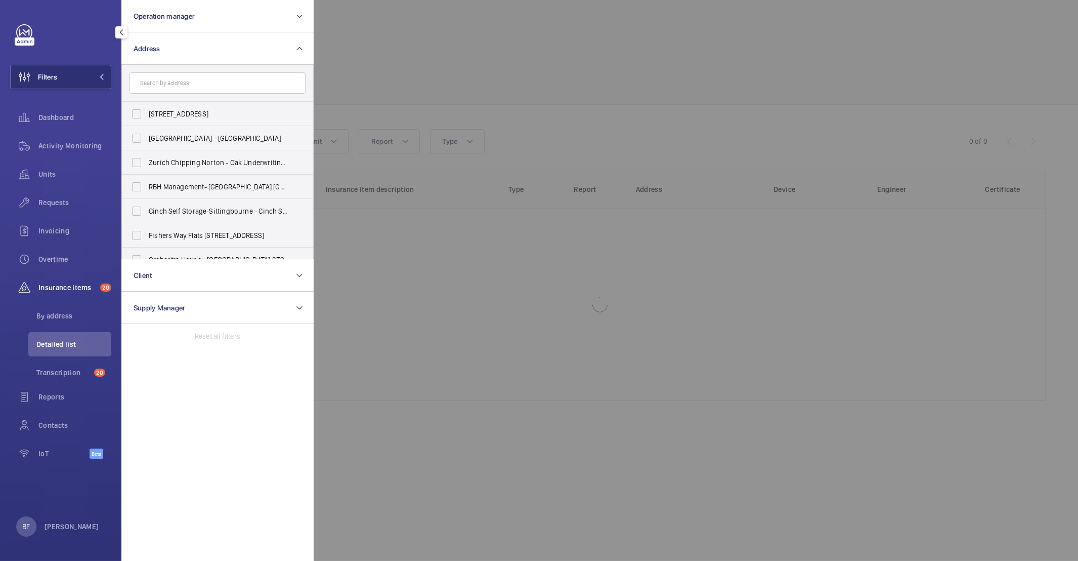
click at [203, 83] on input "text" at bounding box center [218, 82] width 176 height 21
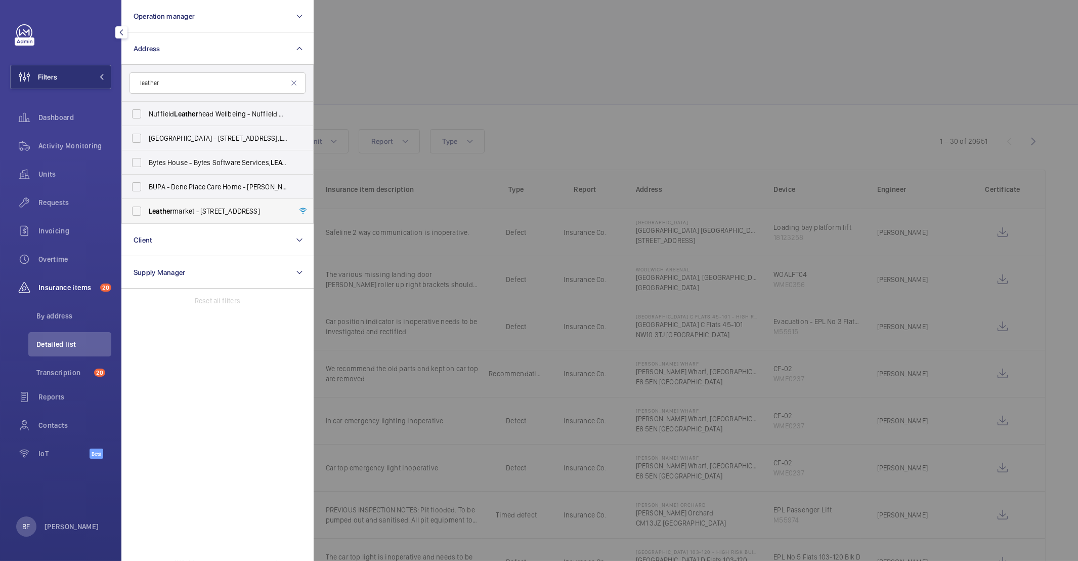
type input "leather"
click at [202, 207] on span "Leather market - [STREET_ADDRESS]" at bounding box center [218, 211] width 139 height 10
click at [147, 207] on input "Leather market - [STREET_ADDRESS]" at bounding box center [136, 211] width 20 height 20
checkbox input "true"
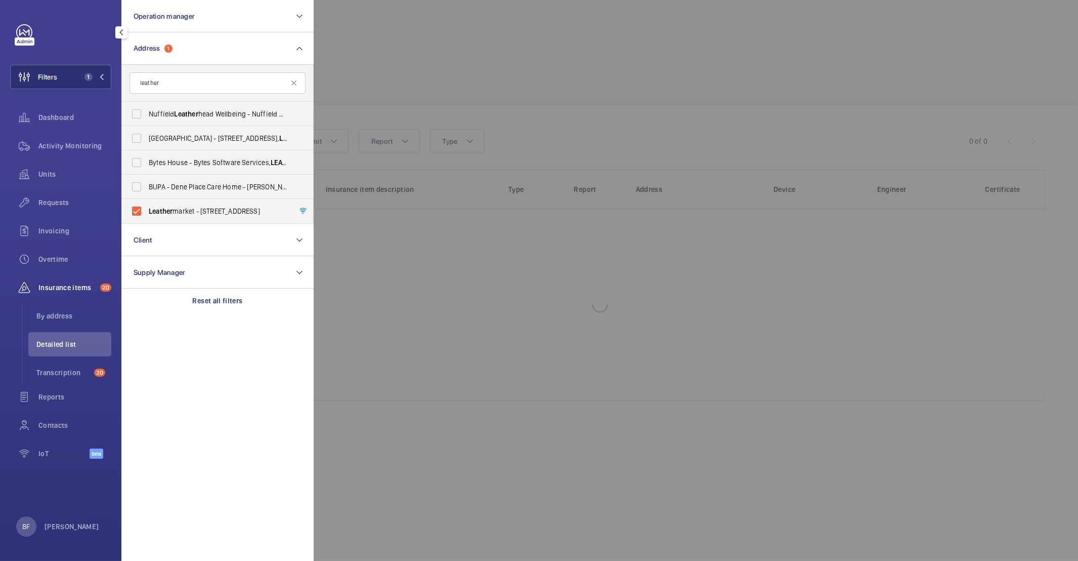
click at [395, 22] on div at bounding box center [853, 280] width 1078 height 561
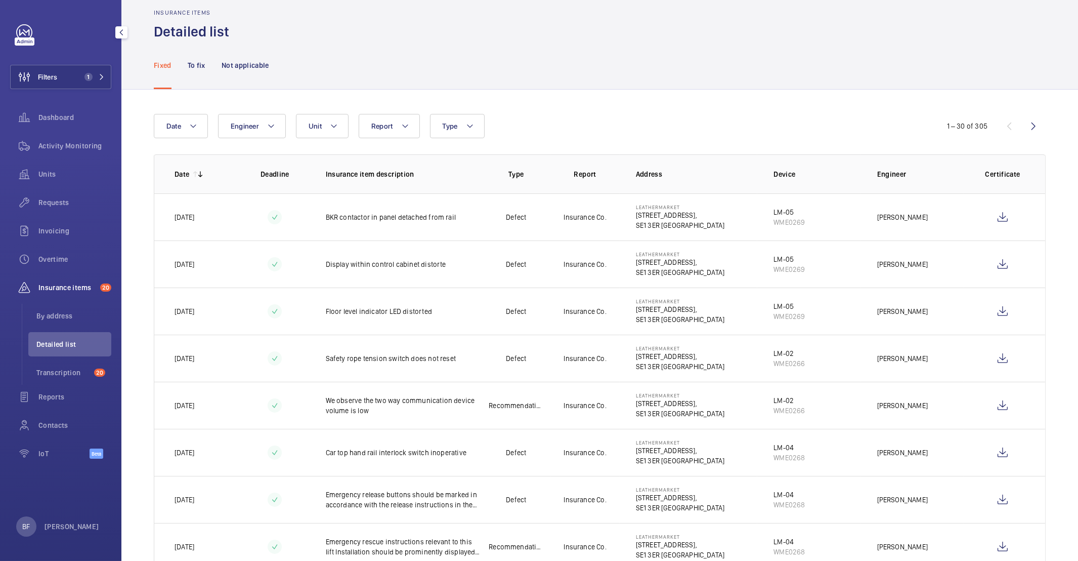
scroll to position [17, 0]
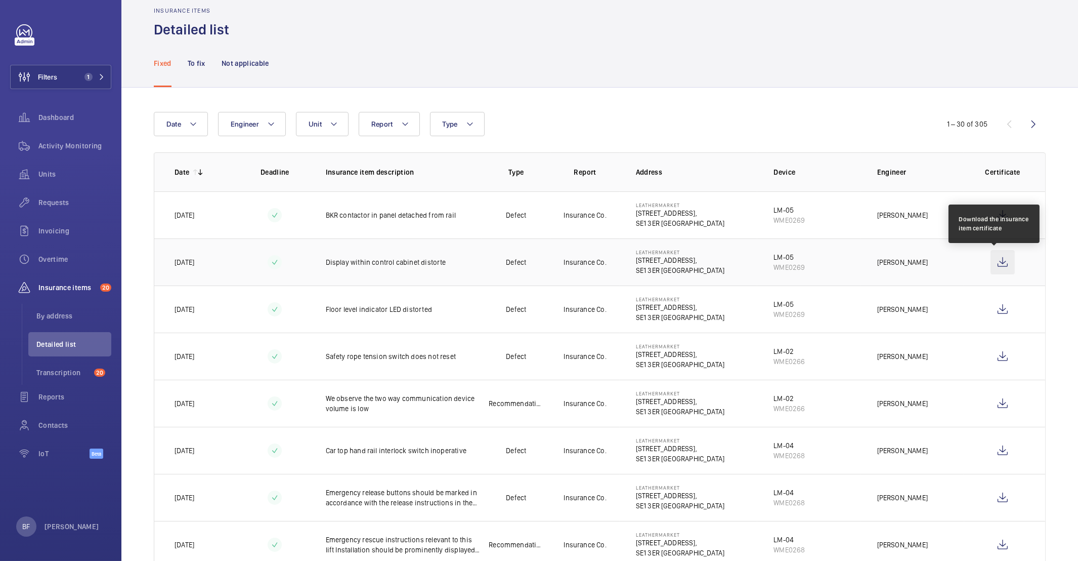
click at [991, 263] on wm-front-icon-button at bounding box center [1003, 262] width 24 height 24
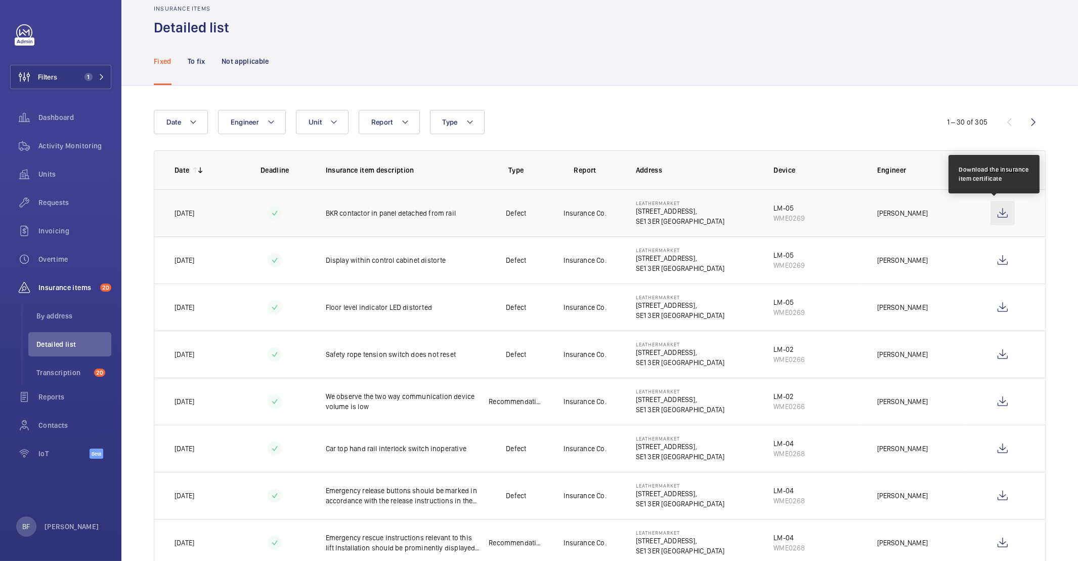
click at [991, 211] on wm-front-icon-button at bounding box center [1003, 213] width 24 height 24
click at [240, 58] on p "Not applicable" at bounding box center [246, 61] width 48 height 10
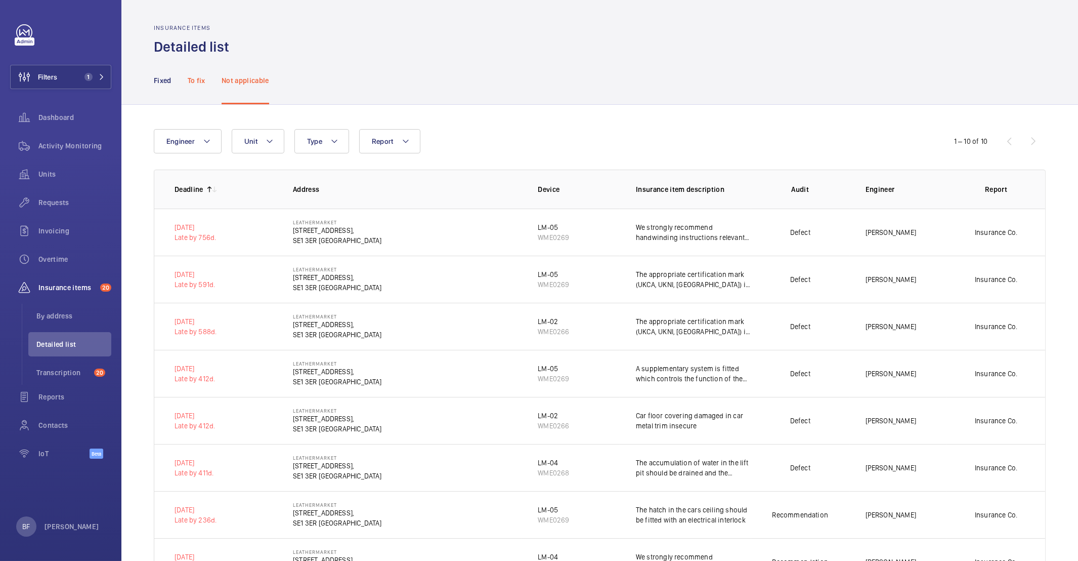
click at [198, 82] on p "To fix" at bounding box center [197, 80] width 18 height 10
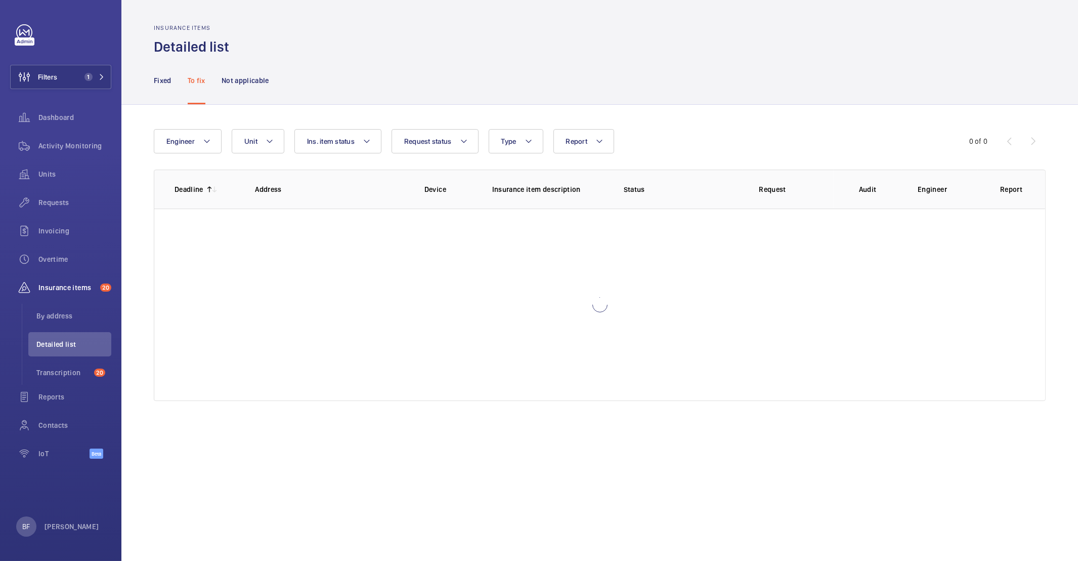
click at [151, 80] on div "Fixed To fix Not applicable" at bounding box center [599, 80] width 957 height 49
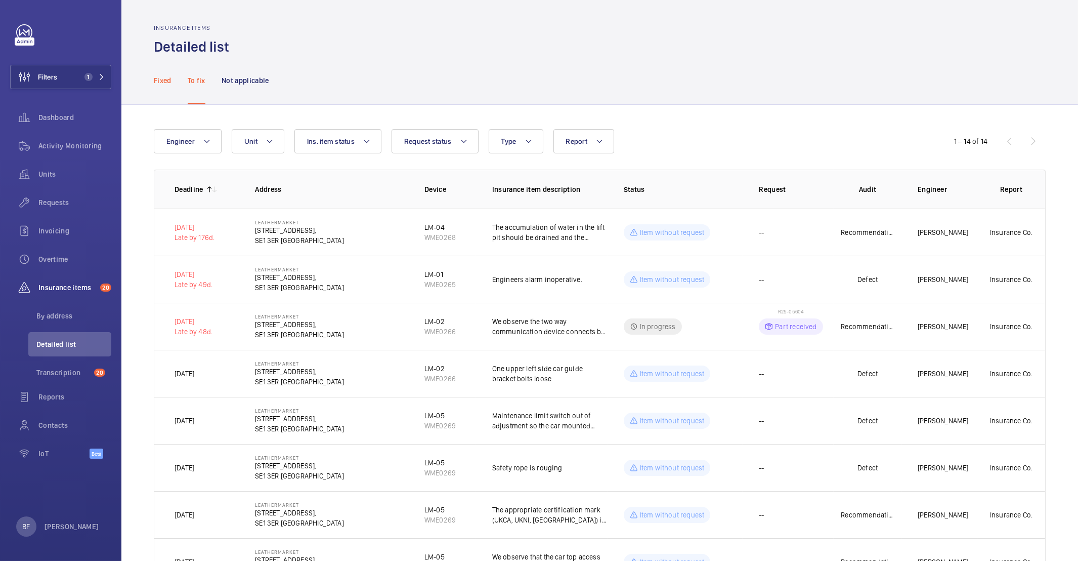
click at [158, 79] on p "Fixed" at bounding box center [163, 80] width 18 height 10
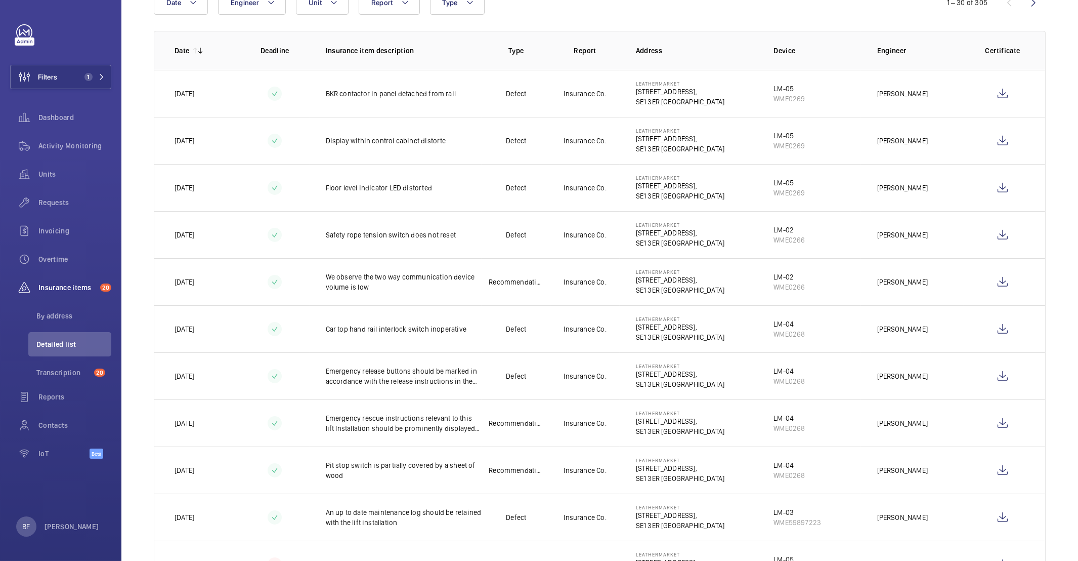
scroll to position [140, 0]
click at [991, 187] on wm-front-icon-button at bounding box center [1003, 186] width 24 height 24
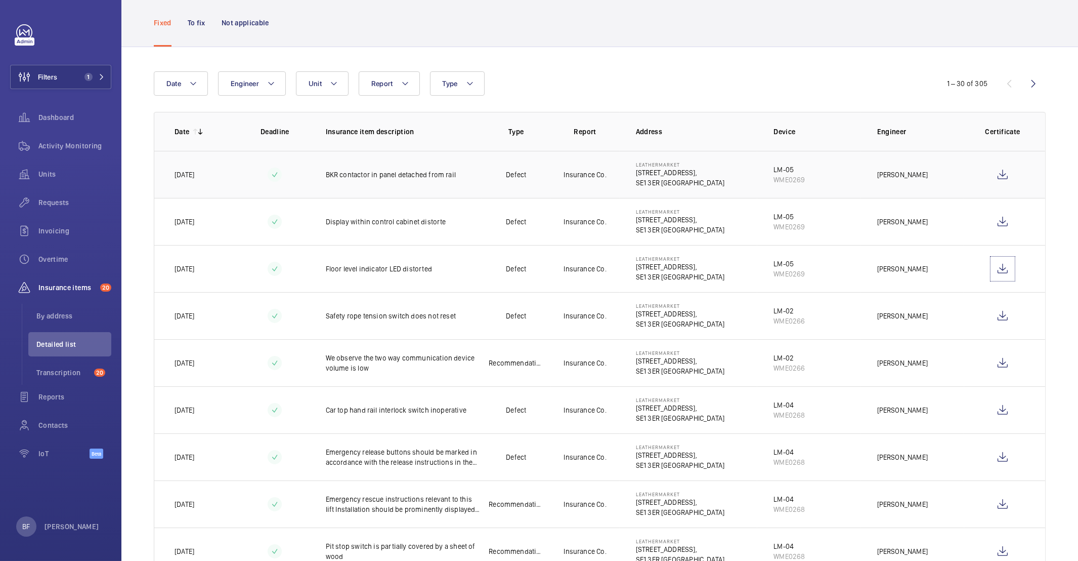
scroll to position [0, 0]
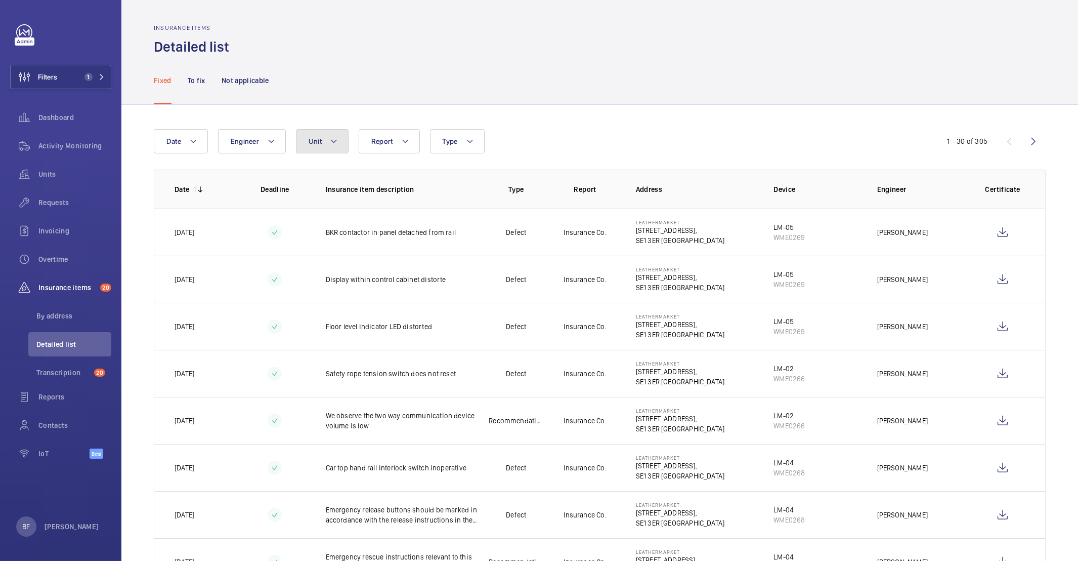
click at [313, 140] on span "Unit" at bounding box center [315, 141] width 13 height 8
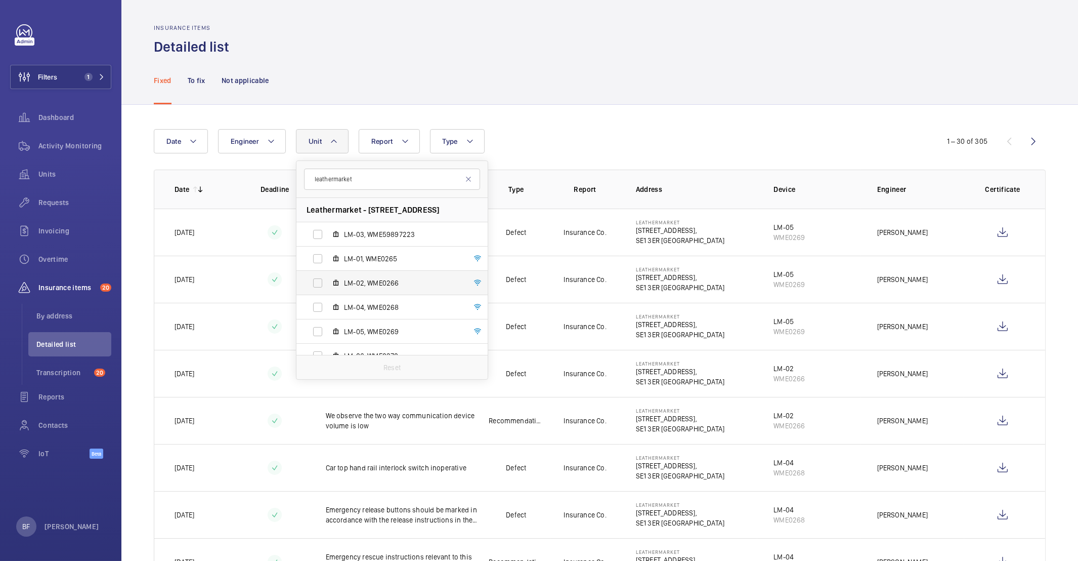
scroll to position [2, 0]
type input "leathermarket"
click at [362, 307] on span "LM-04, WME0268" at bounding box center [402, 305] width 117 height 10
click at [328, 307] on input "LM-04, WME0268" at bounding box center [318, 305] width 20 height 20
checkbox input "true"
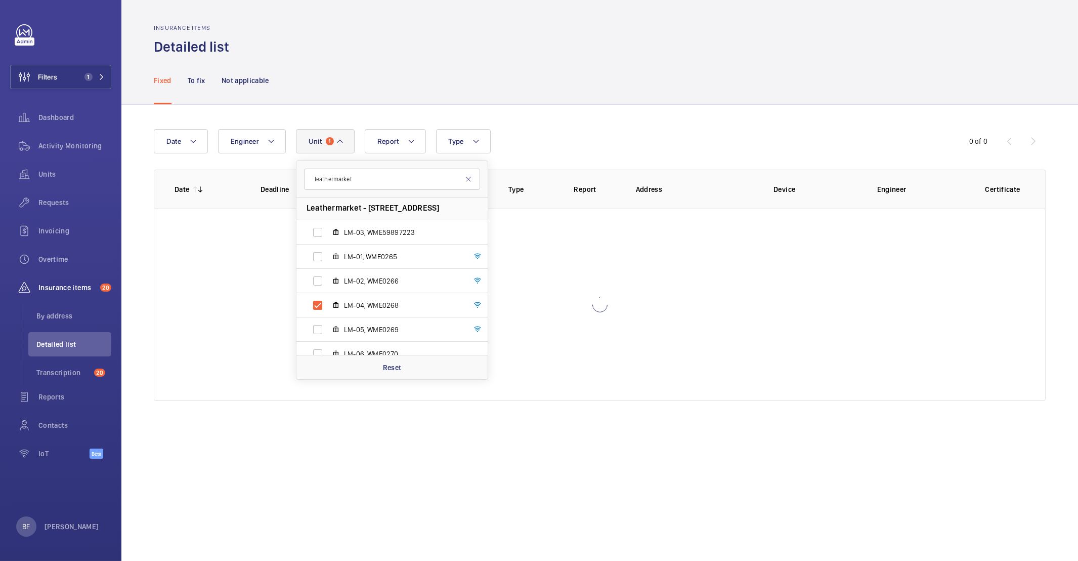
click at [611, 74] on div "Fixed To fix Not applicable" at bounding box center [600, 80] width 892 height 48
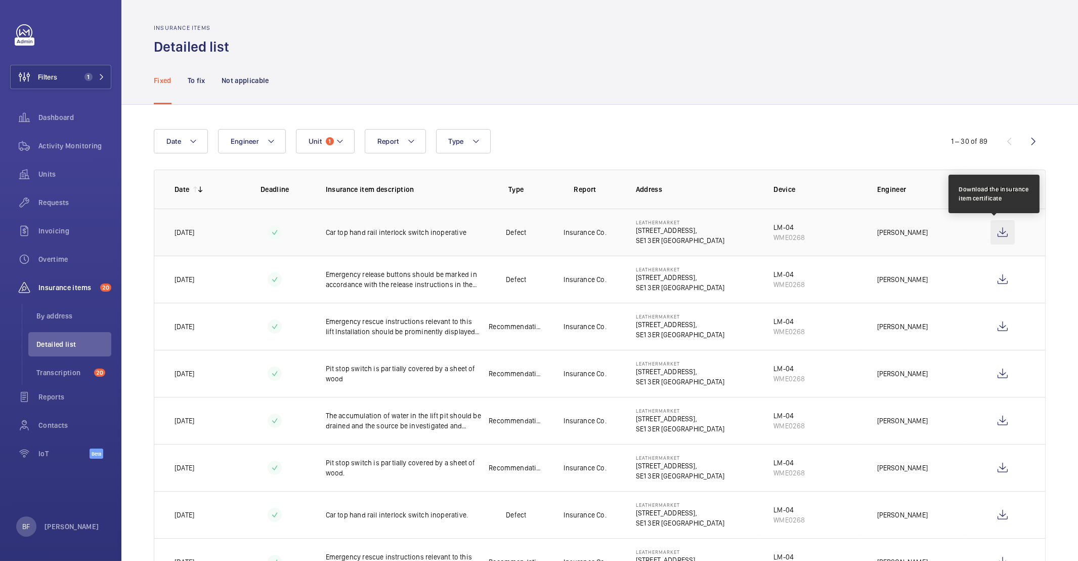
click at [991, 230] on wm-front-icon-button at bounding box center [1003, 232] width 24 height 24
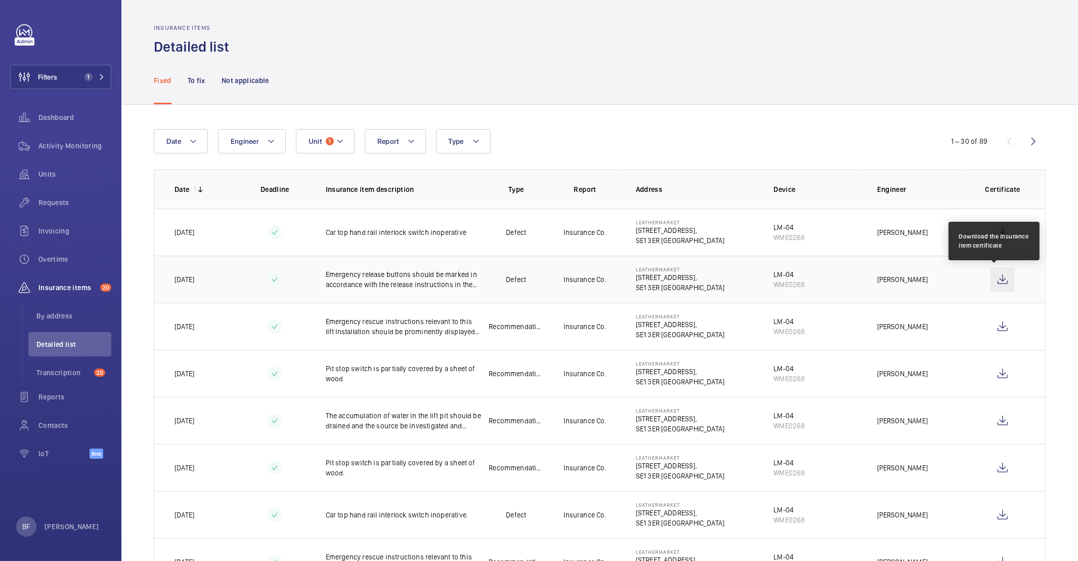
click at [995, 277] on wm-front-icon-button at bounding box center [1003, 279] width 24 height 24
